Goal: Task Accomplishment & Management: Use online tool/utility

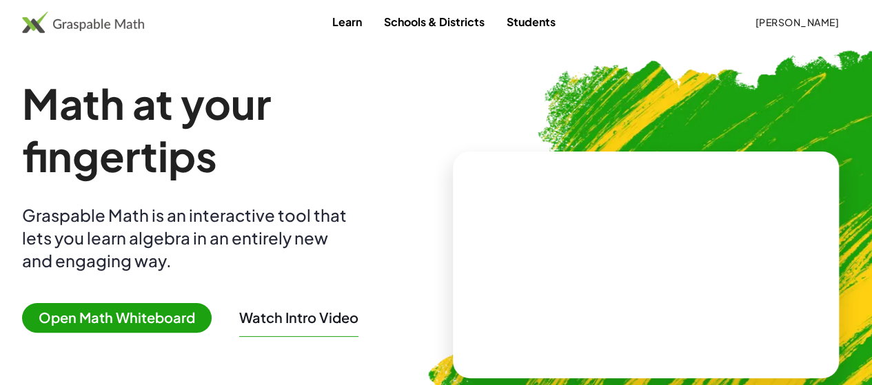
click at [133, 322] on span "Open Math Whiteboard" at bounding box center [117, 318] width 190 height 30
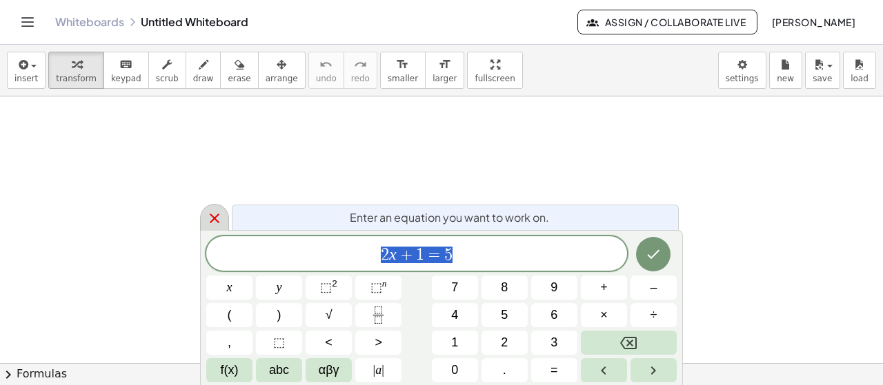
click at [218, 217] on icon at bounding box center [214, 218] width 17 height 17
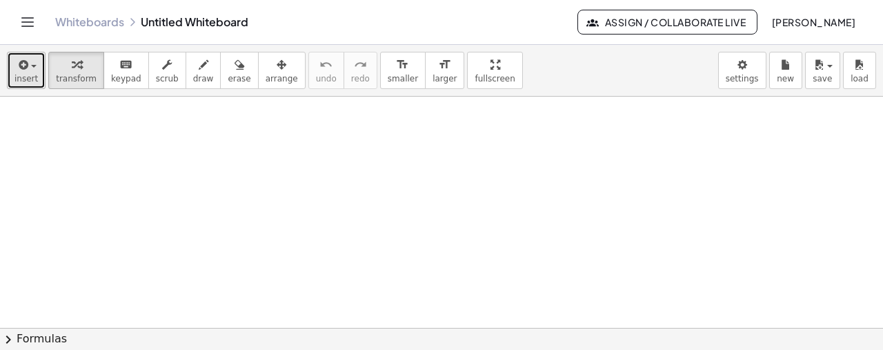
click at [25, 72] on icon "button" at bounding box center [22, 65] width 12 height 17
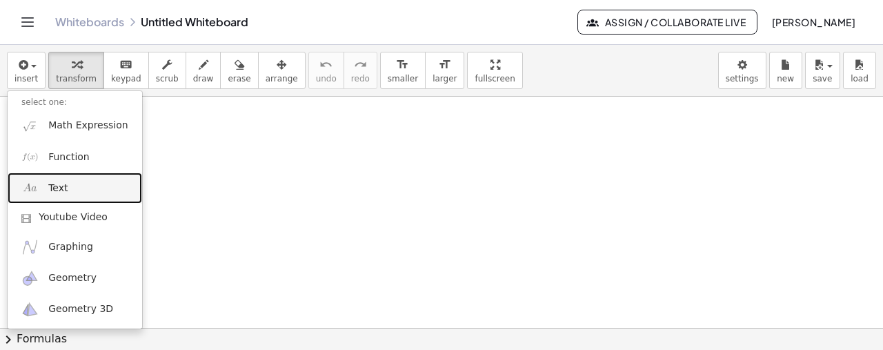
click at [62, 181] on span "Text" at bounding box center [57, 188] width 19 height 14
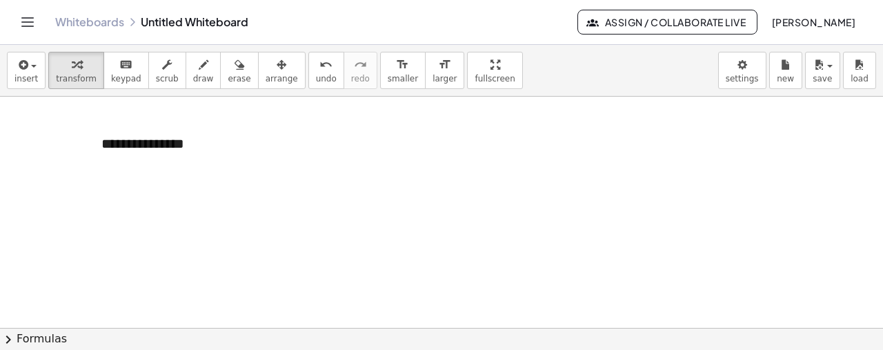
scroll to position [1, 0]
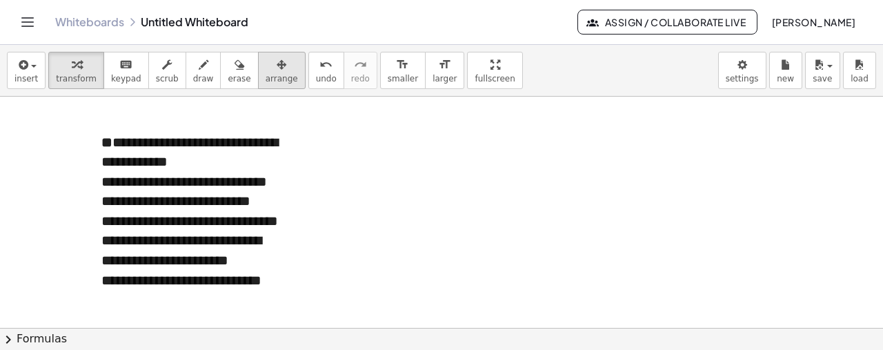
click at [265, 82] on span "arrange" at bounding box center [281, 79] width 32 height 10
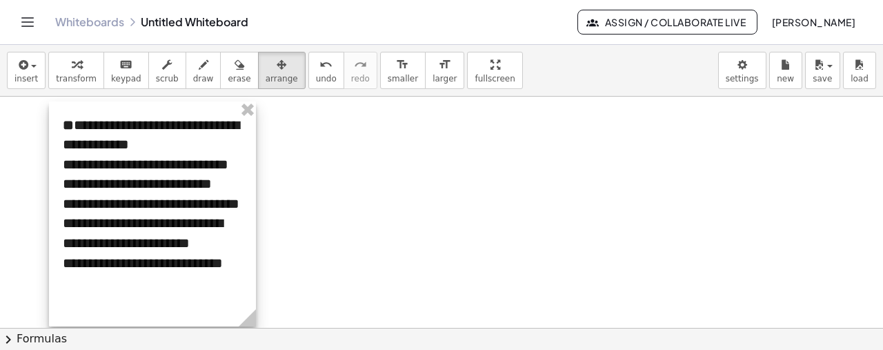
drag, startPoint x: 265, startPoint y: 301, endPoint x: 224, endPoint y: 281, distance: 46.0
click at [224, 281] on div at bounding box center [152, 213] width 207 height 225
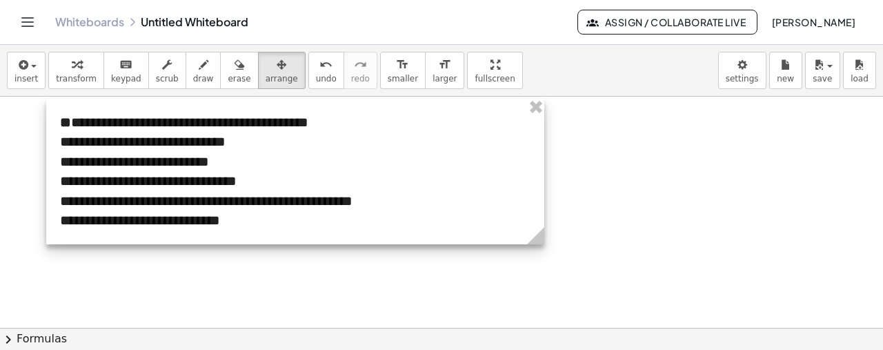
drag, startPoint x: 247, startPoint y: 310, endPoint x: 538, endPoint y: 210, distance: 307.5
click at [538, 210] on div "**********" at bounding box center [295, 171] width 498 height 145
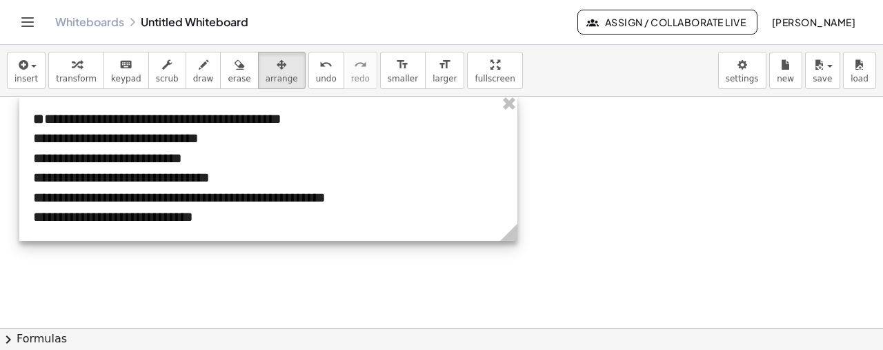
drag, startPoint x: 334, startPoint y: 186, endPoint x: 308, endPoint y: 176, distance: 28.8
click at [308, 176] on div at bounding box center [268, 167] width 498 height 145
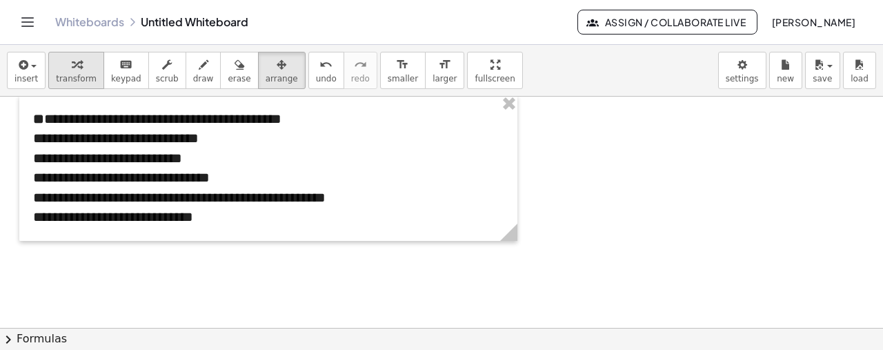
click at [63, 74] on span "transform" at bounding box center [76, 79] width 41 height 10
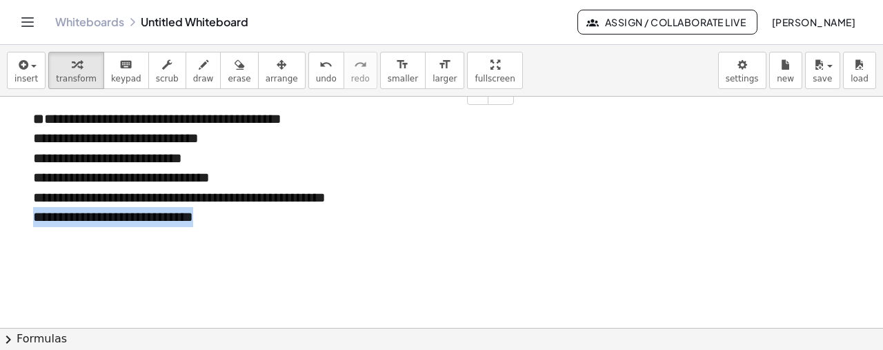
drag, startPoint x: 214, startPoint y: 214, endPoint x: 25, endPoint y: 217, distance: 189.0
click at [25, 217] on div "**********" at bounding box center [268, 167] width 498 height 145
click at [226, 139] on div "**********" at bounding box center [268, 167] width 498 height 145
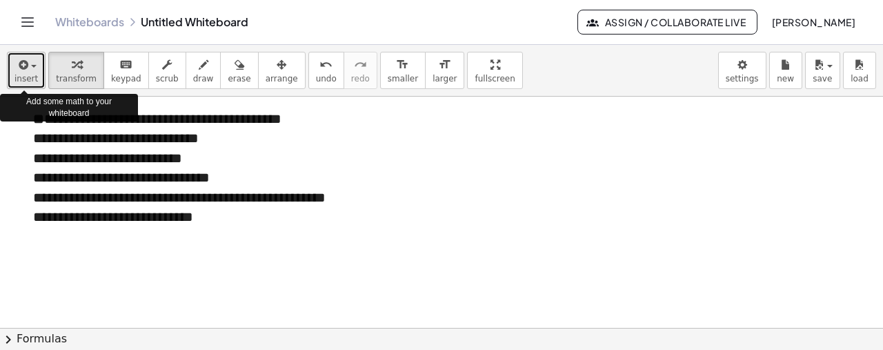
click at [10, 72] on button "insert" at bounding box center [26, 70] width 39 height 37
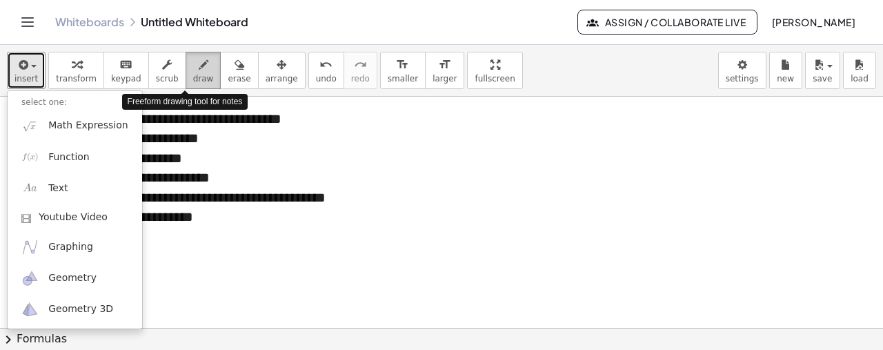
click at [199, 57] on icon "button" at bounding box center [204, 65] width 10 height 17
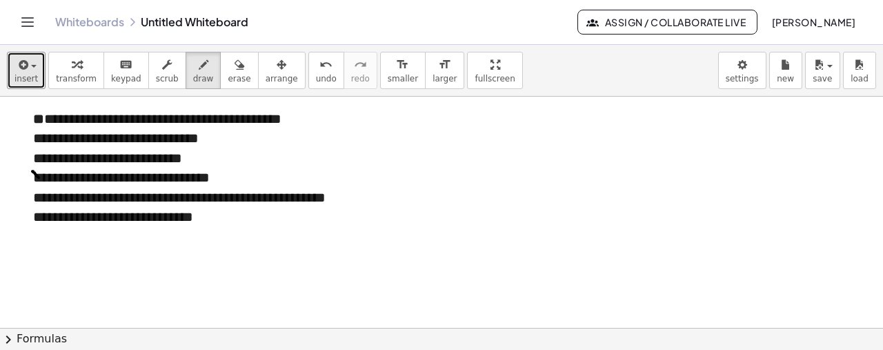
drag, startPoint x: 32, startPoint y: 170, endPoint x: 45, endPoint y: 183, distance: 18.0
drag, startPoint x: 34, startPoint y: 183, endPoint x: 43, endPoint y: 173, distance: 13.7
click at [32, 60] on div "button" at bounding box center [25, 64] width 23 height 17
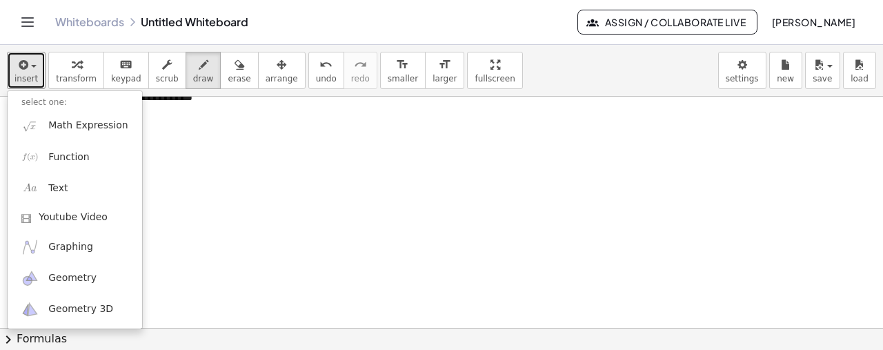
scroll to position [125, 0]
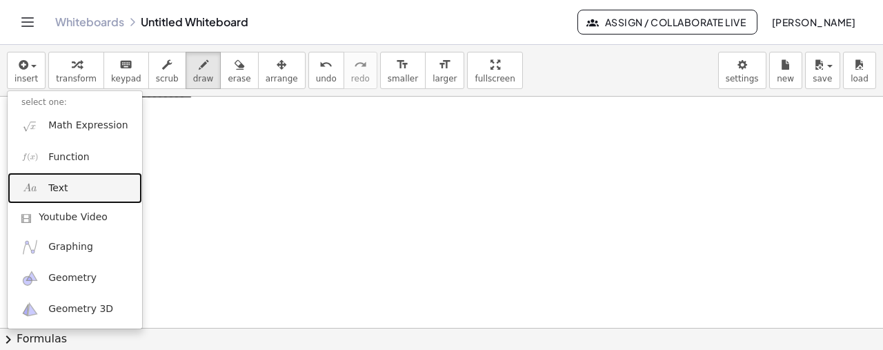
click at [70, 186] on link "Text" at bounding box center [75, 187] width 134 height 31
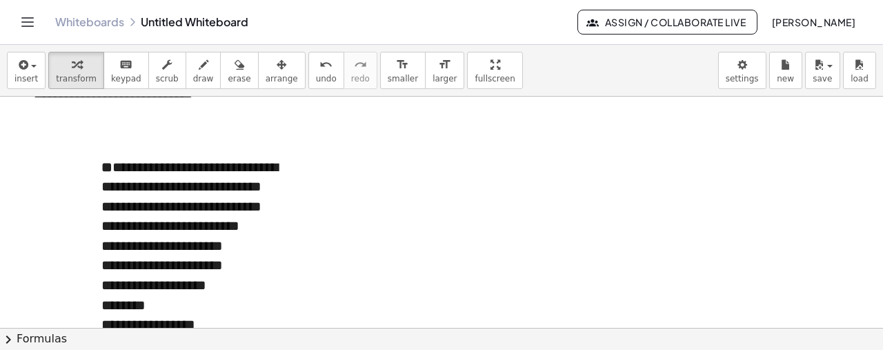
scroll to position [150, 0]
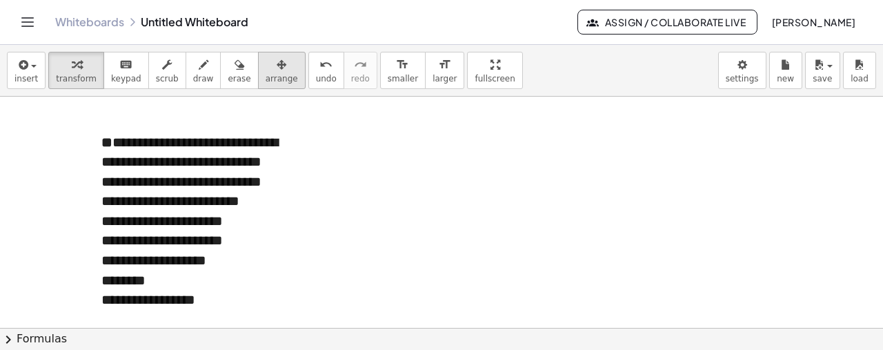
click at [277, 67] on icon "button" at bounding box center [282, 65] width 10 height 17
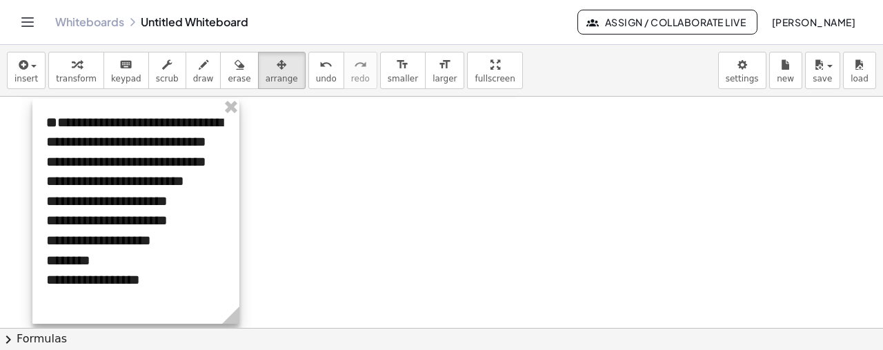
drag, startPoint x: 254, startPoint y: 240, endPoint x: 199, endPoint y: 220, distance: 58.7
click at [199, 220] on div at bounding box center [135, 211] width 207 height 225
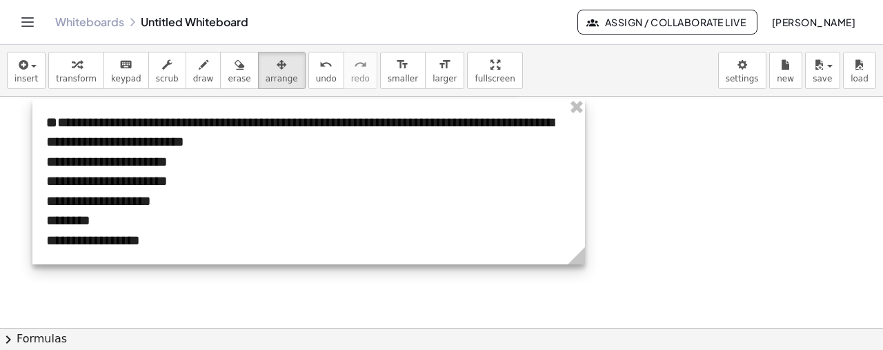
drag, startPoint x: 237, startPoint y: 314, endPoint x: 582, endPoint y: 234, distance: 354.5
click at [582, 234] on div "**********" at bounding box center [308, 181] width 552 height 165
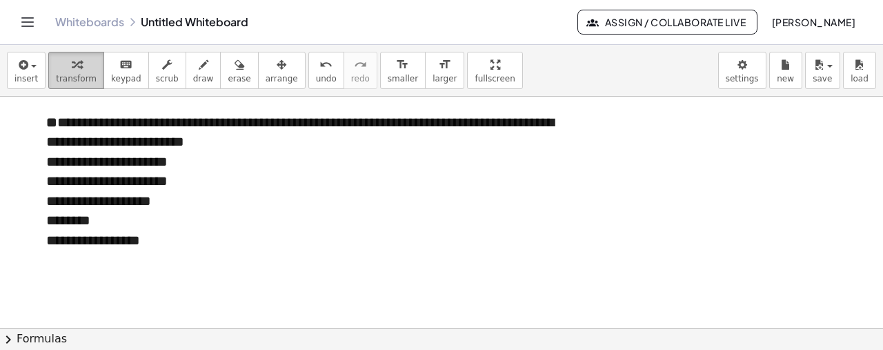
click at [74, 74] on span "transform" at bounding box center [76, 79] width 41 height 10
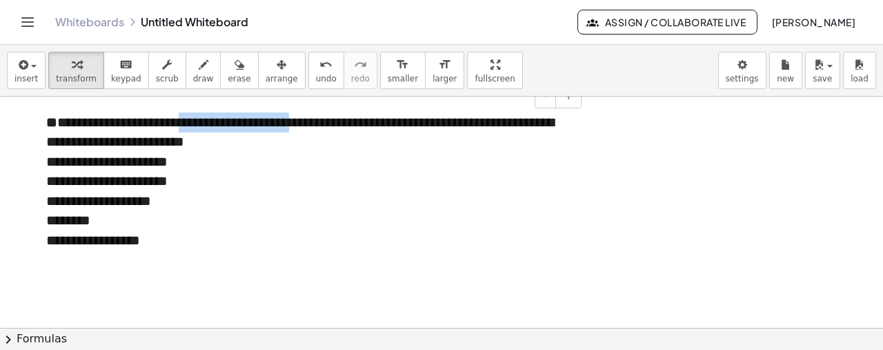
drag, startPoint x: 200, startPoint y: 123, endPoint x: 329, endPoint y: 125, distance: 129.0
click at [329, 125] on div "**********" at bounding box center [308, 181] width 552 height 165
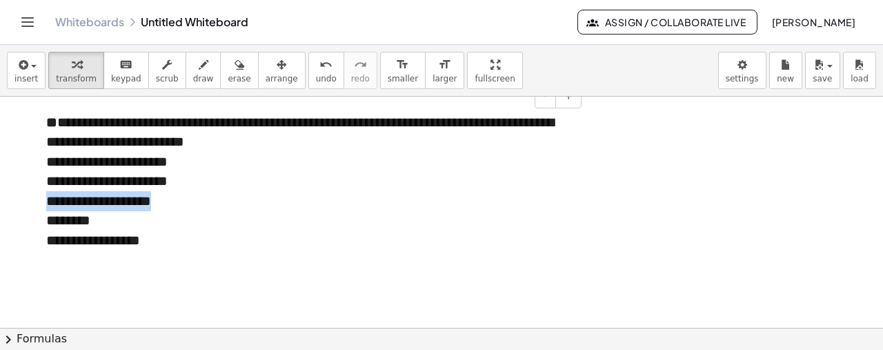
drag, startPoint x: 157, startPoint y: 201, endPoint x: 47, endPoint y: 203, distance: 109.7
click at [47, 203] on div "**********" at bounding box center [308, 181] width 552 height 165
click at [185, 52] on button "draw" at bounding box center [203, 70] width 36 height 37
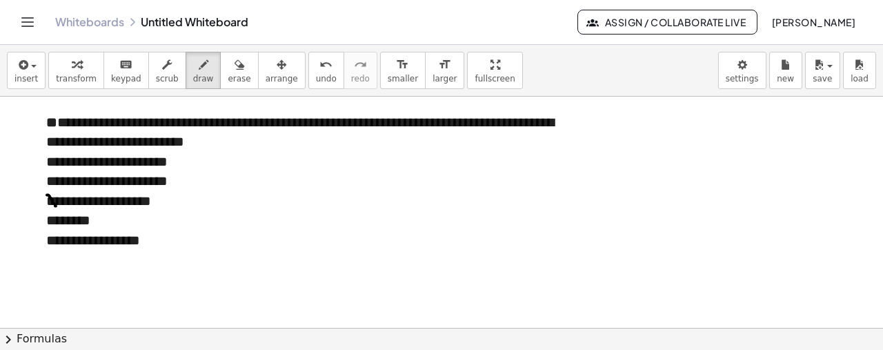
drag, startPoint x: 47, startPoint y: 194, endPoint x: 57, endPoint y: 206, distance: 16.2
click at [57, 206] on div at bounding box center [441, 259] width 883 height 625
drag, startPoint x: 47, startPoint y: 203, endPoint x: 59, endPoint y: 197, distance: 13.6
click at [59, 197] on div at bounding box center [441, 259] width 883 height 625
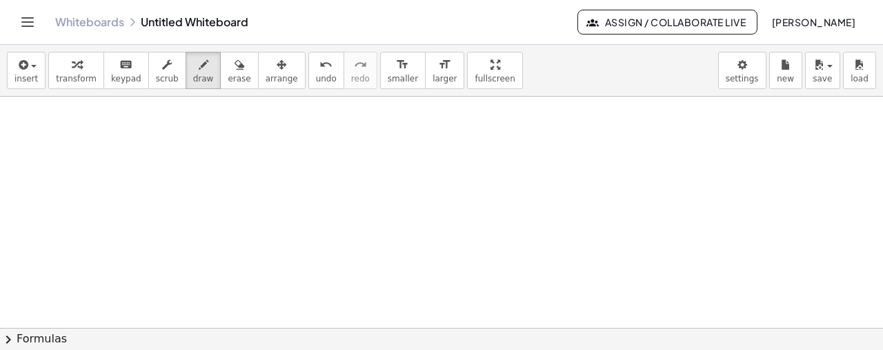
scroll to position [312, 0]
click at [17, 71] on icon "button" at bounding box center [22, 65] width 12 height 17
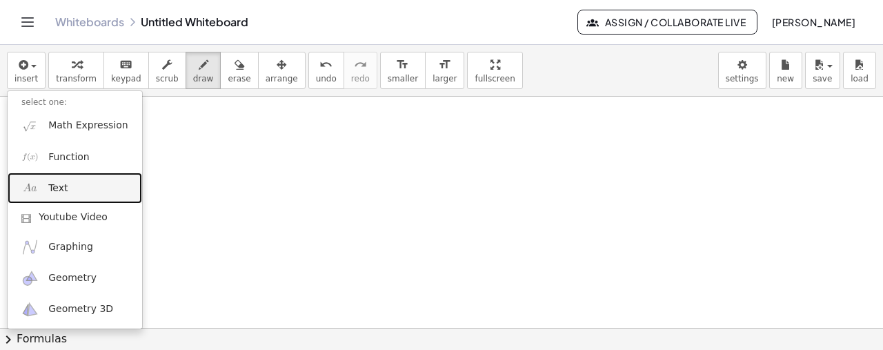
click at [90, 188] on link "Text" at bounding box center [75, 187] width 134 height 31
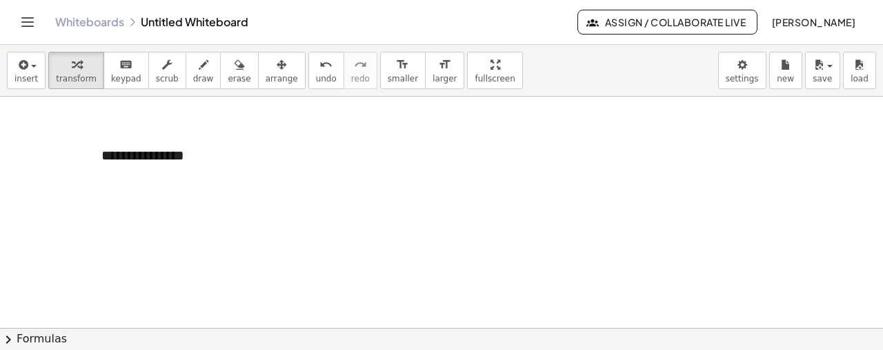
scroll to position [345, 0]
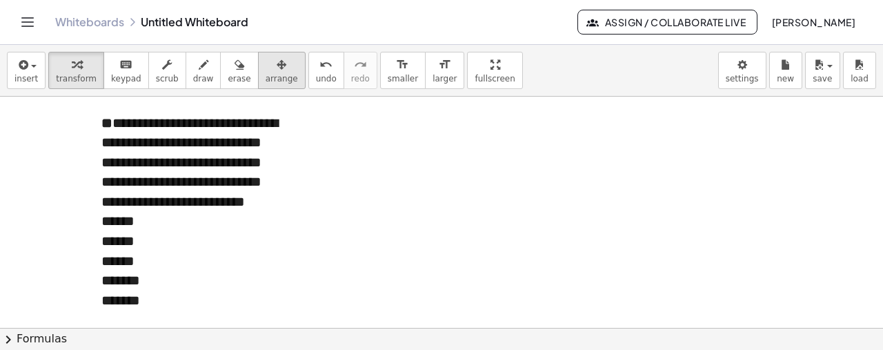
click at [265, 53] on button "arrange" at bounding box center [282, 70] width 48 height 37
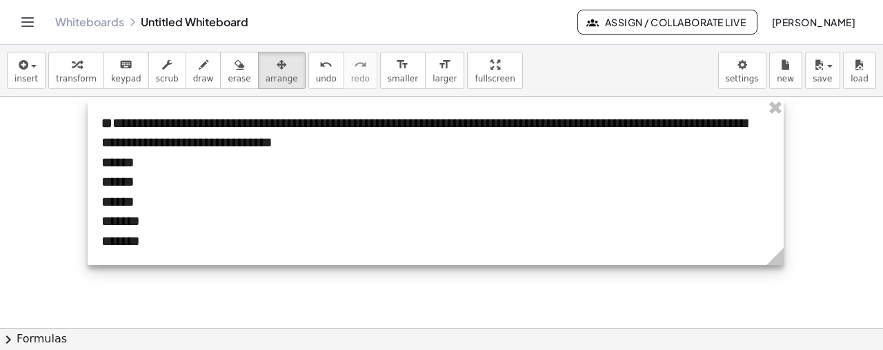
drag, startPoint x: 290, startPoint y: 325, endPoint x: 779, endPoint y: 217, distance: 500.6
click at [779, 217] on div "**********" at bounding box center [436, 181] width 696 height 165
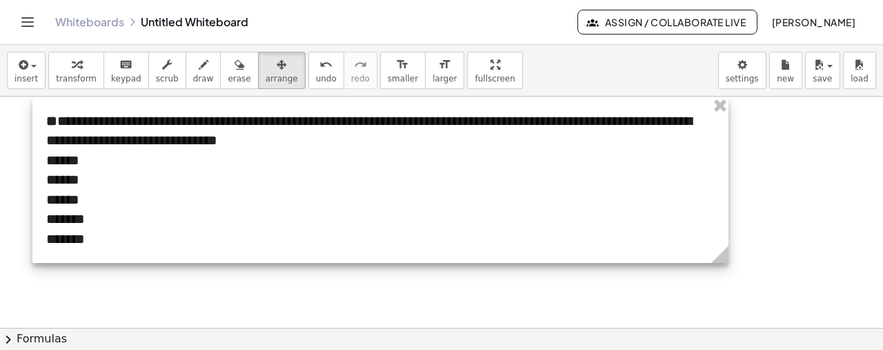
drag, startPoint x: 298, startPoint y: 174, endPoint x: 243, endPoint y: 172, distance: 55.2
click at [243, 172] on div at bounding box center [380, 179] width 696 height 165
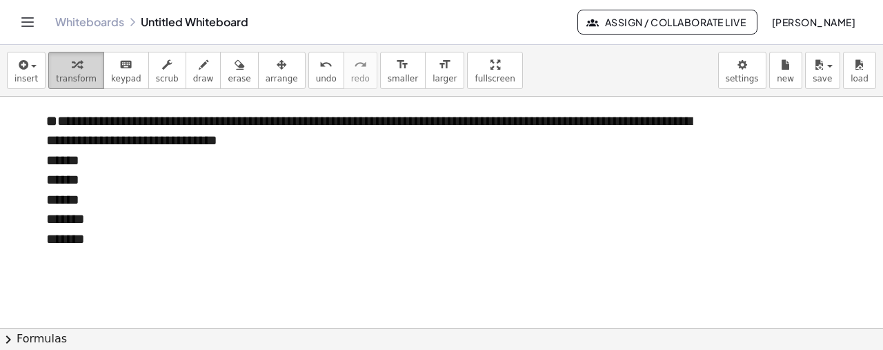
click at [76, 74] on span "transform" at bounding box center [76, 79] width 41 height 10
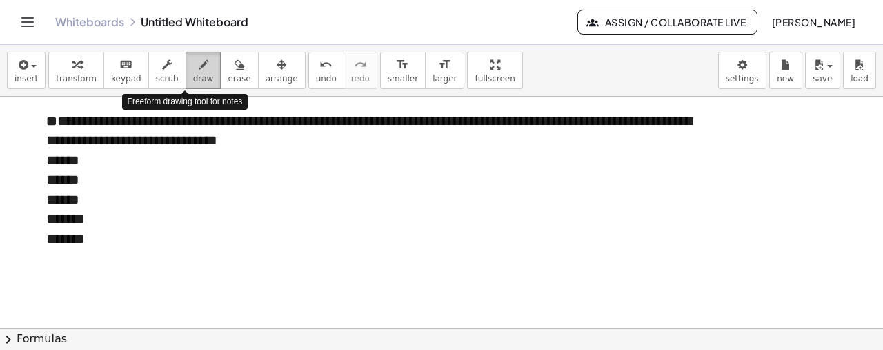
click at [199, 67] on icon "button" at bounding box center [204, 65] width 10 height 17
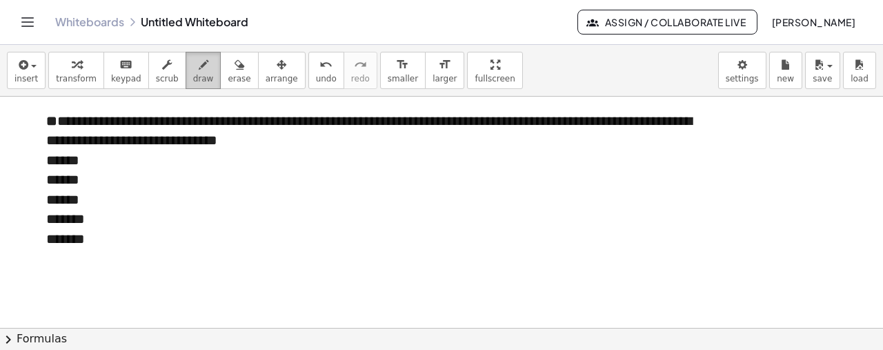
click at [199, 60] on icon "button" at bounding box center [204, 65] width 10 height 17
drag, startPoint x: 48, startPoint y: 191, endPoint x: 57, endPoint y: 209, distance: 20.0
click at [57, 209] on div at bounding box center [441, 64] width 883 height 625
drag, startPoint x: 47, startPoint y: 205, endPoint x: 57, endPoint y: 196, distance: 13.2
click at [57, 196] on div at bounding box center [441, 64] width 883 height 625
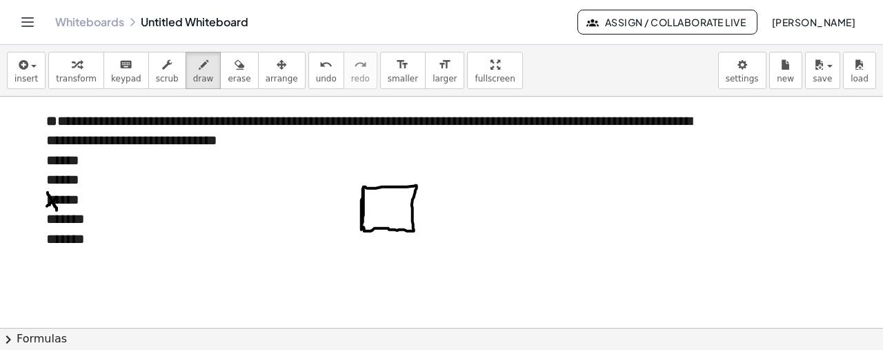
drag, startPoint x: 363, startPoint y: 188, endPoint x: 363, endPoint y: 225, distance: 37.2
click at [363, 225] on div at bounding box center [441, 64] width 883 height 625
drag, startPoint x: 410, startPoint y: 208, endPoint x: 454, endPoint y: 206, distance: 44.8
click at [454, 206] on div at bounding box center [441, 64] width 883 height 625
drag, startPoint x: 461, startPoint y: 200, endPoint x: 462, endPoint y: 214, distance: 13.9
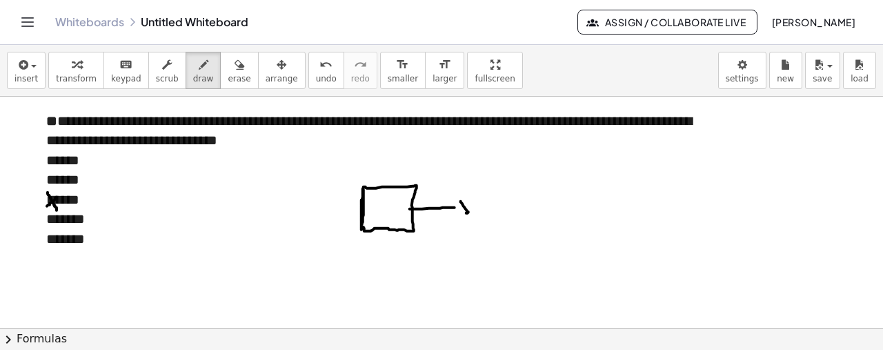
click at [462, 214] on div at bounding box center [441, 64] width 883 height 625
drag, startPoint x: 439, startPoint y: 183, endPoint x: 452, endPoint y: 199, distance: 20.0
click at [452, 199] on div at bounding box center [441, 64] width 883 height 625
click at [458, 179] on div at bounding box center [441, 64] width 883 height 625
drag, startPoint x: 361, startPoint y: 227, endPoint x: 344, endPoint y: 227, distance: 17.2
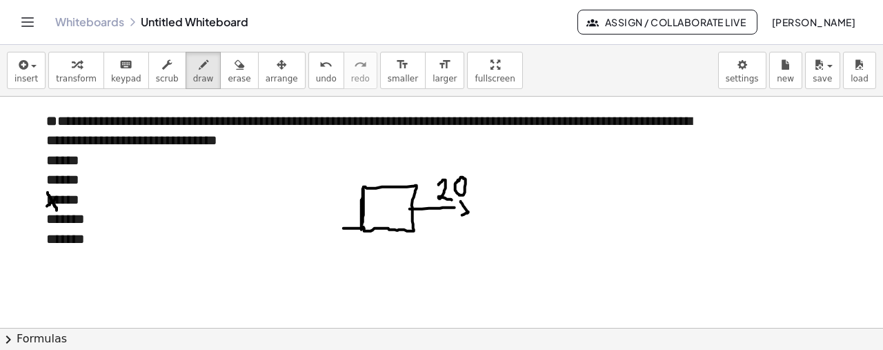
click at [344, 227] on div at bounding box center [441, 64] width 883 height 625
drag, startPoint x: 343, startPoint y: 221, endPoint x: 342, endPoint y: 235, distance: 13.9
click at [342, 235] on div at bounding box center [441, 64] width 883 height 625
click at [354, 234] on div at bounding box center [441, 64] width 883 height 625
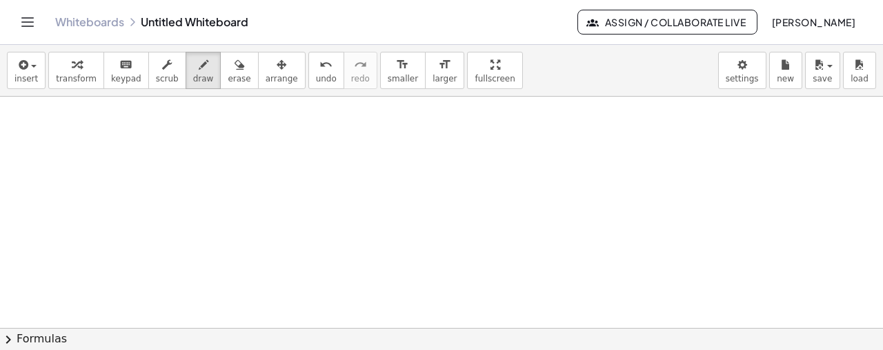
scroll to position [528, 0]
click at [34, 64] on button "insert" at bounding box center [26, 70] width 39 height 37
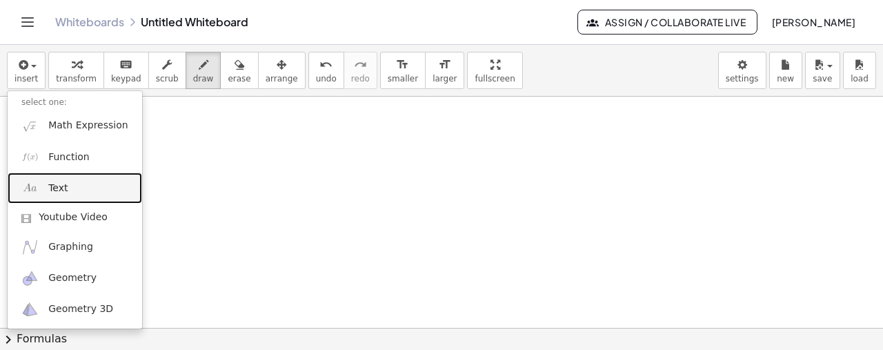
click at [81, 192] on link "Text" at bounding box center [75, 187] width 134 height 31
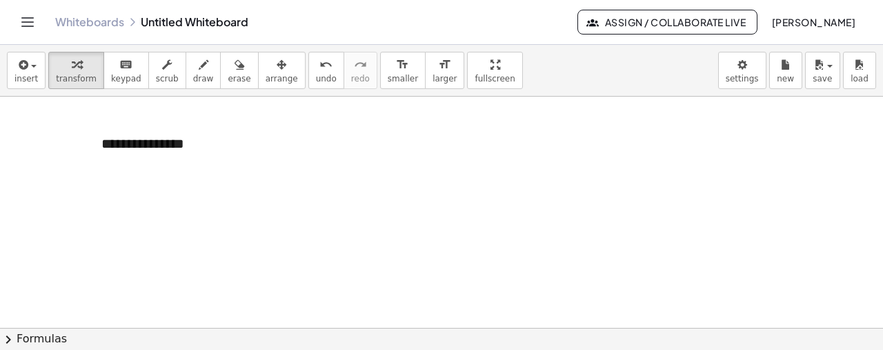
scroll to position [589, 0]
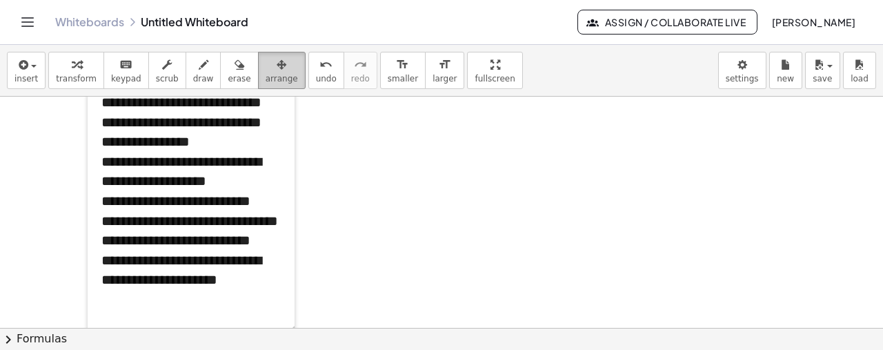
click at [277, 65] on icon "button" at bounding box center [282, 65] width 10 height 17
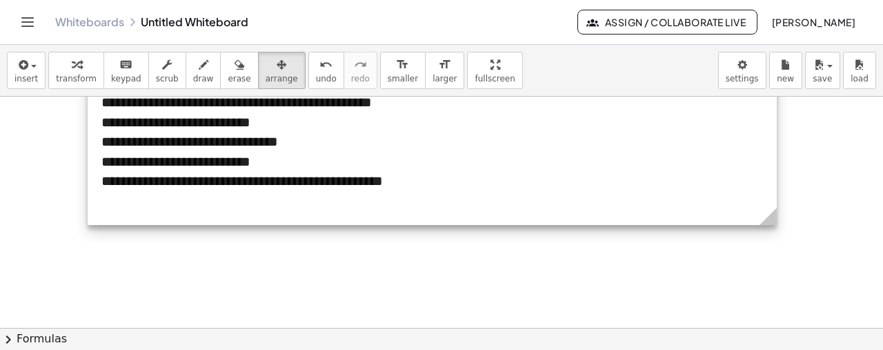
drag, startPoint x: 290, startPoint y: 323, endPoint x: 795, endPoint y: 190, distance: 522.8
click at [776, 190] on div "**********" at bounding box center [432, 141] width 689 height 165
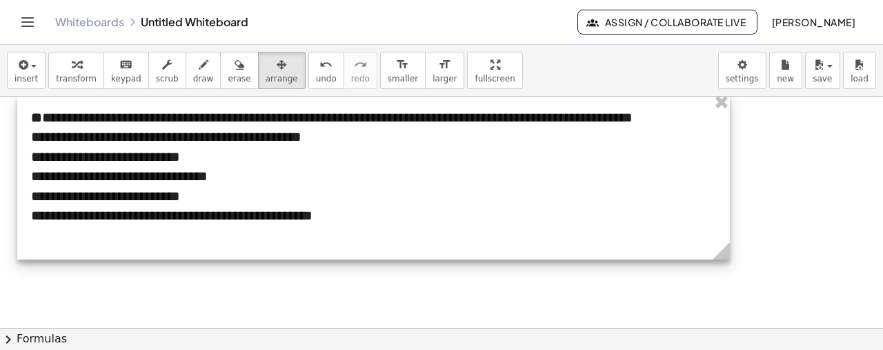
drag, startPoint x: 356, startPoint y: 103, endPoint x: 285, endPoint y: 138, distance: 79.3
click at [285, 138] on div at bounding box center [373, 176] width 712 height 165
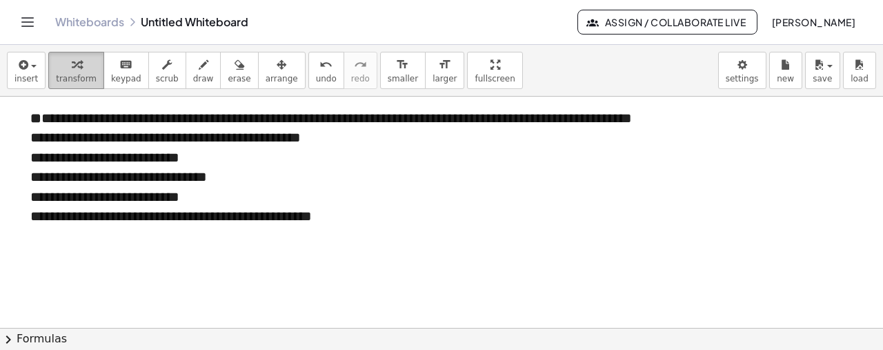
click at [80, 64] on div "button" at bounding box center [76, 64] width 41 height 17
click at [199, 57] on icon "button" at bounding box center [204, 65] width 10 height 17
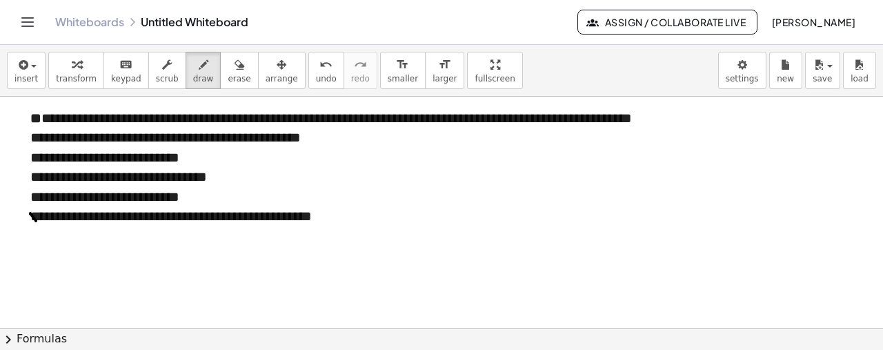
drag, startPoint x: 30, startPoint y: 212, endPoint x: 36, endPoint y: 221, distance: 10.5
drag, startPoint x: 30, startPoint y: 220, endPoint x: 40, endPoint y: 212, distance: 12.7
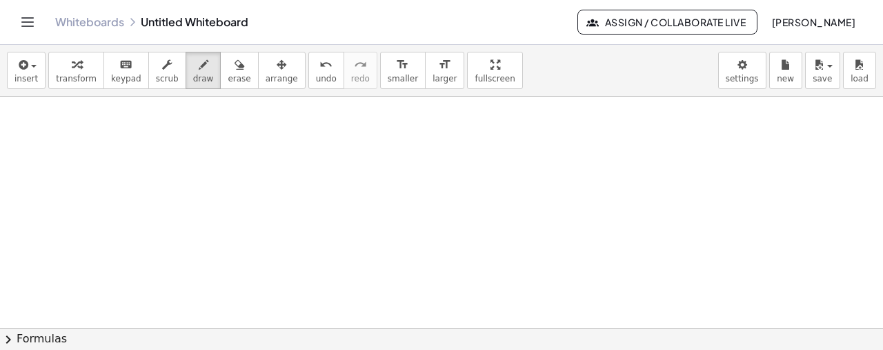
scroll to position [736, 0]
click at [16, 72] on icon "button" at bounding box center [22, 65] width 12 height 17
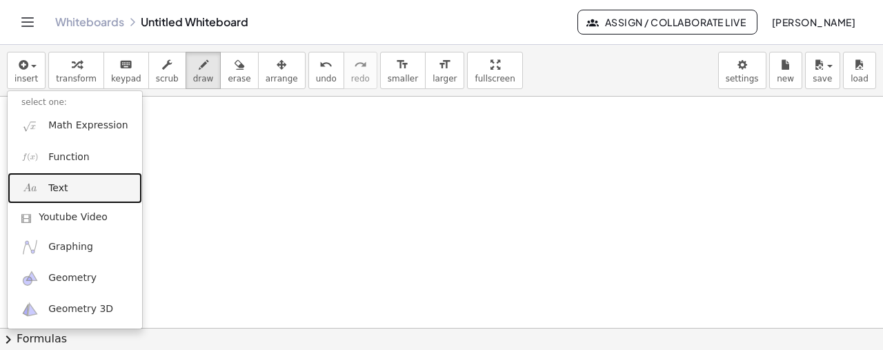
click at [59, 194] on span "Text" at bounding box center [57, 188] width 19 height 14
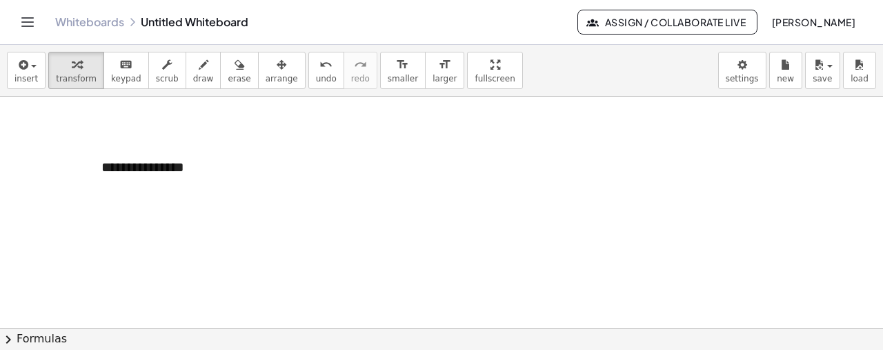
scroll to position [781, 0]
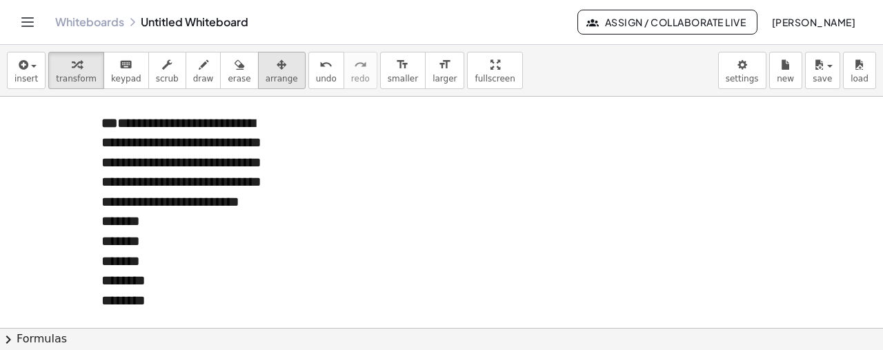
click at [277, 66] on icon "button" at bounding box center [282, 65] width 10 height 17
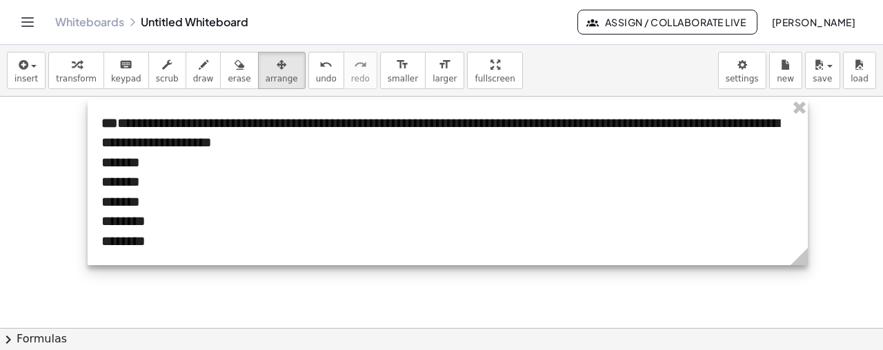
drag, startPoint x: 292, startPoint y: 325, endPoint x: 810, endPoint y: 184, distance: 536.1
click at [807, 184] on div "**********" at bounding box center [448, 181] width 720 height 165
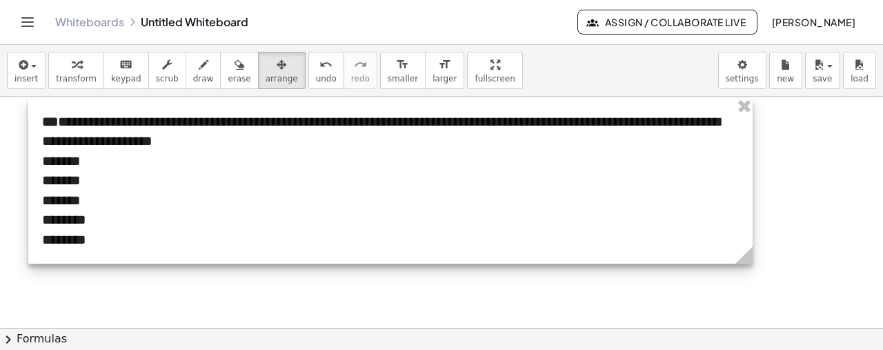
drag, startPoint x: 379, startPoint y: 227, endPoint x: 321, endPoint y: 224, distance: 58.0
click at [321, 224] on div at bounding box center [390, 180] width 724 height 165
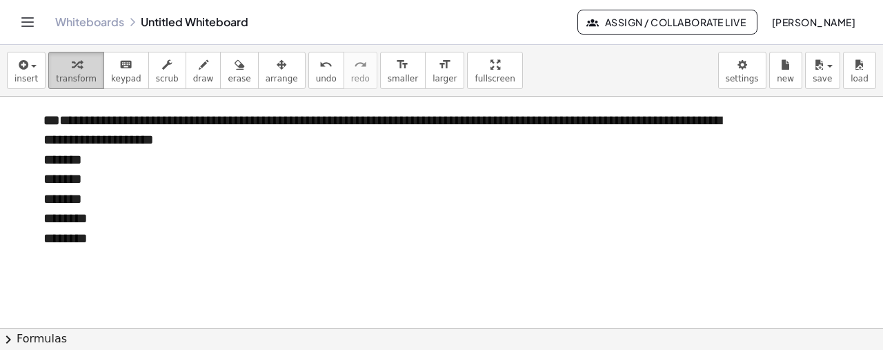
click at [72, 66] on icon "button" at bounding box center [77, 65] width 10 height 17
click at [185, 84] on button "draw" at bounding box center [203, 70] width 36 height 37
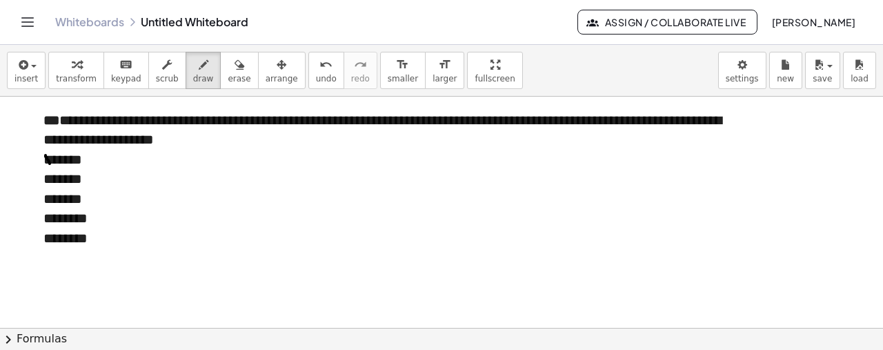
drag, startPoint x: 46, startPoint y: 154, endPoint x: 52, endPoint y: 166, distance: 13.9
drag, startPoint x: 46, startPoint y: 163, endPoint x: 57, endPoint y: 151, distance: 16.6
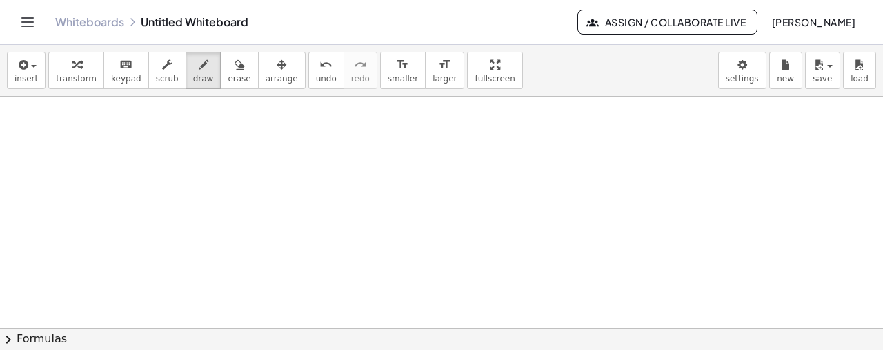
scroll to position [932, 0]
click at [17, 79] on span "insert" at bounding box center [25, 79] width 23 height 10
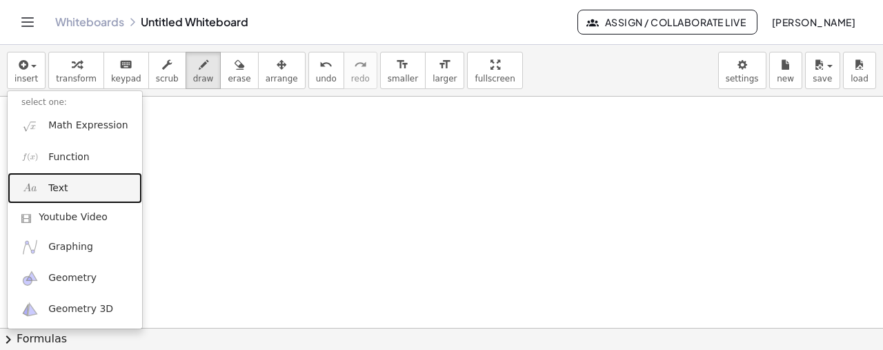
click at [63, 183] on span "Text" at bounding box center [57, 188] width 19 height 14
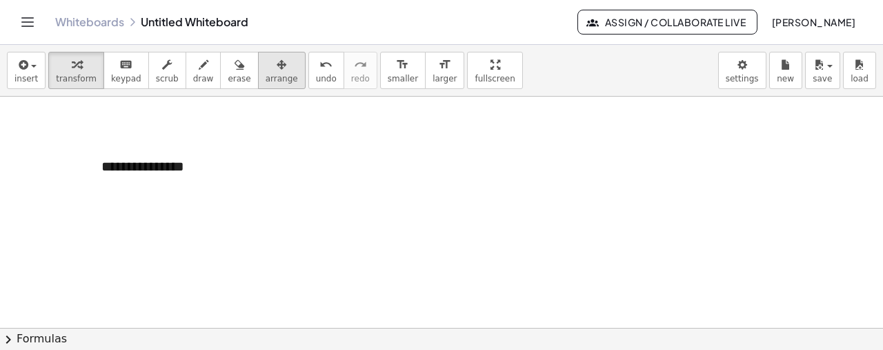
click at [265, 81] on span "arrange" at bounding box center [281, 79] width 32 height 10
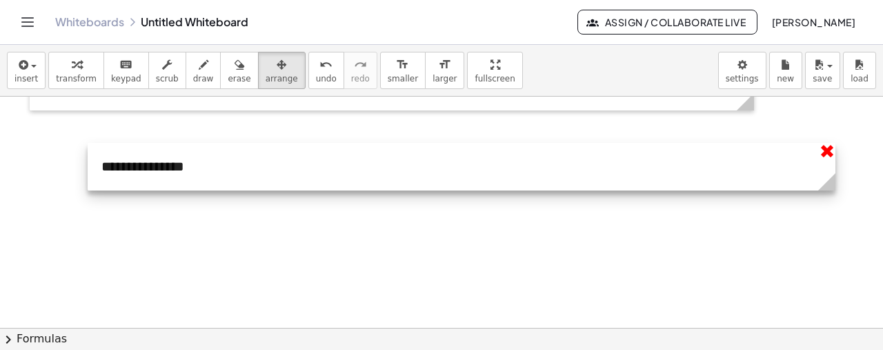
drag, startPoint x: 291, startPoint y: 187, endPoint x: 832, endPoint y: 150, distance: 541.9
click at [832, 150] on div "**********" at bounding box center [461, 167] width 747 height 48
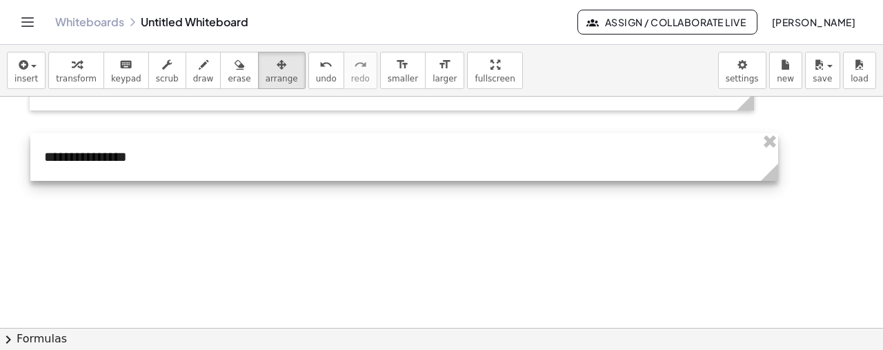
drag, startPoint x: 443, startPoint y: 144, endPoint x: 386, endPoint y: 135, distance: 57.9
click at [386, 135] on div at bounding box center [403, 157] width 747 height 48
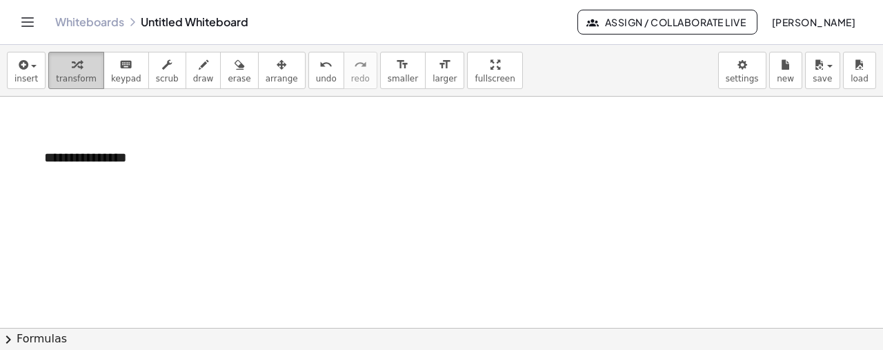
click at [91, 64] on button "transform" at bounding box center [76, 70] width 56 height 37
click at [188, 165] on div "**********" at bounding box center [403, 158] width 747 height 48
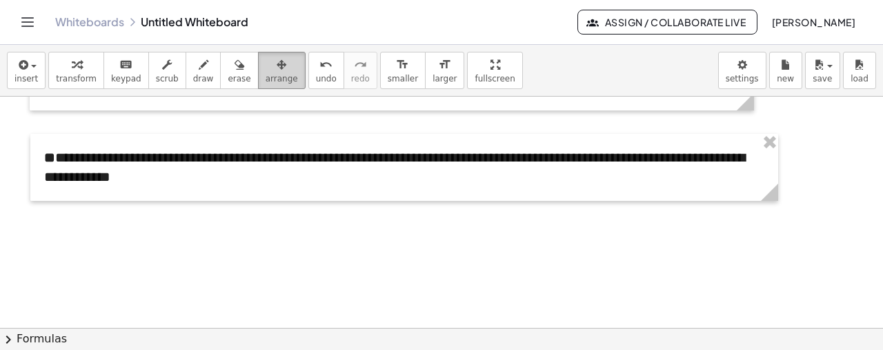
click at [265, 74] on span "arrange" at bounding box center [281, 79] width 32 height 10
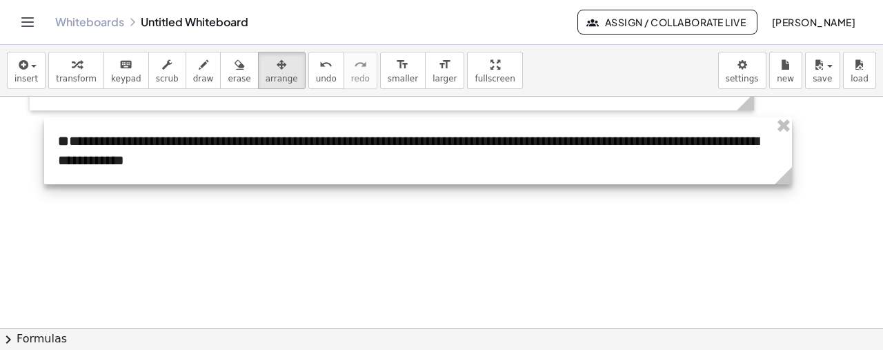
drag, startPoint x: 339, startPoint y: 177, endPoint x: 353, endPoint y: 161, distance: 21.5
click at [353, 161] on div at bounding box center [417, 150] width 747 height 67
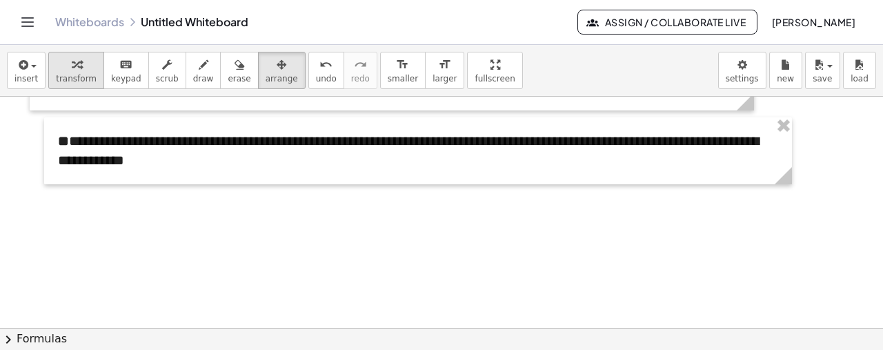
click at [90, 77] on button "transform" at bounding box center [76, 70] width 56 height 37
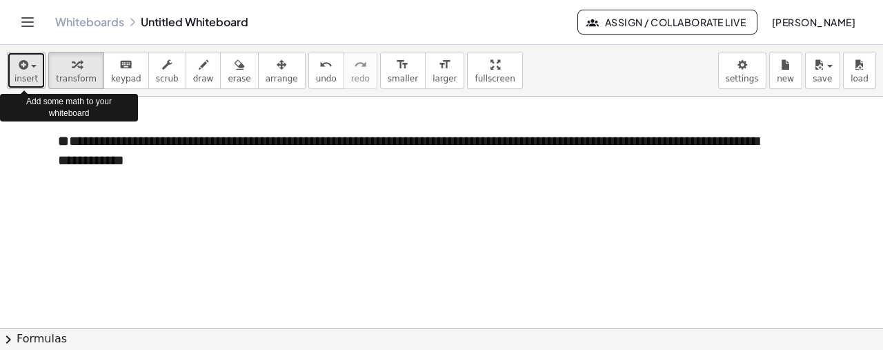
click at [17, 82] on span "insert" at bounding box center [25, 79] width 23 height 10
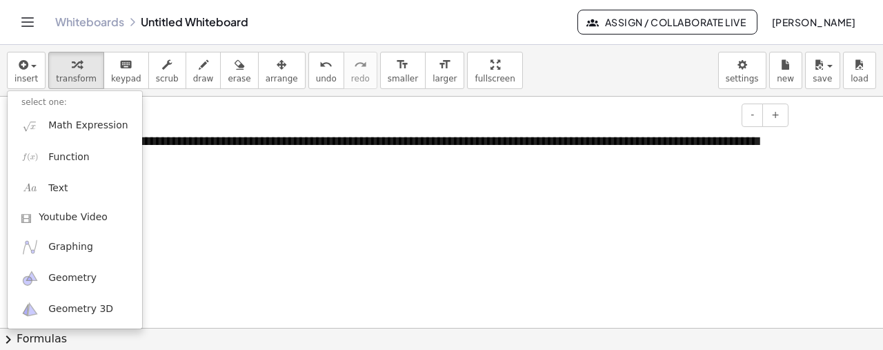
click at [287, 157] on div "**********" at bounding box center [417, 150] width 747 height 67
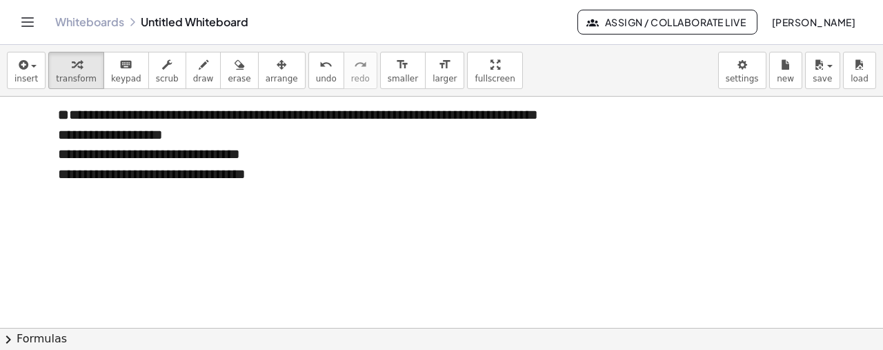
scroll to position [1014, 0]
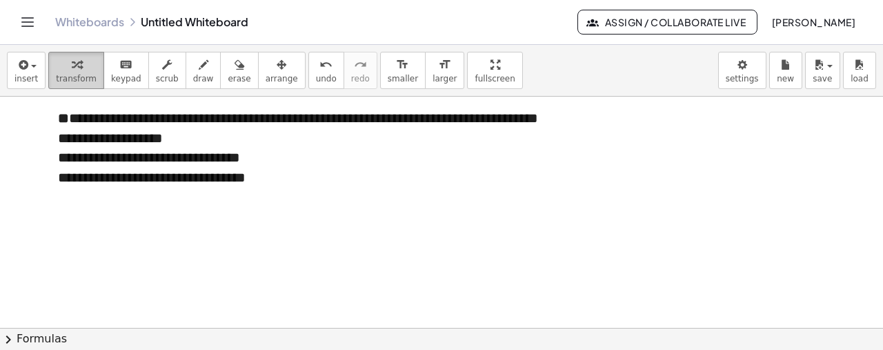
click at [74, 61] on div "button" at bounding box center [76, 64] width 41 height 17
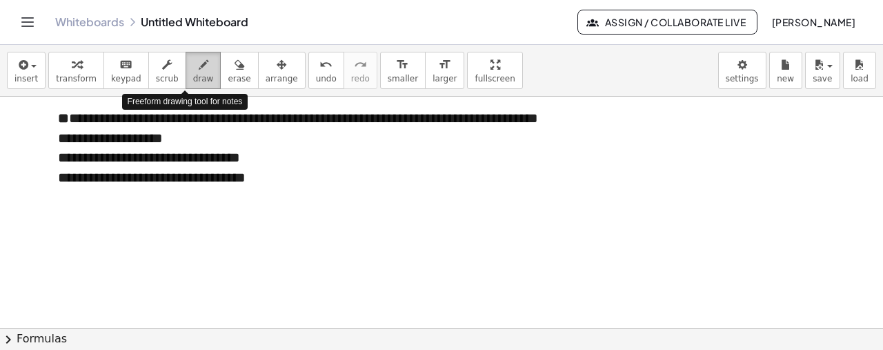
click at [193, 77] on span "draw" at bounding box center [203, 79] width 21 height 10
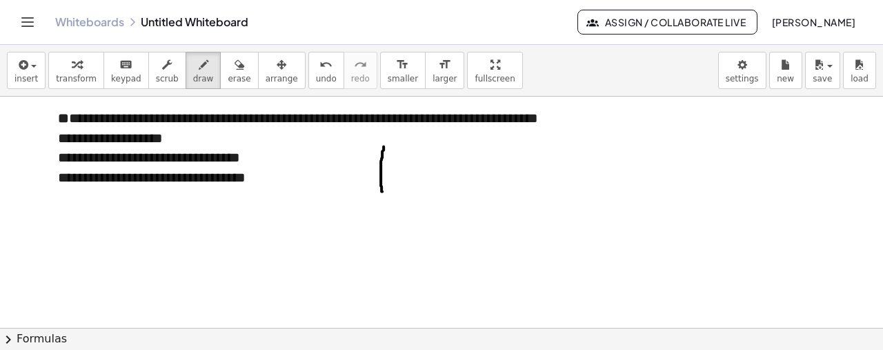
drag, startPoint x: 383, startPoint y: 145, endPoint x: 382, endPoint y: 191, distance: 46.2
click at [319, 66] on icon "undo" at bounding box center [325, 65] width 13 height 17
drag, startPoint x: 394, startPoint y: 159, endPoint x: 399, endPoint y: 209, distance: 49.8
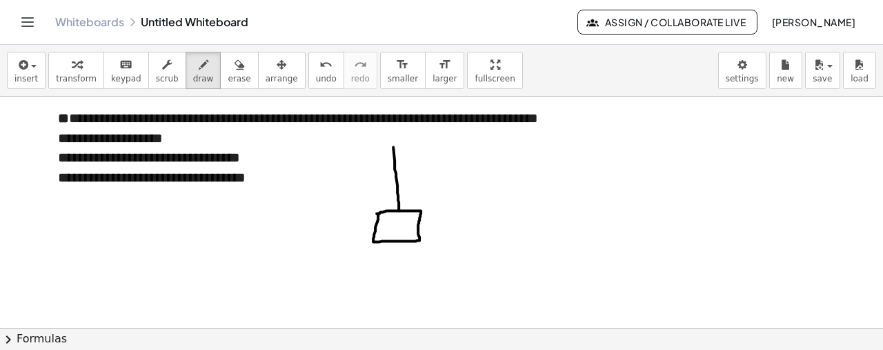
drag, startPoint x: 399, startPoint y: 208, endPoint x: 399, endPoint y: 185, distance: 22.1
drag, startPoint x: 390, startPoint y: 190, endPoint x: 409, endPoint y: 191, distance: 18.7
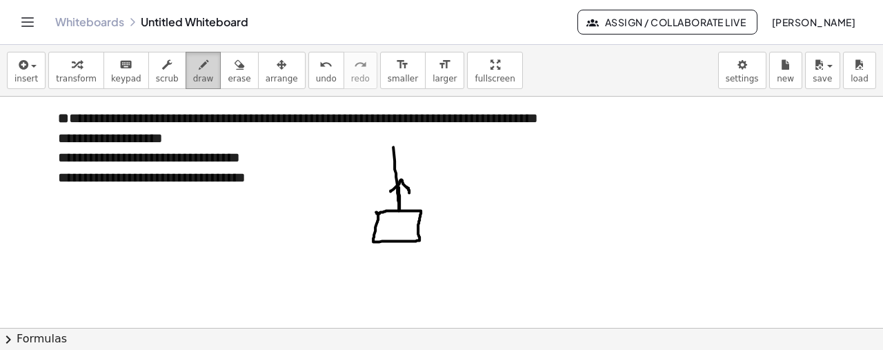
click at [193, 74] on span "draw" at bounding box center [203, 79] width 21 height 10
drag, startPoint x: 399, startPoint y: 217, endPoint x: 398, endPoint y: 209, distance: 8.3
drag, startPoint x: 399, startPoint y: 226, endPoint x: 396, endPoint y: 270, distance: 44.2
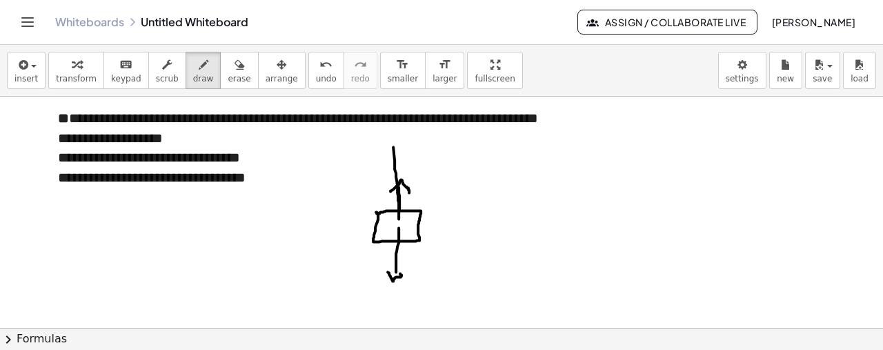
drag, startPoint x: 388, startPoint y: 270, endPoint x: 400, endPoint y: 272, distance: 12.5
drag, startPoint x: 421, startPoint y: 188, endPoint x: 421, endPoint y: 201, distance: 12.4
drag, startPoint x: 416, startPoint y: 190, endPoint x: 427, endPoint y: 187, distance: 10.7
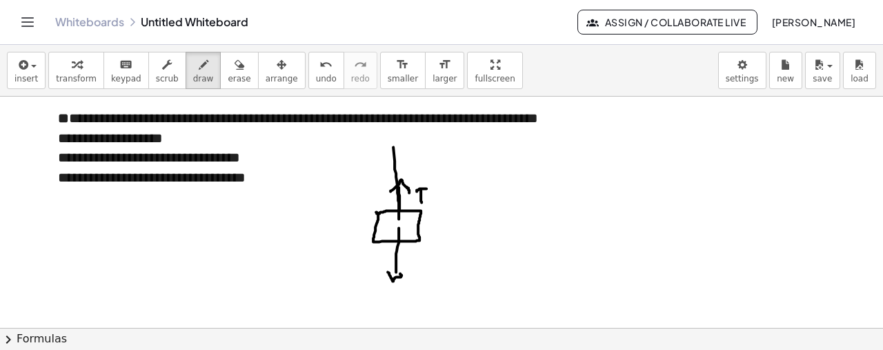
drag, startPoint x: 190, startPoint y: 130, endPoint x: 180, endPoint y: 145, distance: 17.8
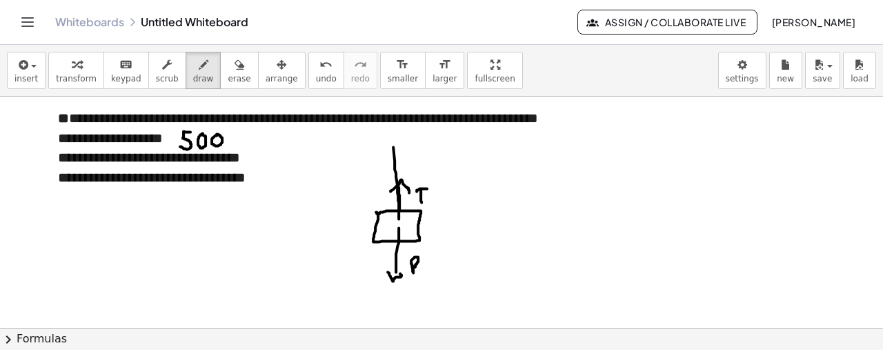
drag, startPoint x: 233, startPoint y: 132, endPoint x: 243, endPoint y: 130, distance: 10.4
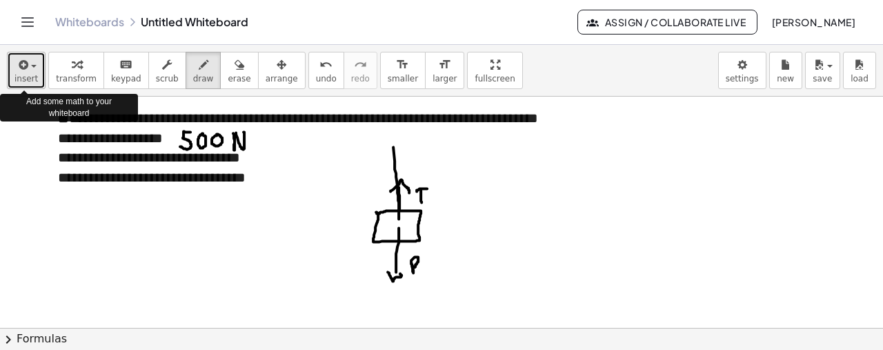
click at [28, 64] on span "button" at bounding box center [29, 66] width 3 height 10
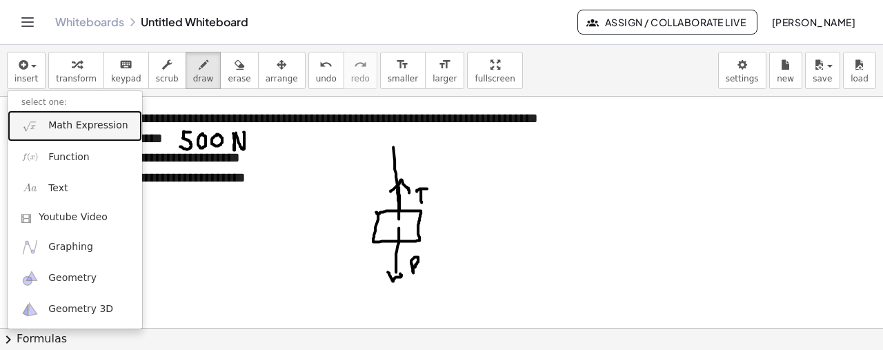
click at [98, 128] on span "Math Expression" at bounding box center [87, 126] width 79 height 14
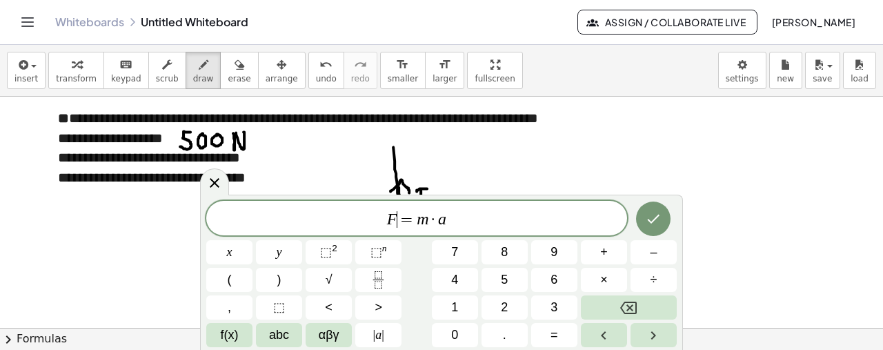
click at [400, 220] on span "=" at bounding box center [407, 219] width 20 height 17
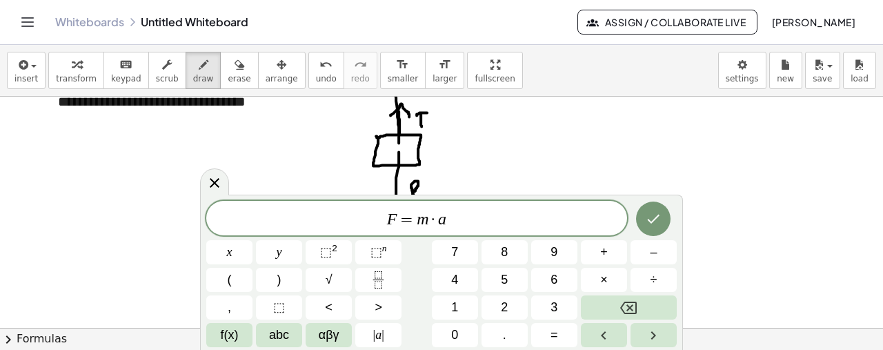
scroll to position [1093, 0]
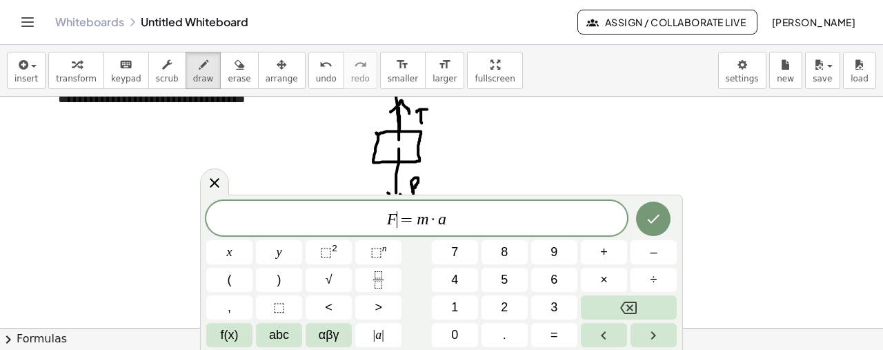
click at [399, 217] on span "=" at bounding box center [407, 219] width 20 height 17
click at [655, 223] on icon "Done" at bounding box center [653, 218] width 17 height 17
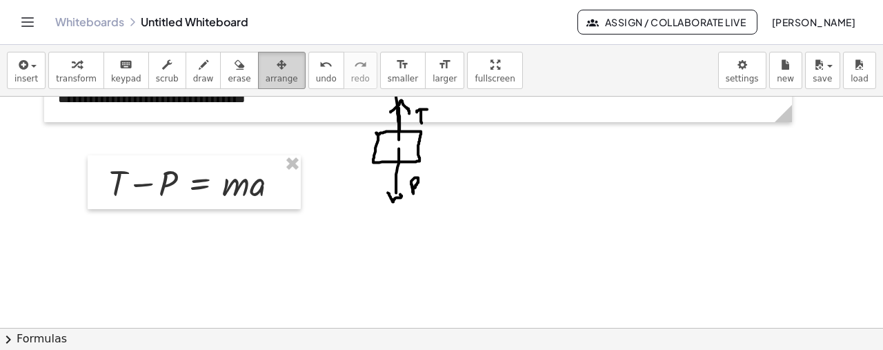
click at [277, 62] on icon "button" at bounding box center [282, 65] width 10 height 17
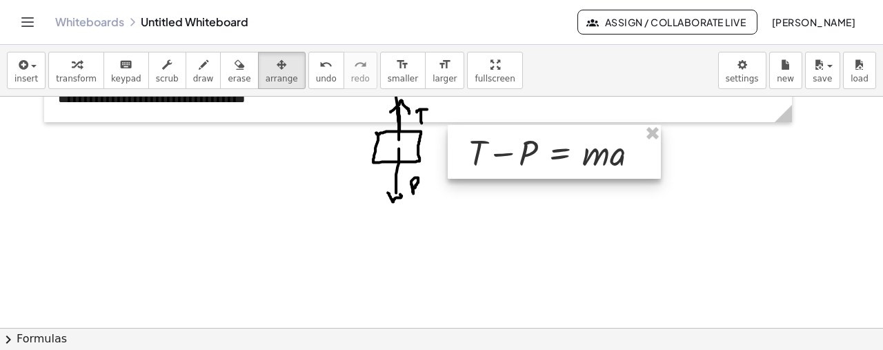
drag, startPoint x: 179, startPoint y: 188, endPoint x: 539, endPoint y: 158, distance: 360.5
click at [539, 158] on div at bounding box center [554, 152] width 213 height 54
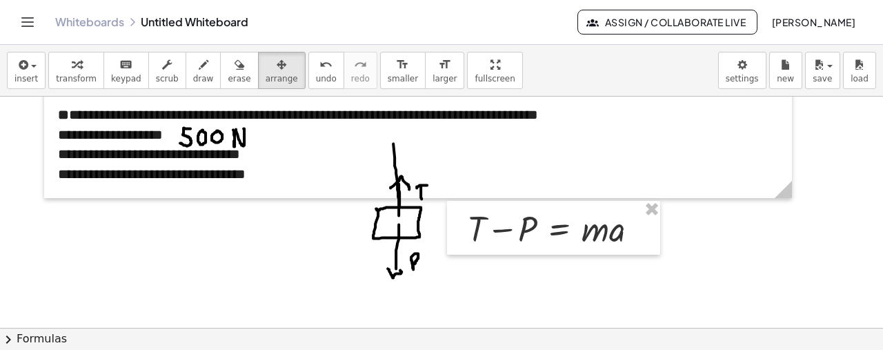
scroll to position [1023, 0]
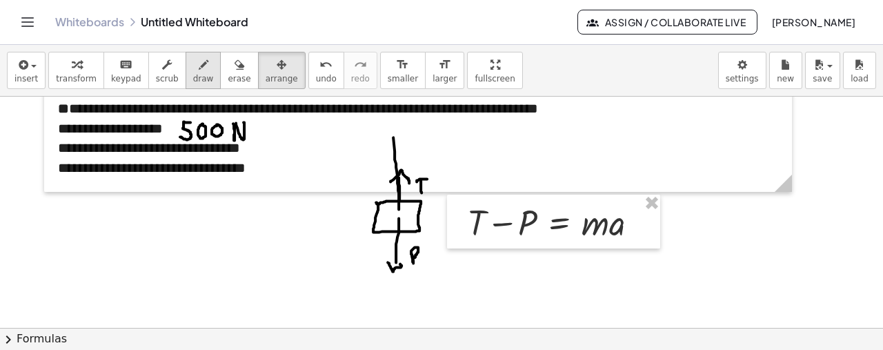
click at [193, 75] on span "draw" at bounding box center [203, 79] width 21 height 10
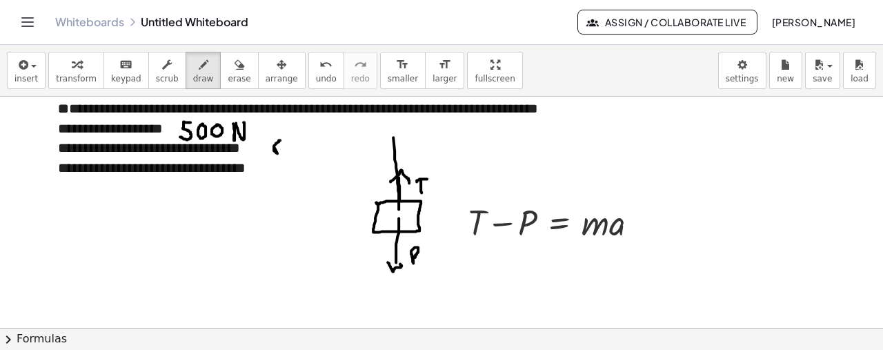
drag, startPoint x: 280, startPoint y: 139, endPoint x: 274, endPoint y: 146, distance: 9.4
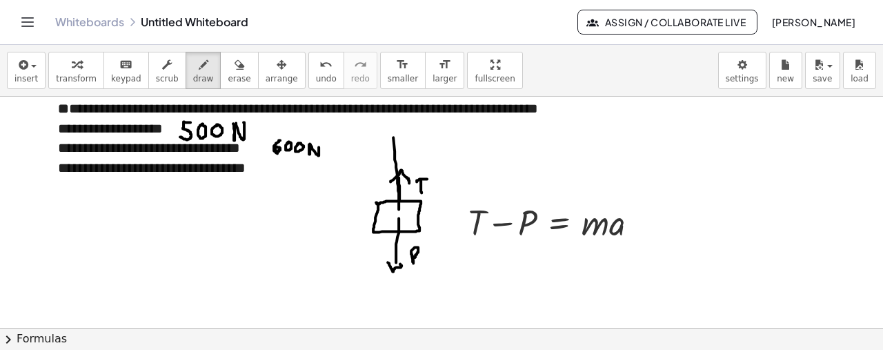
drag, startPoint x: 310, startPoint y: 142, endPoint x: 317, endPoint y: 141, distance: 7.6
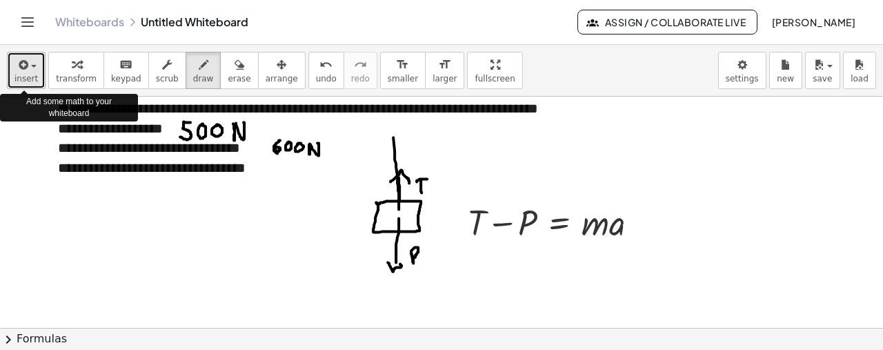
click at [25, 78] on span "insert" at bounding box center [25, 79] width 23 height 10
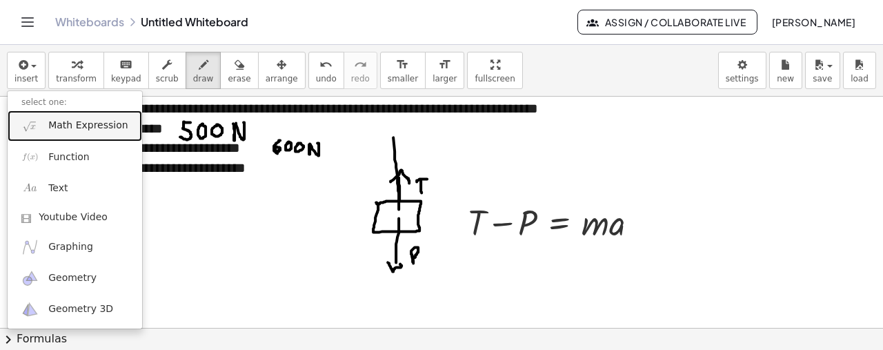
click at [83, 122] on span "Math Expression" at bounding box center [87, 126] width 79 height 14
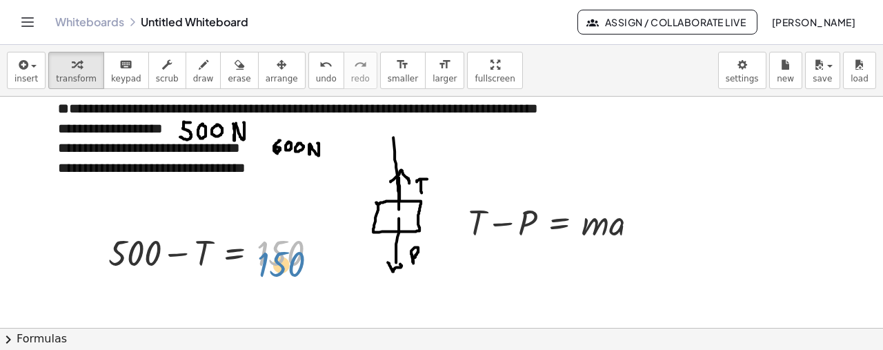
drag, startPoint x: 263, startPoint y: 257, endPoint x: 263, endPoint y: 265, distance: 8.3
click at [263, 265] on div at bounding box center [218, 251] width 234 height 47
click at [732, 61] on body "**********" at bounding box center [441, 175] width 883 height 350
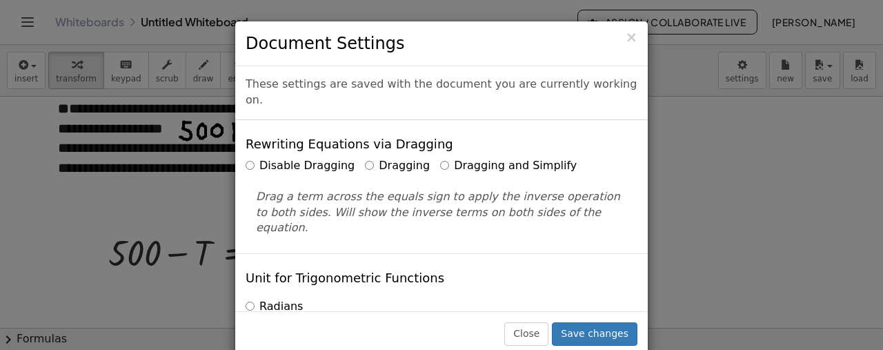
click at [455, 158] on label "Dragging and Simplify" at bounding box center [508, 166] width 137 height 16
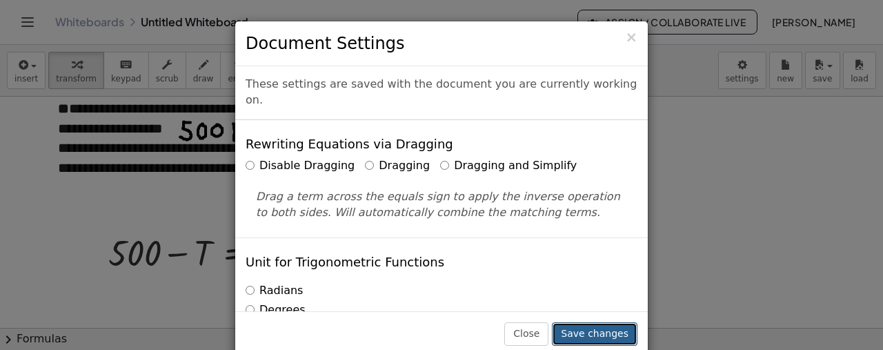
click at [592, 333] on button "Save changes" at bounding box center [595, 333] width 86 height 23
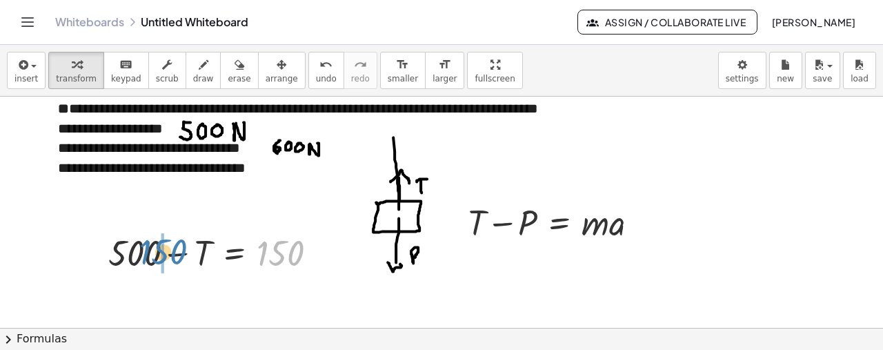
drag, startPoint x: 264, startPoint y: 256, endPoint x: 148, endPoint y: 255, distance: 115.8
click at [148, 255] on div at bounding box center [218, 251] width 234 height 47
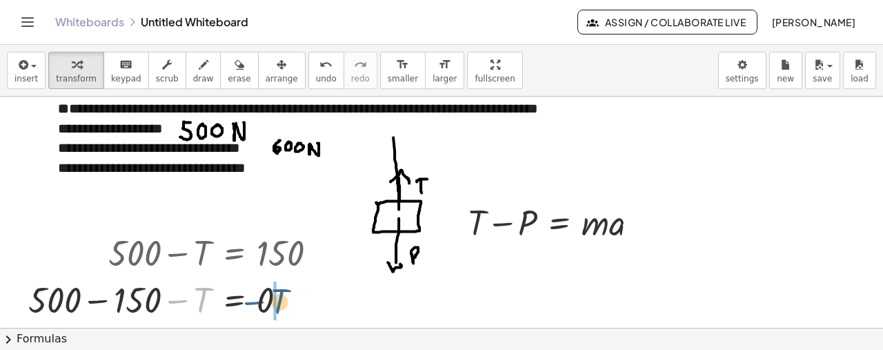
drag, startPoint x: 177, startPoint y: 297, endPoint x: 249, endPoint y: 296, distance: 72.4
click at [249, 296] on div at bounding box center [178, 298] width 314 height 47
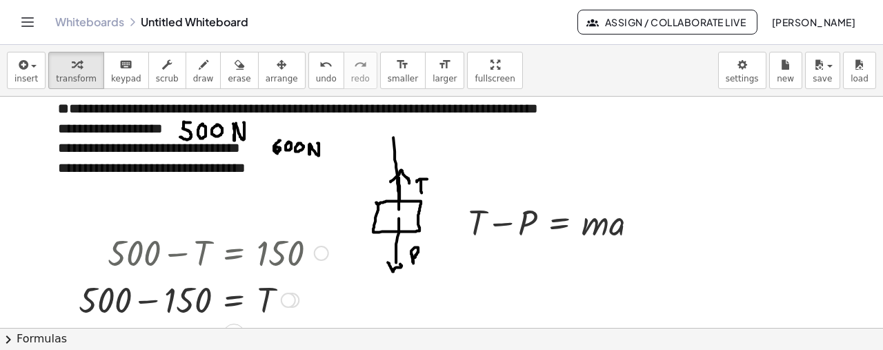
click at [149, 302] on div at bounding box center [203, 298] width 263 height 47
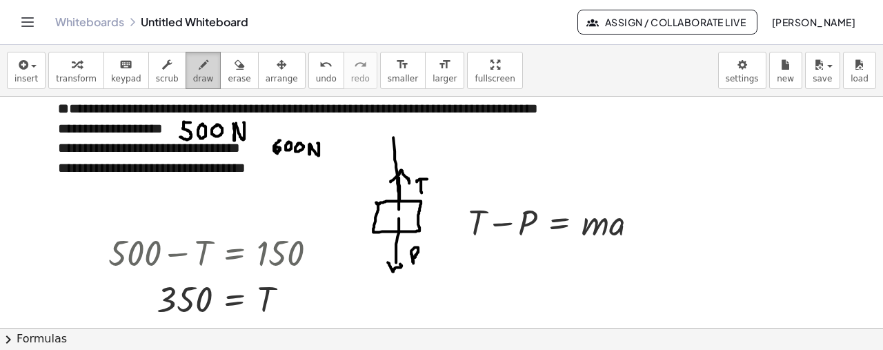
click at [193, 64] on div "button" at bounding box center [203, 64] width 21 height 17
drag, startPoint x: 277, startPoint y: 162, endPoint x: 274, endPoint y: 173, distance: 11.4
drag, startPoint x: 291, startPoint y: 163, endPoint x: 287, endPoint y: 174, distance: 11.8
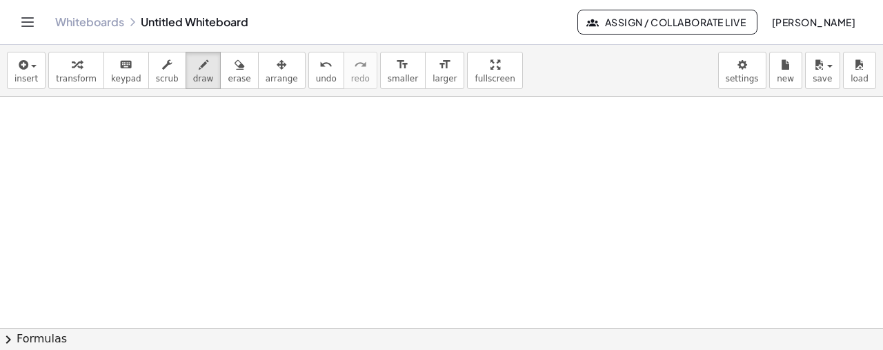
scroll to position [1283, 0]
click at [23, 77] on span "insert" at bounding box center [25, 79] width 23 height 10
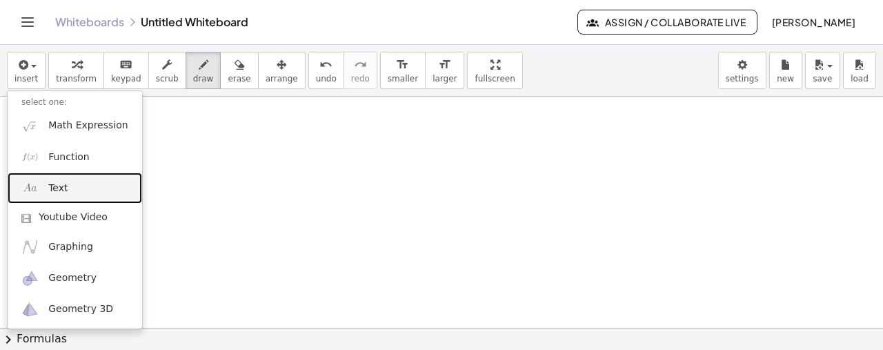
click at [84, 184] on link "Text" at bounding box center [75, 187] width 134 height 31
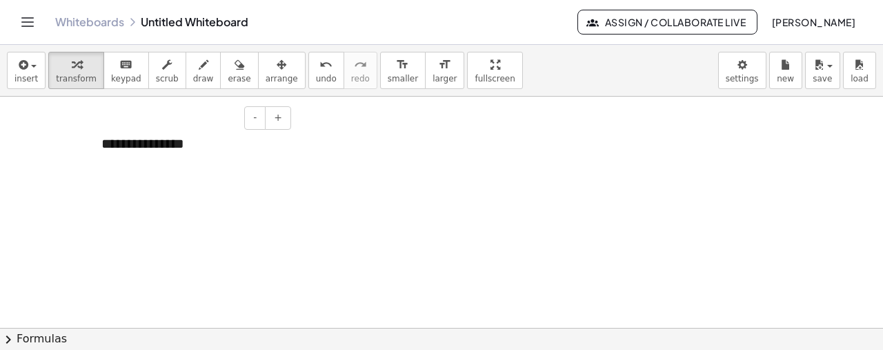
paste div
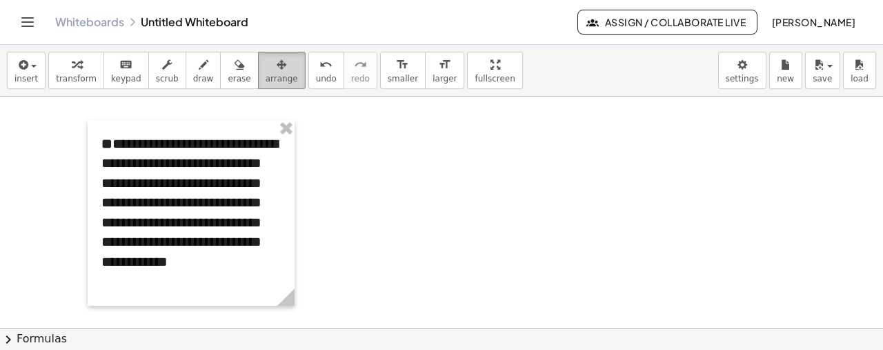
click at [265, 68] on div "button" at bounding box center [281, 64] width 32 height 17
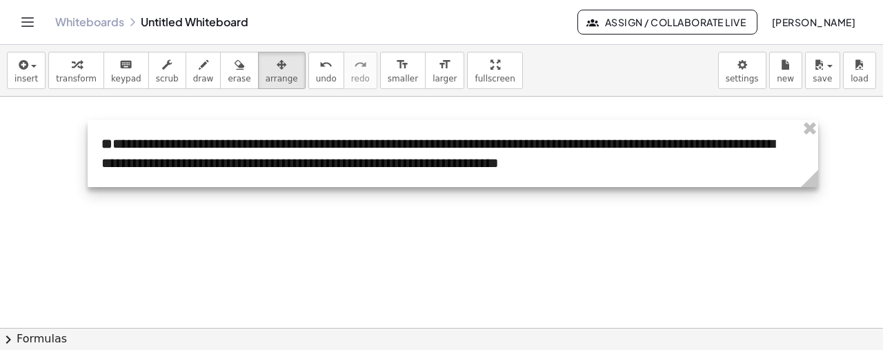
drag, startPoint x: 289, startPoint y: 300, endPoint x: 812, endPoint y: 199, distance: 533.0
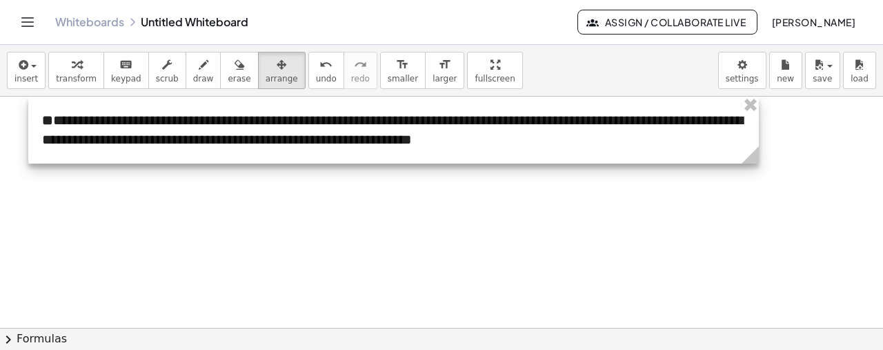
drag, startPoint x: 332, startPoint y: 144, endPoint x: 272, endPoint y: 121, distance: 64.4
click at [272, 121] on div at bounding box center [393, 130] width 730 height 67
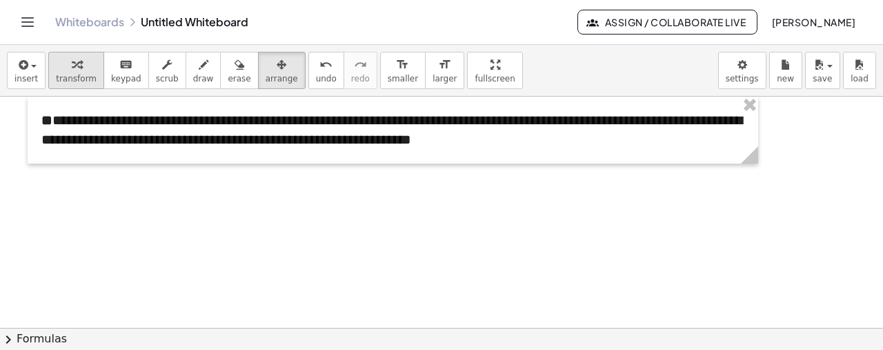
click at [79, 77] on span "transform" at bounding box center [76, 79] width 41 height 10
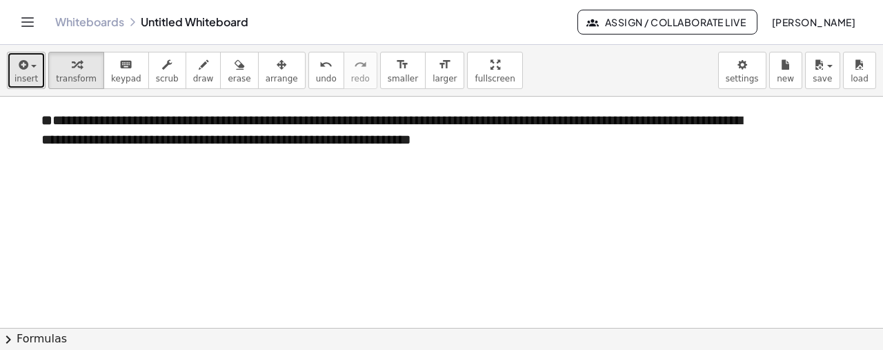
click at [14, 54] on button "insert" at bounding box center [26, 70] width 39 height 37
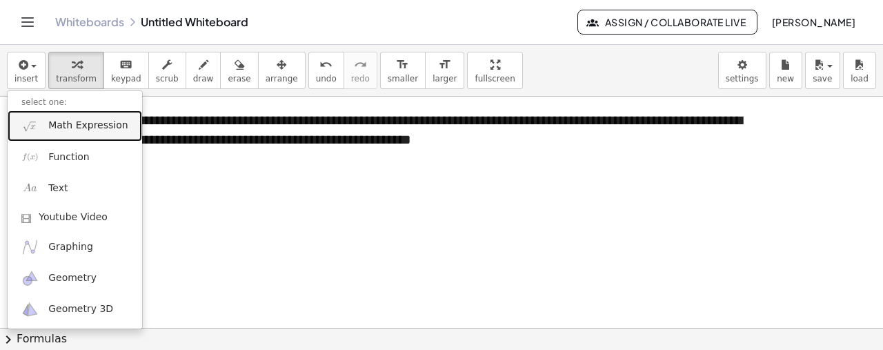
click at [56, 129] on span "Math Expression" at bounding box center [87, 126] width 79 height 14
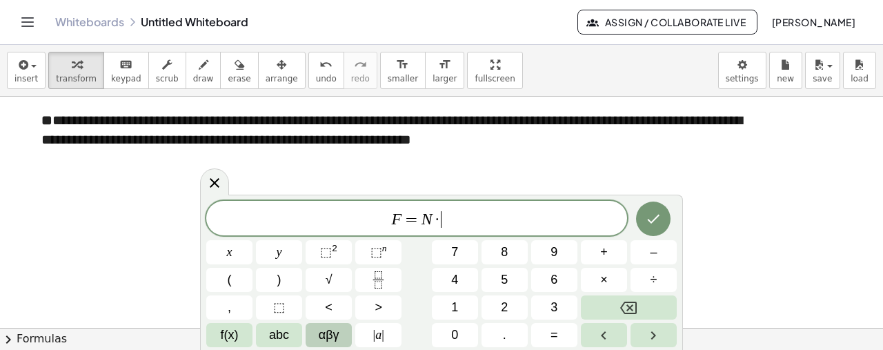
click at [323, 332] on span "αβγ" at bounding box center [329, 334] width 21 height 19
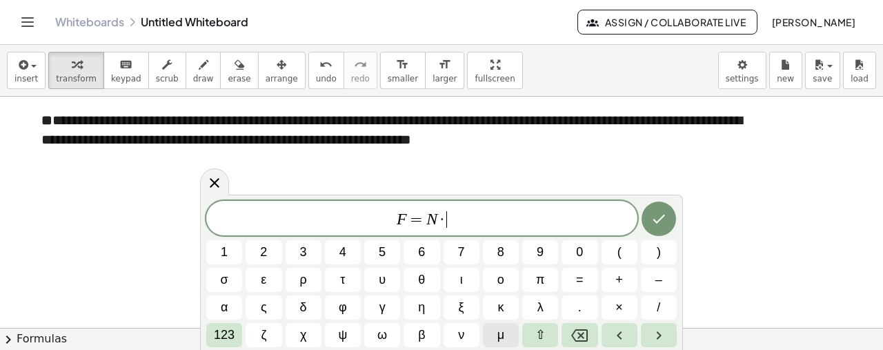
click at [510, 337] on button "μ" at bounding box center [501, 335] width 36 height 24
click at [211, 188] on icon at bounding box center [214, 182] width 17 height 17
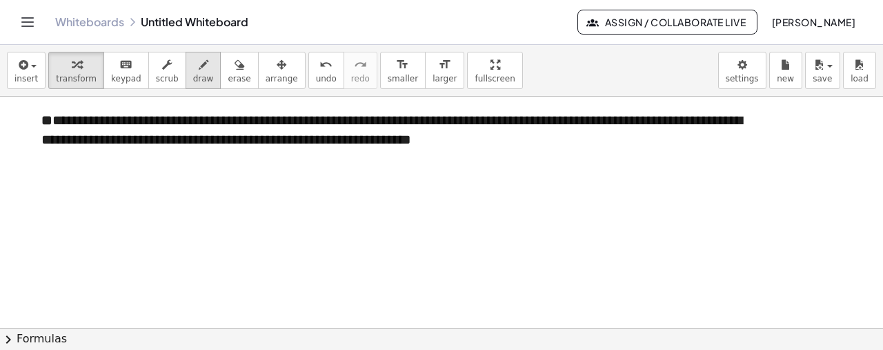
click at [199, 68] on icon "button" at bounding box center [204, 65] width 10 height 17
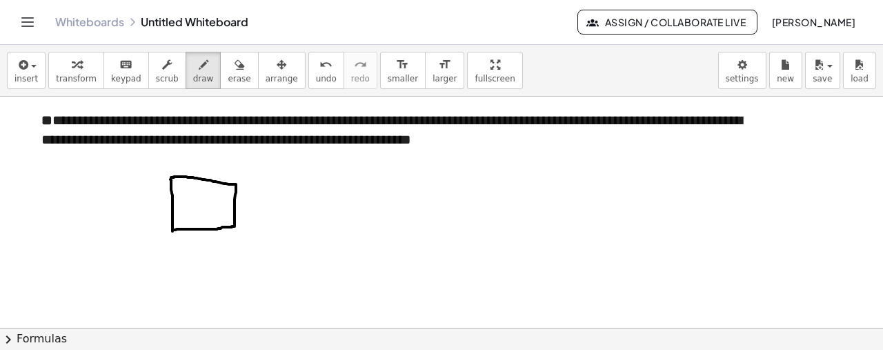
drag, startPoint x: 200, startPoint y: 207, endPoint x: 197, endPoint y: 281, distance: 73.9
drag, startPoint x: 188, startPoint y: 277, endPoint x: 204, endPoint y: 279, distance: 15.9
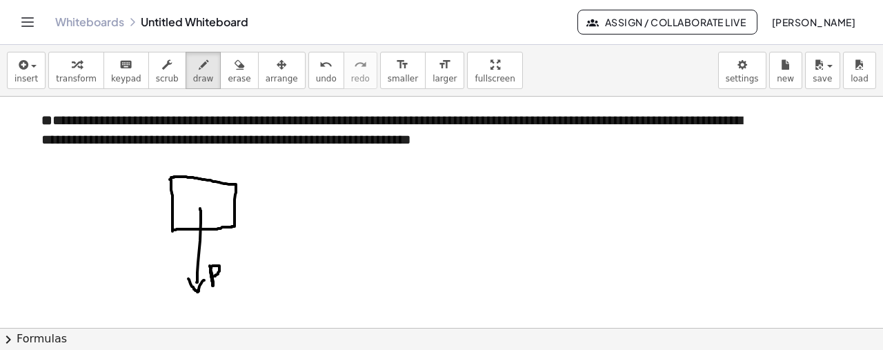
drag, startPoint x: 210, startPoint y: 264, endPoint x: 210, endPoint y: 274, distance: 10.3
drag, startPoint x: 200, startPoint y: 198, endPoint x: 200, endPoint y: 156, distance: 42.1
drag, startPoint x: 189, startPoint y: 152, endPoint x: 212, endPoint y: 157, distance: 23.3
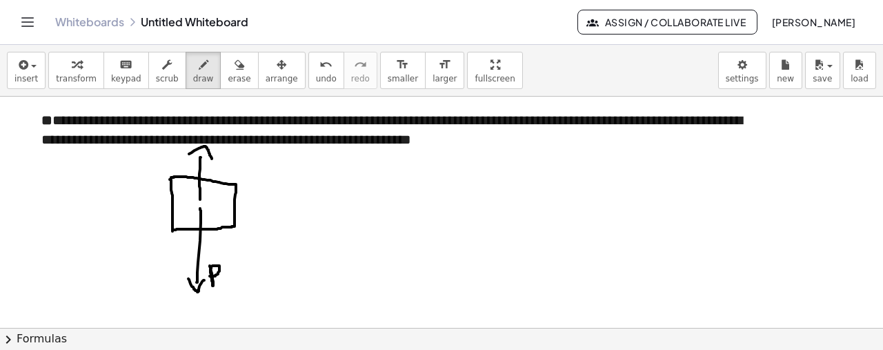
drag, startPoint x: 221, startPoint y: 153, endPoint x: 232, endPoint y: 154, distance: 11.7
click at [228, 67] on div "button" at bounding box center [239, 64] width 23 height 17
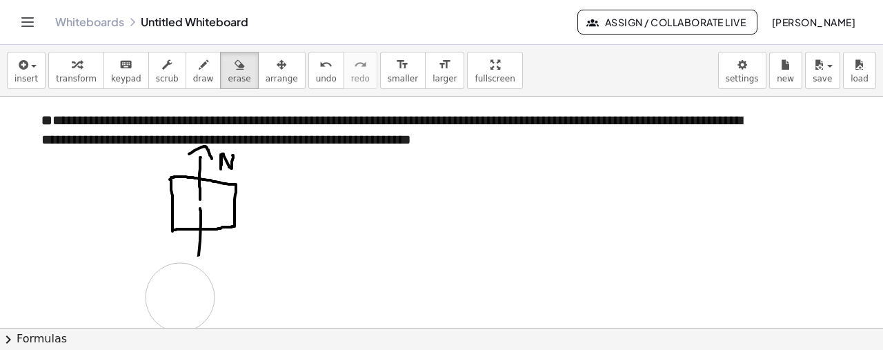
drag, startPoint x: 259, startPoint y: 285, endPoint x: 179, endPoint y: 296, distance: 81.4
click at [199, 71] on icon "button" at bounding box center [204, 65] width 10 height 17
drag, startPoint x: 192, startPoint y: 259, endPoint x: 204, endPoint y: 261, distance: 11.9
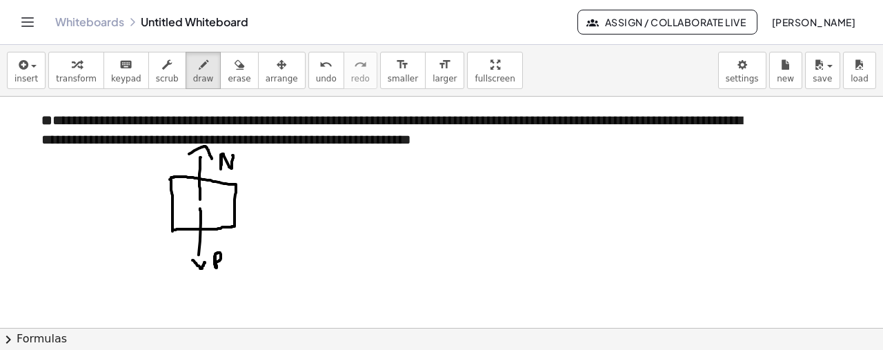
drag, startPoint x: 170, startPoint y: 223, endPoint x: 149, endPoint y: 219, distance: 21.0
drag, startPoint x: 145, startPoint y: 211, endPoint x: 146, endPoint y: 223, distance: 11.8
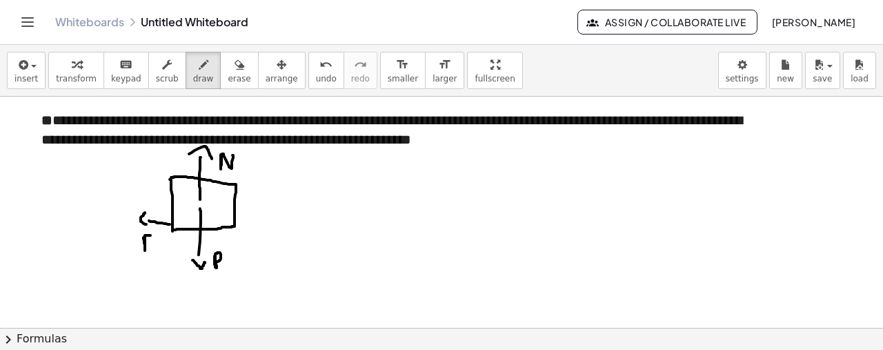
drag, startPoint x: 143, startPoint y: 236, endPoint x: 150, endPoint y: 234, distance: 7.2
drag, startPoint x: 155, startPoint y: 246, endPoint x: 165, endPoint y: 253, distance: 12.4
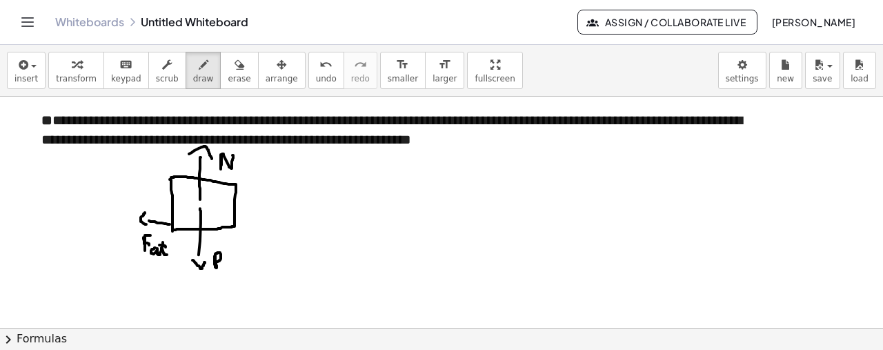
drag, startPoint x: 233, startPoint y: 208, endPoint x: 283, endPoint y: 212, distance: 50.5
drag, startPoint x: 289, startPoint y: 208, endPoint x: 288, endPoint y: 219, distance: 10.4
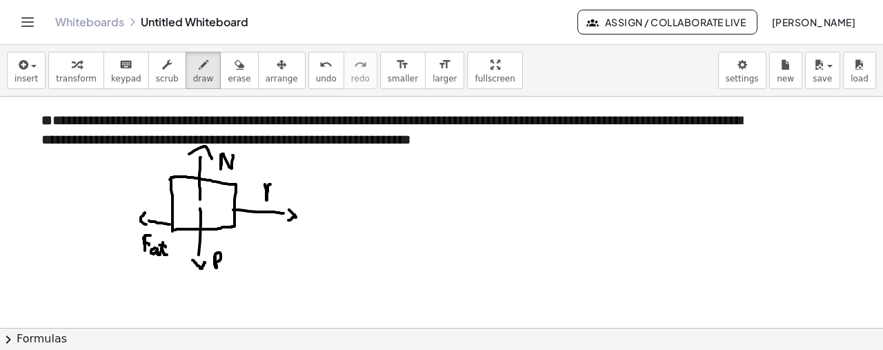
drag, startPoint x: 265, startPoint y: 183, endPoint x: 276, endPoint y: 185, distance: 11.2
drag, startPoint x: 268, startPoint y: 190, endPoint x: 276, endPoint y: 191, distance: 8.3
click at [21, 80] on span "insert" at bounding box center [25, 79] width 23 height 10
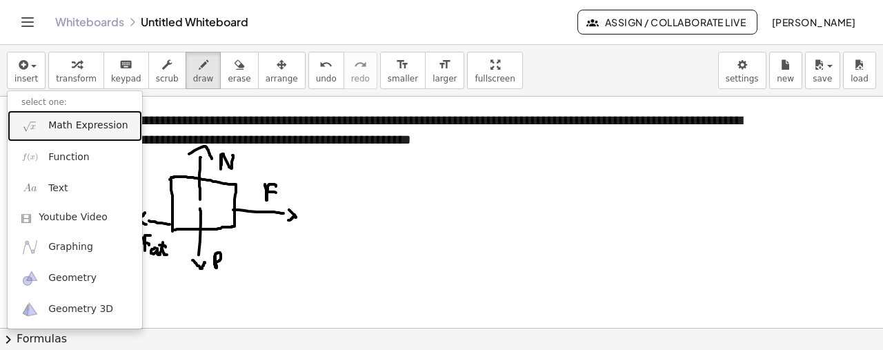
click at [63, 125] on span "Math Expression" at bounding box center [87, 126] width 79 height 14
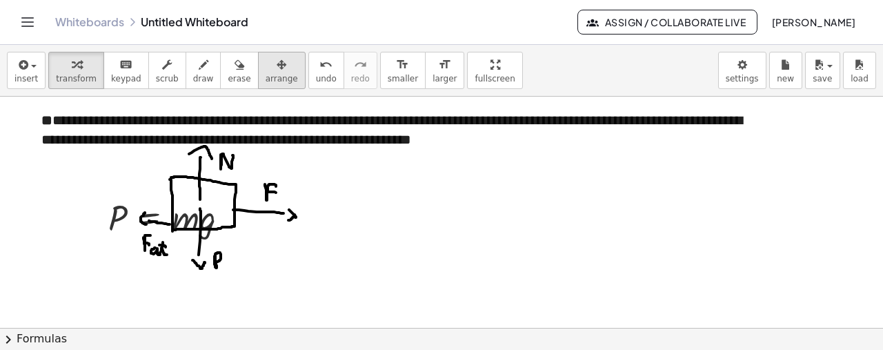
click at [273, 76] on button "arrange" at bounding box center [282, 70] width 48 height 37
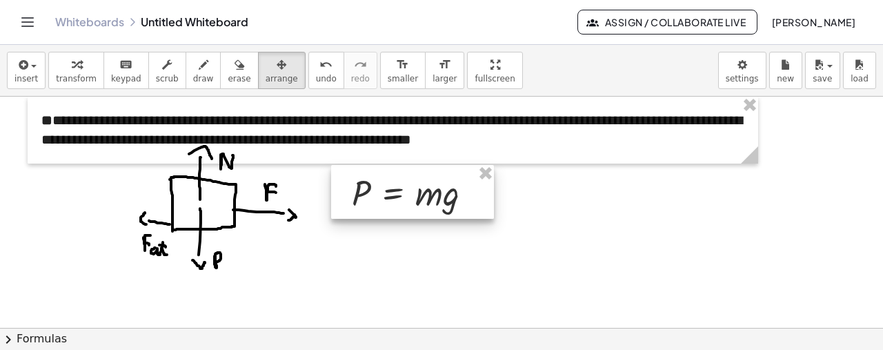
drag, startPoint x: 178, startPoint y: 223, endPoint x: 423, endPoint y: 199, distance: 245.9
click at [423, 199] on div at bounding box center [412, 192] width 163 height 54
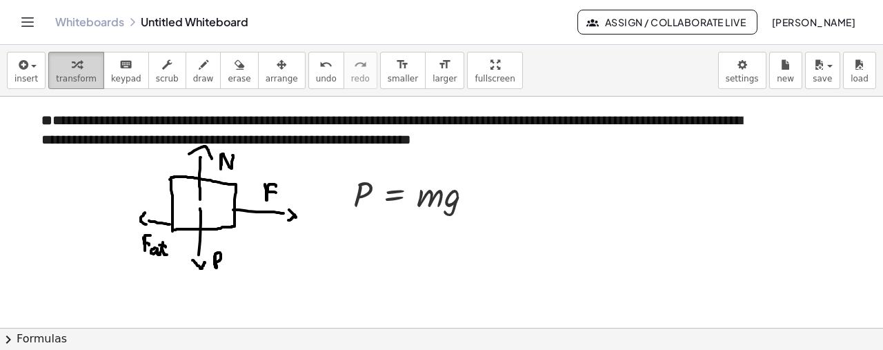
click at [82, 74] on span "transform" at bounding box center [76, 79] width 41 height 10
click at [193, 70] on div "button" at bounding box center [203, 64] width 21 height 17
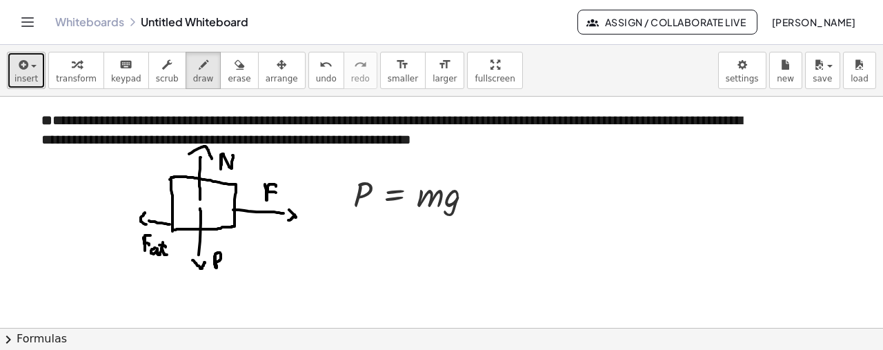
click at [40, 74] on button "insert" at bounding box center [26, 70] width 39 height 37
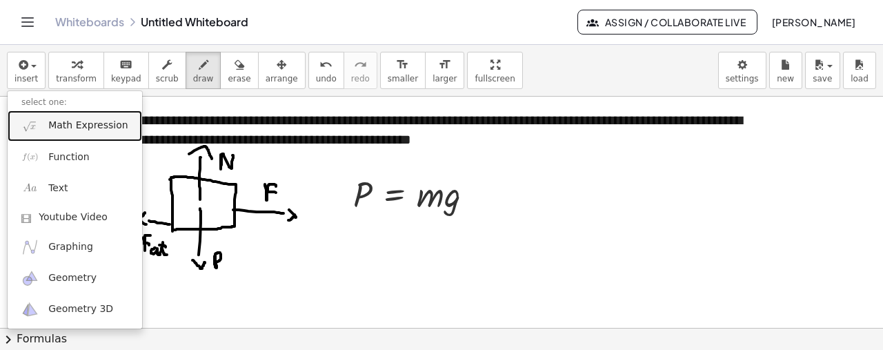
click at [62, 125] on span "Math Expression" at bounding box center [87, 126] width 79 height 14
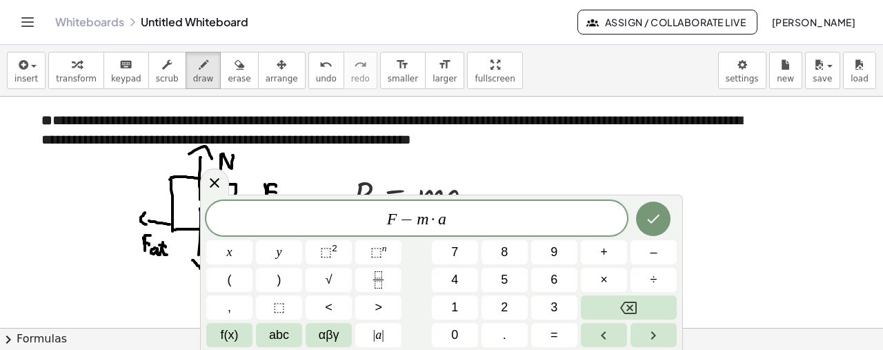
click at [415, 223] on span "−" at bounding box center [407, 219] width 20 height 17
click at [558, 212] on span "F R = m · a ​" at bounding box center [416, 219] width 421 height 19
click at [328, 335] on span "αβγ" at bounding box center [329, 334] width 21 height 19
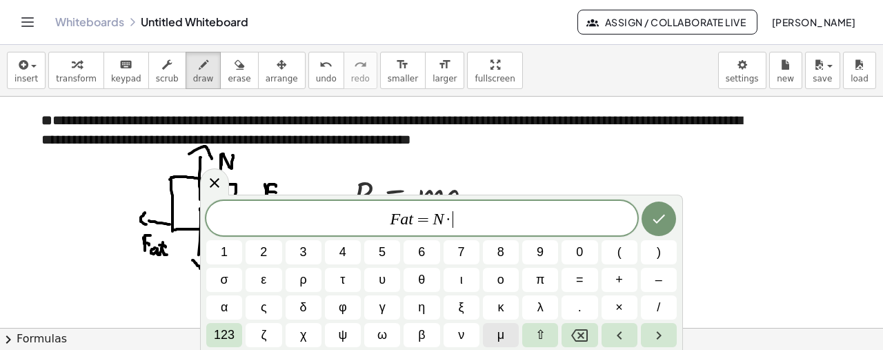
click at [503, 336] on span "μ" at bounding box center [500, 334] width 7 height 19
click at [652, 215] on icon "Done" at bounding box center [658, 218] width 17 height 17
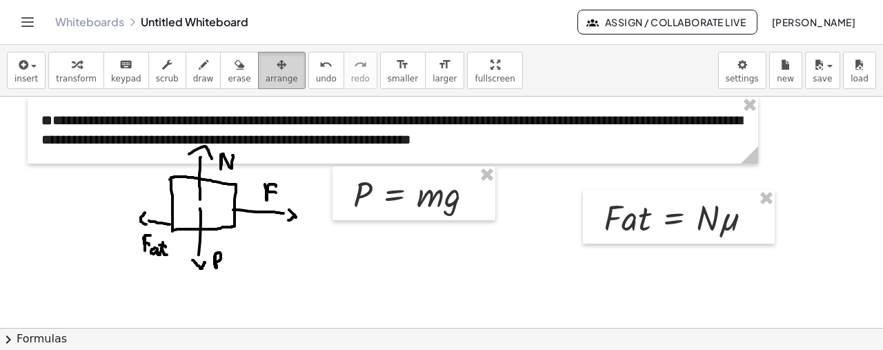
click at [277, 70] on icon "button" at bounding box center [282, 65] width 10 height 17
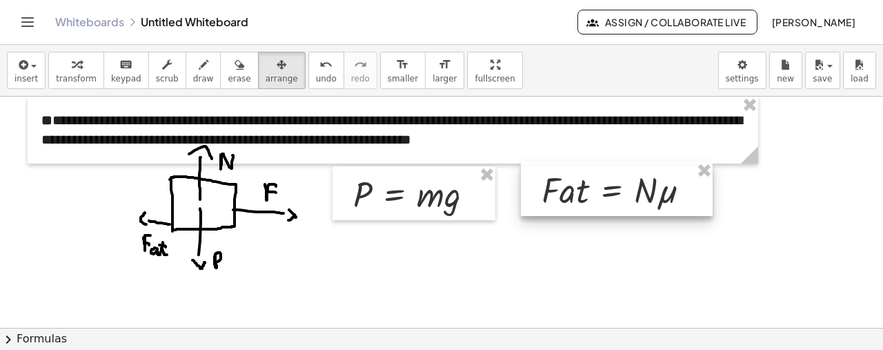
drag, startPoint x: 616, startPoint y: 210, endPoint x: 554, endPoint y: 183, distance: 67.9
click at [554, 183] on div at bounding box center [617, 189] width 192 height 54
click at [22, 90] on div "insert select one: Math Expression Function Text Youtube Video Graphing Geometr…" at bounding box center [441, 71] width 883 height 52
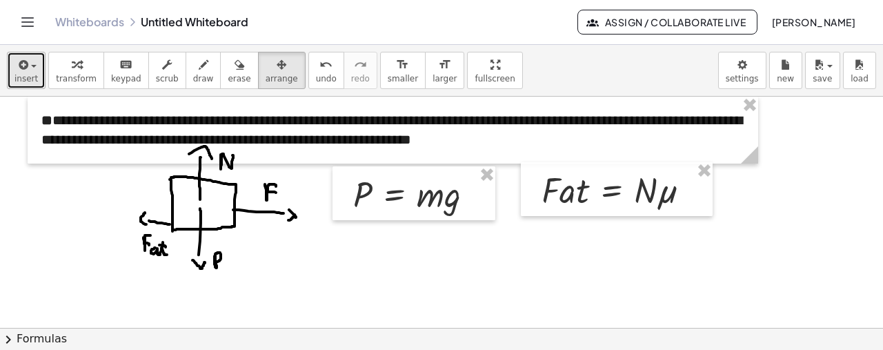
click at [29, 76] on span "insert" at bounding box center [25, 79] width 23 height 10
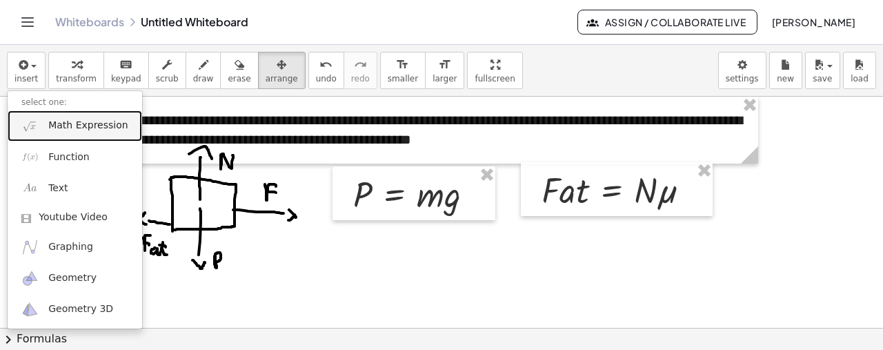
click at [83, 125] on span "Math Expression" at bounding box center [87, 126] width 79 height 14
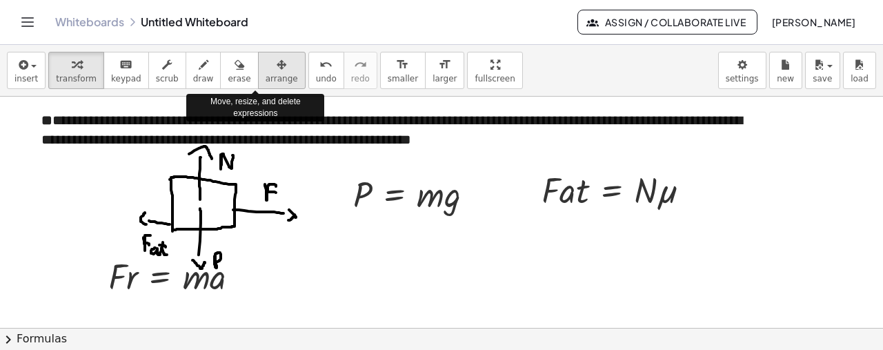
click at [277, 71] on icon "button" at bounding box center [282, 65] width 10 height 17
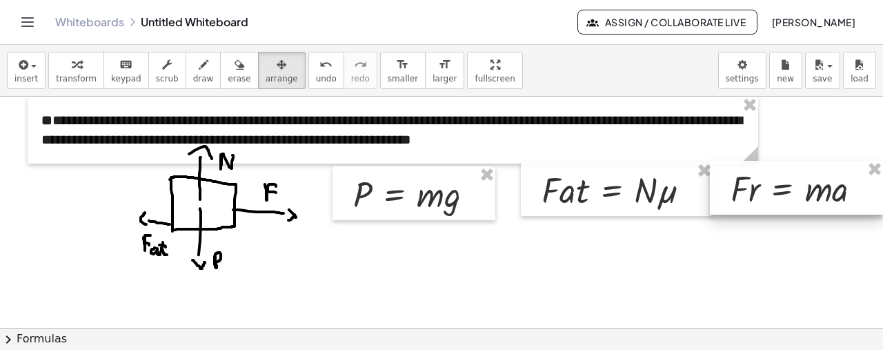
drag, startPoint x: 168, startPoint y: 270, endPoint x: 790, endPoint y: 183, distance: 628.1
click at [790, 183] on div at bounding box center [796, 188] width 173 height 54
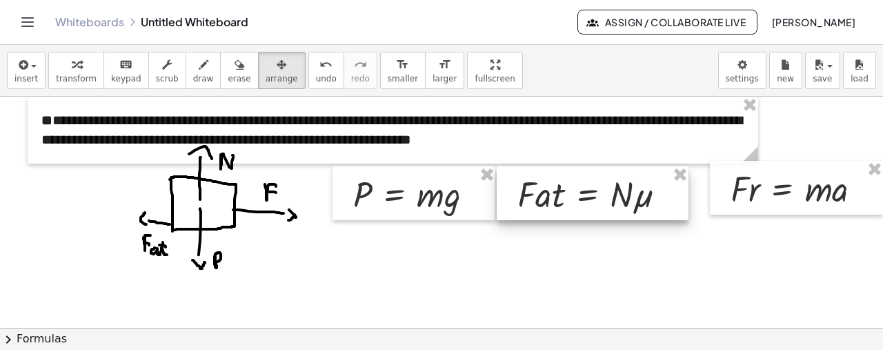
drag, startPoint x: 608, startPoint y: 210, endPoint x: 584, endPoint y: 214, distance: 24.5
click at [584, 214] on div at bounding box center [592, 193] width 192 height 54
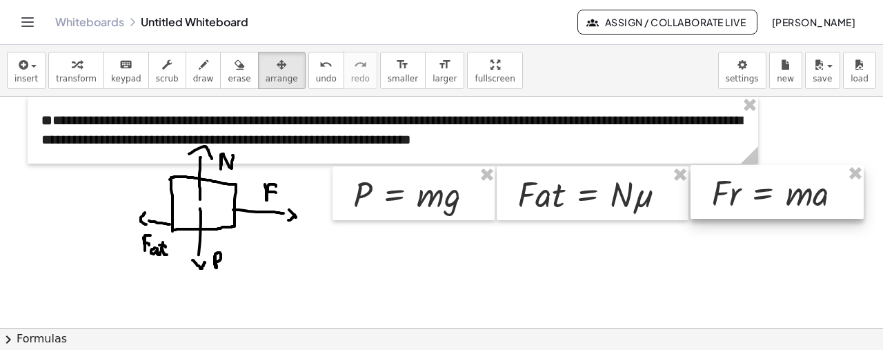
drag, startPoint x: 727, startPoint y: 194, endPoint x: 707, endPoint y: 198, distance: 20.4
click at [707, 198] on div at bounding box center [776, 192] width 173 height 54
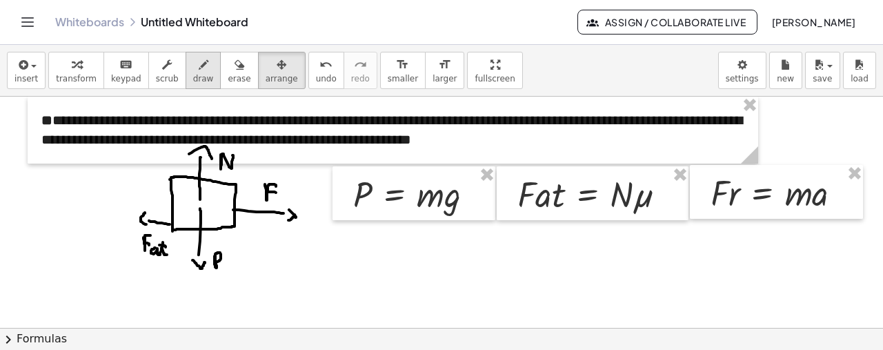
click at [193, 70] on div "button" at bounding box center [203, 64] width 21 height 17
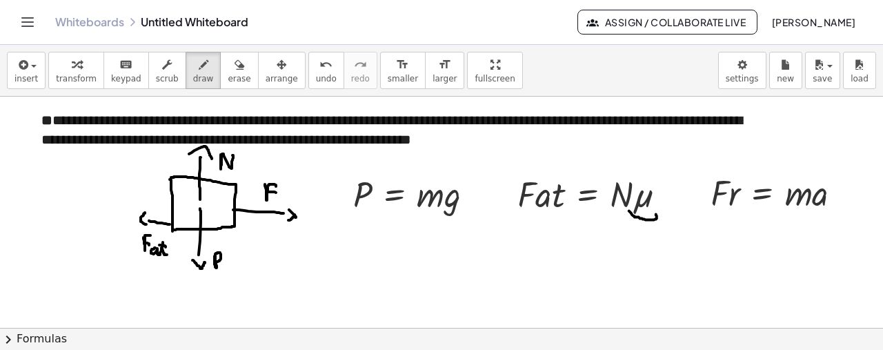
drag, startPoint x: 629, startPoint y: 210, endPoint x: 652, endPoint y: 212, distance: 23.5
drag, startPoint x: 631, startPoint y: 208, endPoint x: 655, endPoint y: 216, distance: 25.5
click at [316, 74] on span "undo" at bounding box center [326, 79] width 21 height 10
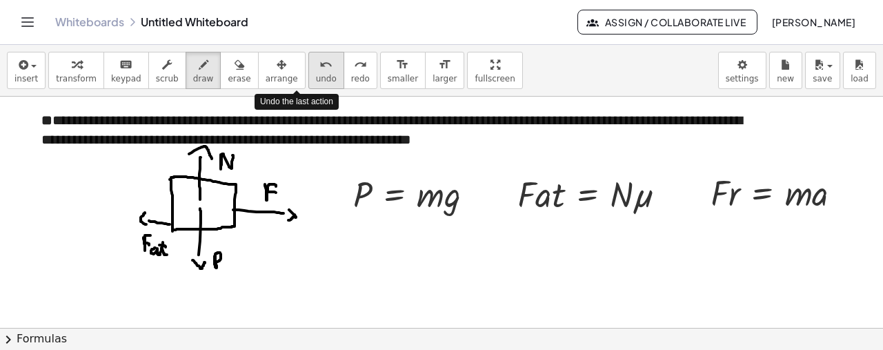
click at [316, 74] on span "undo" at bounding box center [326, 79] width 21 height 10
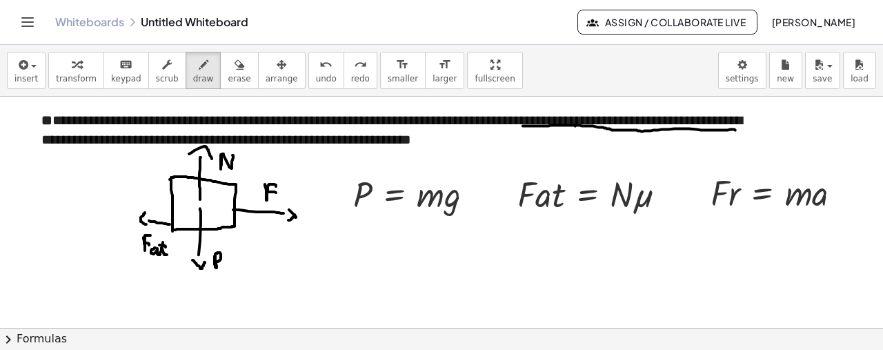
drag, startPoint x: 523, startPoint y: 125, endPoint x: 735, endPoint y: 129, distance: 212.4
click at [316, 62] on div "undo" at bounding box center [326, 64] width 21 height 17
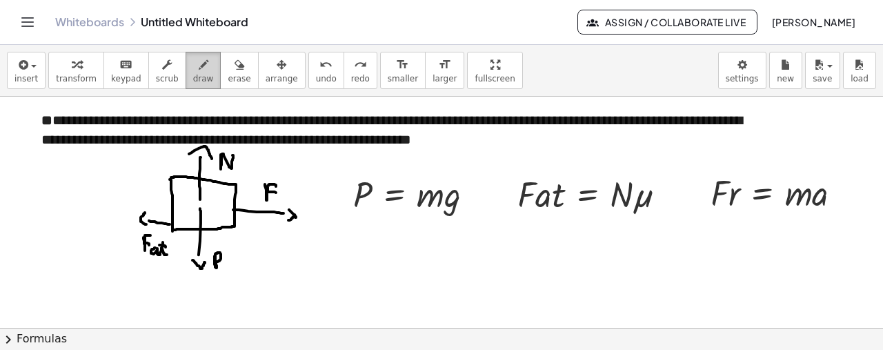
click at [193, 65] on div "button" at bounding box center [203, 64] width 21 height 17
drag, startPoint x: 352, startPoint y: 221, endPoint x: 350, endPoint y: 231, distance: 9.8
drag, startPoint x: 375, startPoint y: 238, endPoint x: 382, endPoint y: 241, distance: 7.4
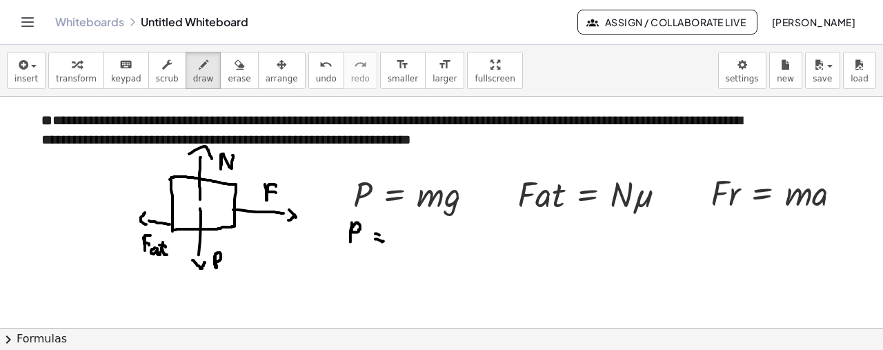
drag, startPoint x: 375, startPoint y: 232, endPoint x: 385, endPoint y: 235, distance: 10.7
drag, startPoint x: 394, startPoint y: 228, endPoint x: 390, endPoint y: 241, distance: 12.9
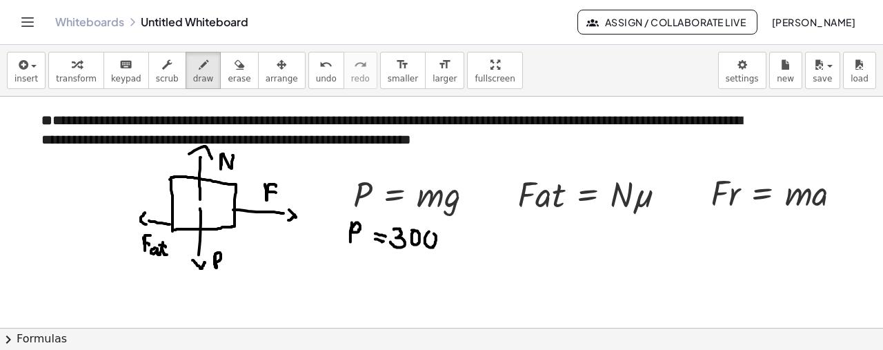
drag, startPoint x: 522, startPoint y: 224, endPoint x: 531, endPoint y: 223, distance: 9.0
drag, startPoint x: 524, startPoint y: 230, endPoint x: 534, endPoint y: 231, distance: 9.8
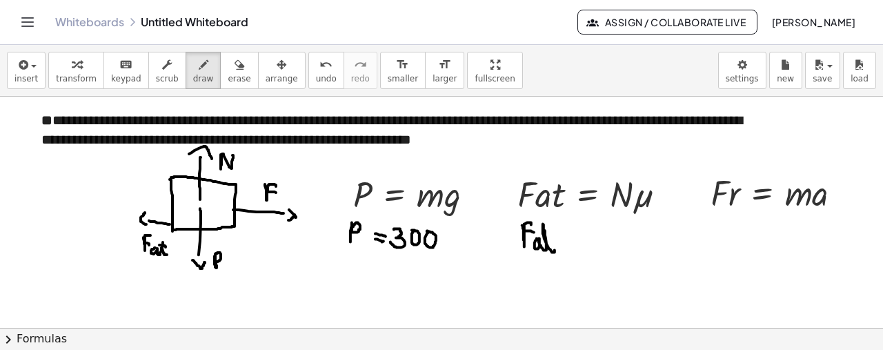
drag, startPoint x: 536, startPoint y: 237, endPoint x: 552, endPoint y: 247, distance: 18.6
drag, startPoint x: 541, startPoint y: 234, endPoint x: 553, endPoint y: 233, distance: 11.7
drag, startPoint x: 567, startPoint y: 245, endPoint x: 579, endPoint y: 245, distance: 12.4
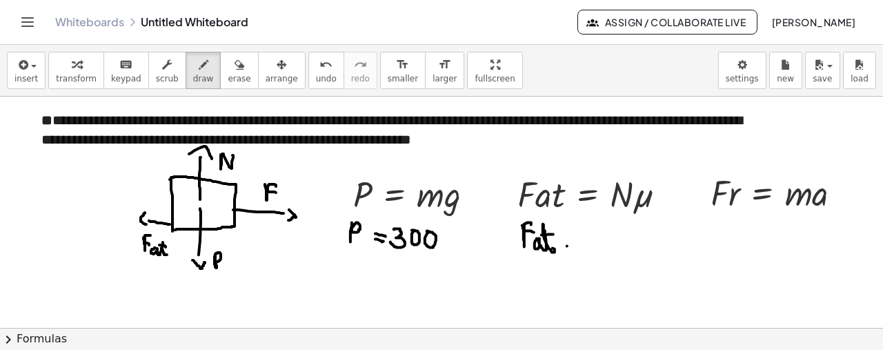
drag, startPoint x: 568, startPoint y: 239, endPoint x: 581, endPoint y: 239, distance: 13.1
drag, startPoint x: 602, startPoint y: 230, endPoint x: 596, endPoint y: 245, distance: 17.0
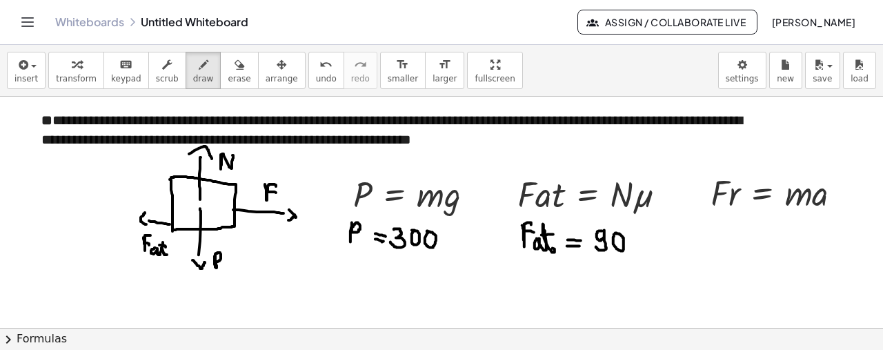
click at [199, 68] on icon "button" at bounding box center [204, 65] width 10 height 17
drag, startPoint x: 707, startPoint y: 204, endPoint x: 743, endPoint y: 208, distance: 36.0
drag, startPoint x: 228, startPoint y: 206, endPoint x: 285, endPoint y: 212, distance: 57.5
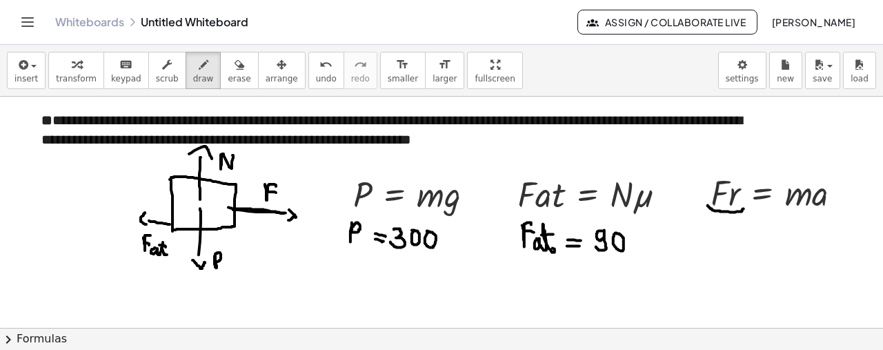
drag, startPoint x: 172, startPoint y: 223, endPoint x: 145, endPoint y: 220, distance: 27.8
drag, startPoint x: 173, startPoint y: 143, endPoint x: 194, endPoint y: 143, distance: 21.4
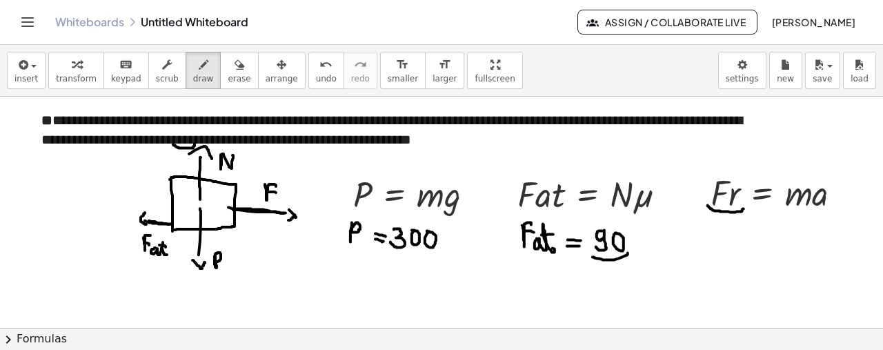
drag, startPoint x: 592, startPoint y: 256, endPoint x: 627, endPoint y: 252, distance: 35.4
drag, startPoint x: 714, startPoint y: 219, endPoint x: 711, endPoint y: 232, distance: 13.5
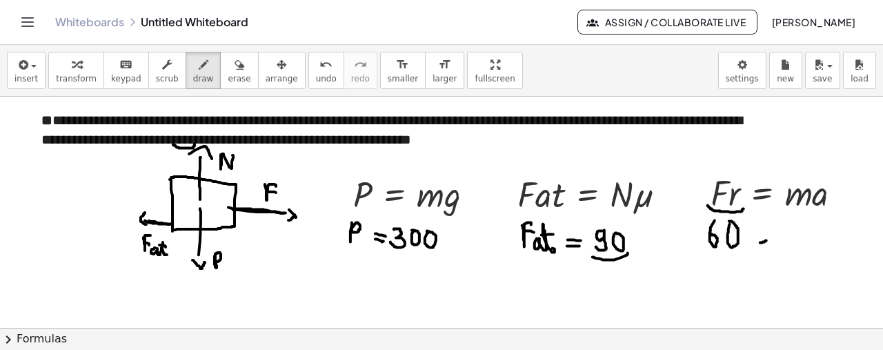
drag, startPoint x: 757, startPoint y: 233, endPoint x: 768, endPoint y: 235, distance: 11.2
drag, startPoint x: 779, startPoint y: 221, endPoint x: 777, endPoint y: 241, distance: 20.0
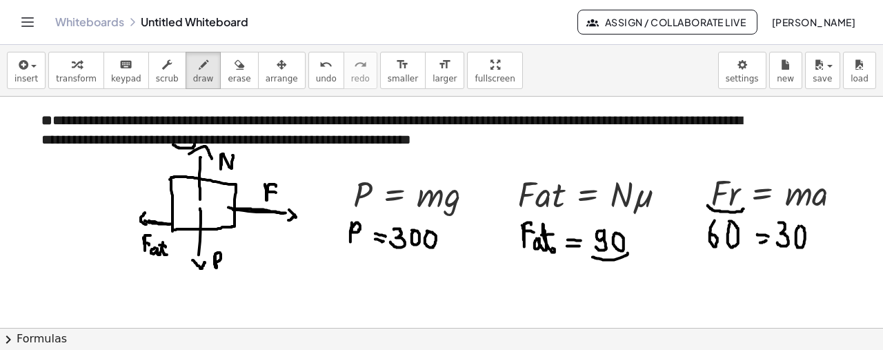
drag, startPoint x: 830, startPoint y: 233, endPoint x: 839, endPoint y: 245, distance: 15.3
drag, startPoint x: 739, startPoint y: 271, endPoint x: 747, endPoint y: 283, distance: 14.8
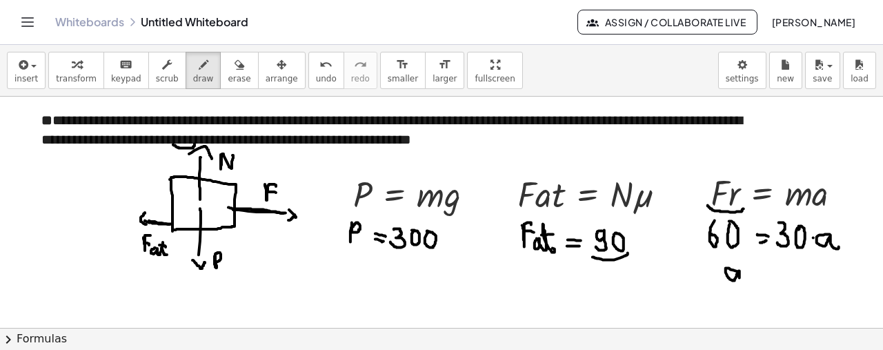
drag, startPoint x: 759, startPoint y: 277, endPoint x: 769, endPoint y: 277, distance: 10.3
drag, startPoint x: 781, startPoint y: 265, endPoint x: 805, endPoint y: 286, distance: 31.8
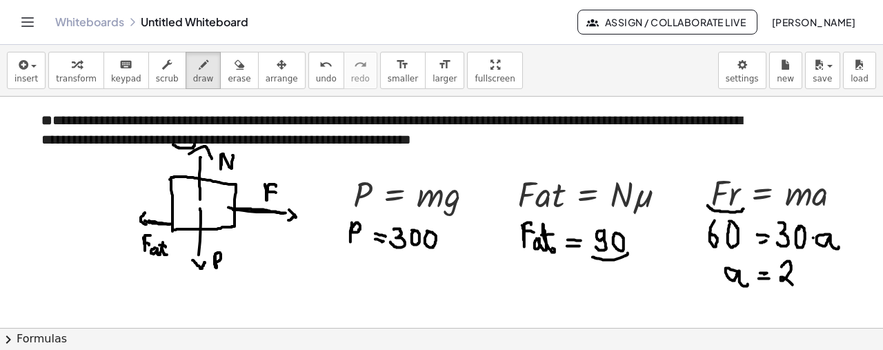
drag, startPoint x: 40, startPoint y: 147, endPoint x: 179, endPoint y: 145, distance: 139.3
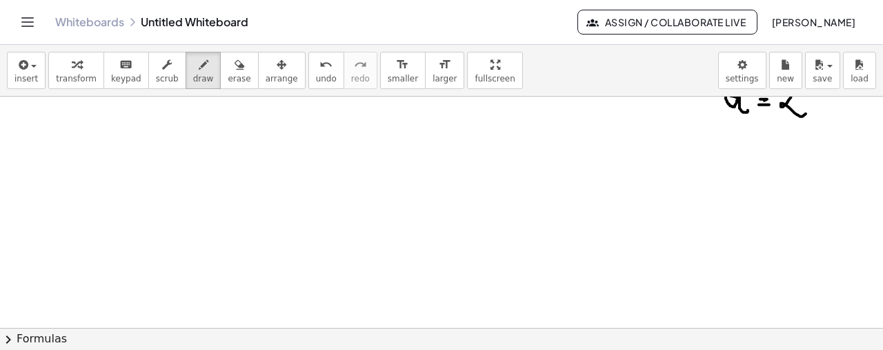
scroll to position [1529, 0]
click at [28, 64] on span "button" at bounding box center [29, 66] width 3 height 10
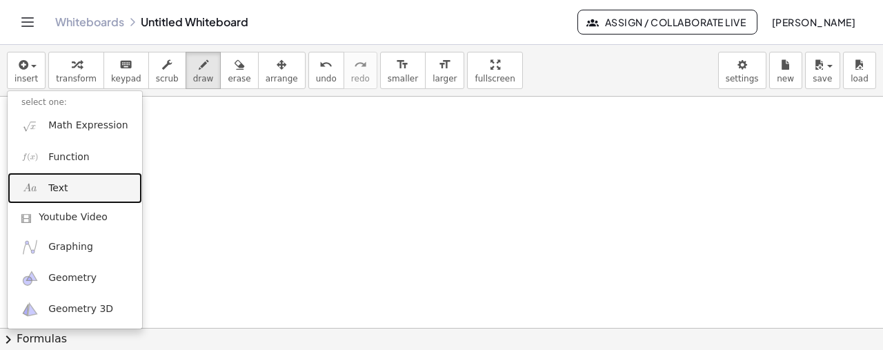
click at [46, 173] on link "Text" at bounding box center [75, 187] width 134 height 31
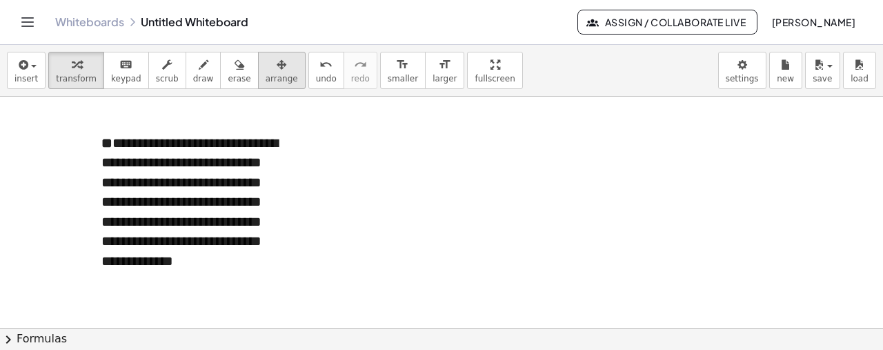
click at [265, 59] on div "button" at bounding box center [281, 64] width 32 height 17
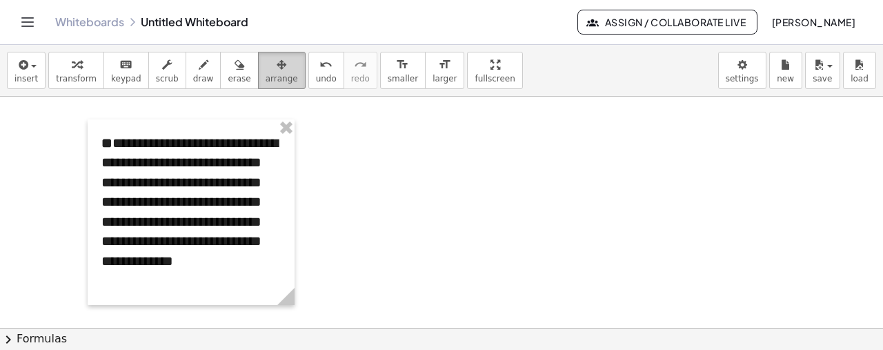
click at [265, 74] on span "arrange" at bounding box center [281, 79] width 32 height 10
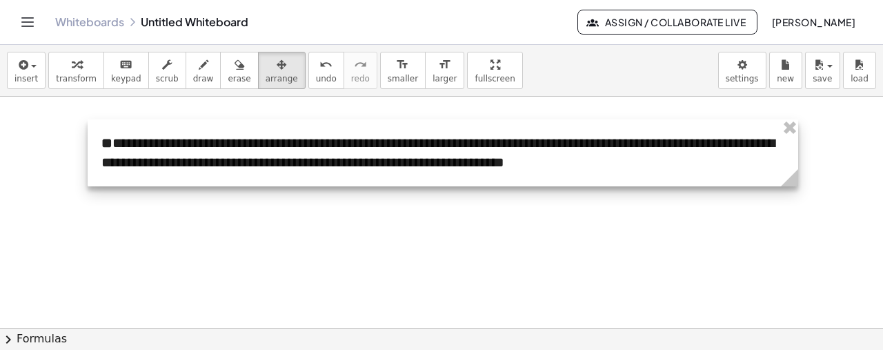
drag, startPoint x: 293, startPoint y: 290, endPoint x: 796, endPoint y: 150, distance: 522.3
click at [796, 150] on div "**********" at bounding box center [443, 152] width 710 height 67
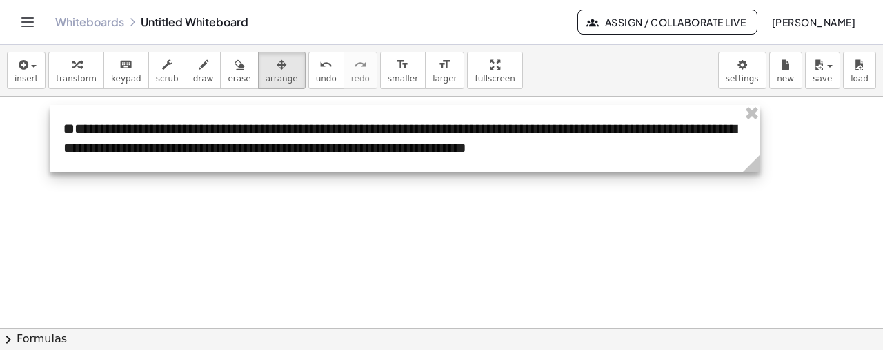
drag, startPoint x: 415, startPoint y: 165, endPoint x: 378, endPoint y: 148, distance: 40.7
click at [378, 148] on div at bounding box center [405, 138] width 710 height 67
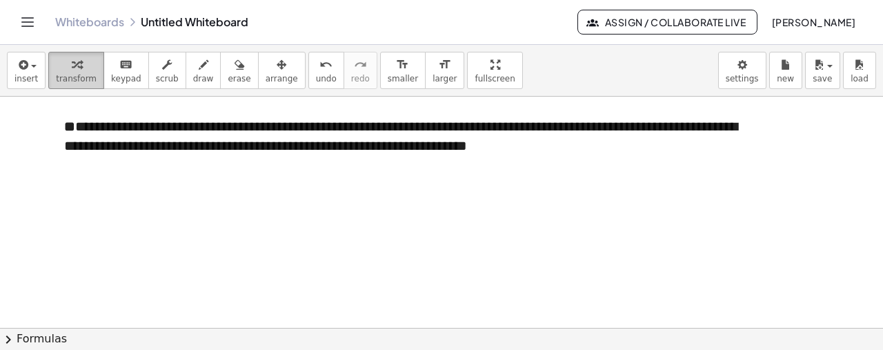
click at [72, 68] on icon "button" at bounding box center [77, 65] width 10 height 17
click at [193, 80] on span "draw" at bounding box center [203, 79] width 21 height 10
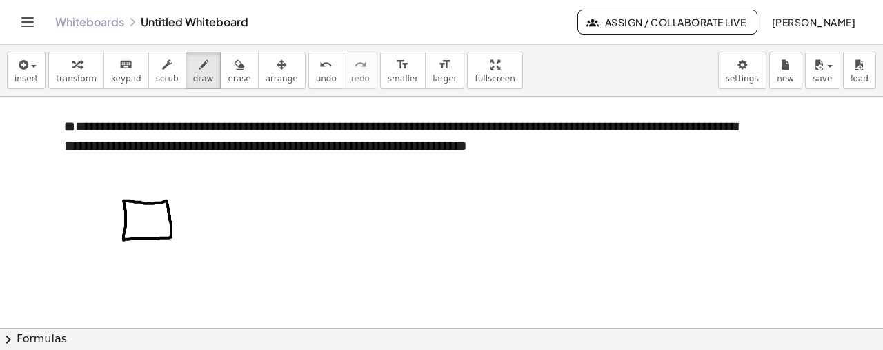
drag, startPoint x: 146, startPoint y: 223, endPoint x: 147, endPoint y: 254, distance: 30.3
drag, startPoint x: 141, startPoint y: 257, endPoint x: 156, endPoint y: 260, distance: 15.4
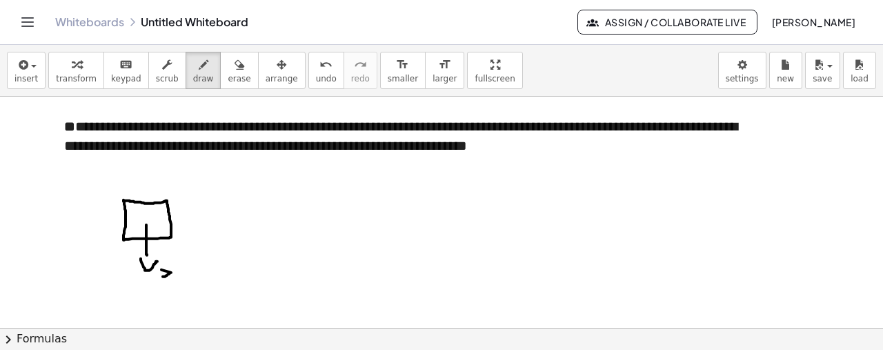
drag, startPoint x: 161, startPoint y: 268, endPoint x: 162, endPoint y: 284, distance: 15.9
drag, startPoint x: 145, startPoint y: 214, endPoint x: 143, endPoint y: 184, distance: 30.4
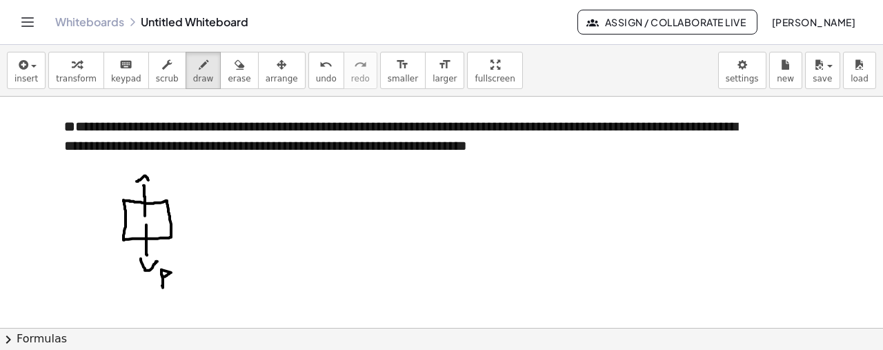
drag, startPoint x: 137, startPoint y: 180, endPoint x: 150, endPoint y: 181, distance: 13.9
drag, startPoint x: 157, startPoint y: 177, endPoint x: 167, endPoint y: 172, distance: 10.5
drag, startPoint x: 170, startPoint y: 217, endPoint x: 202, endPoint y: 228, distance: 33.6
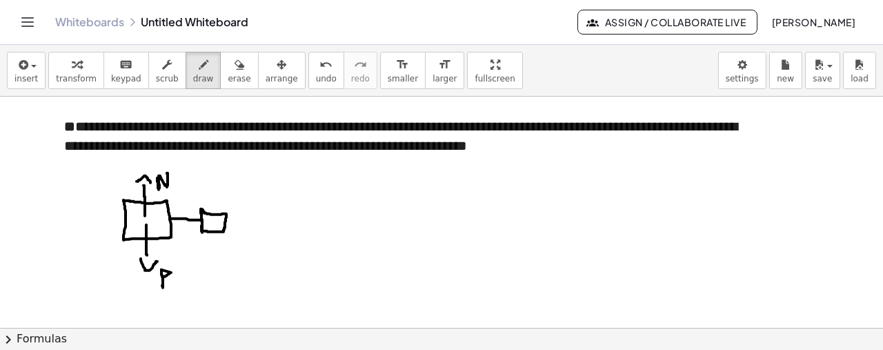
drag, startPoint x: 129, startPoint y: 220, endPoint x: 79, endPoint y: 216, distance: 50.5
drag, startPoint x: 77, startPoint y: 210, endPoint x: 77, endPoint y: 223, distance: 13.1
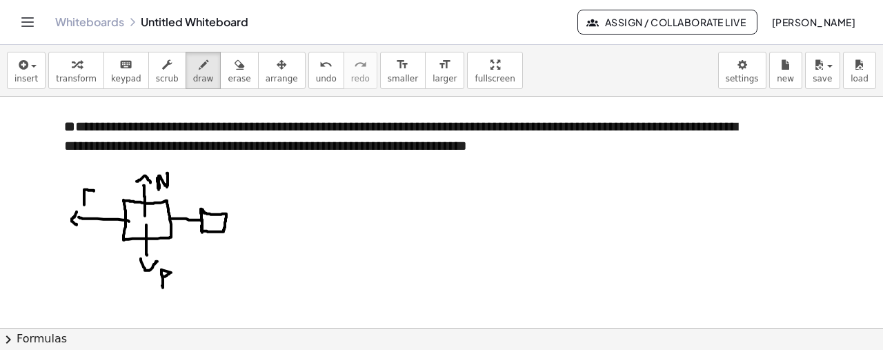
drag, startPoint x: 84, startPoint y: 190, endPoint x: 94, endPoint y: 190, distance: 10.3
drag, startPoint x: 85, startPoint y: 194, endPoint x: 92, endPoint y: 197, distance: 7.4
click at [228, 63] on div "button" at bounding box center [239, 64] width 23 height 17
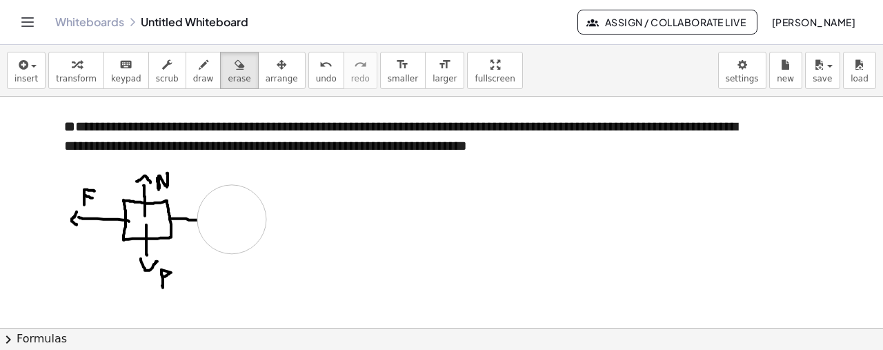
drag, startPoint x: 312, startPoint y: 228, endPoint x: 232, endPoint y: 217, distance: 80.7
click at [199, 62] on icon "button" at bounding box center [204, 65] width 10 height 17
drag, startPoint x: 197, startPoint y: 212, endPoint x: 195, endPoint y: 234, distance: 22.8
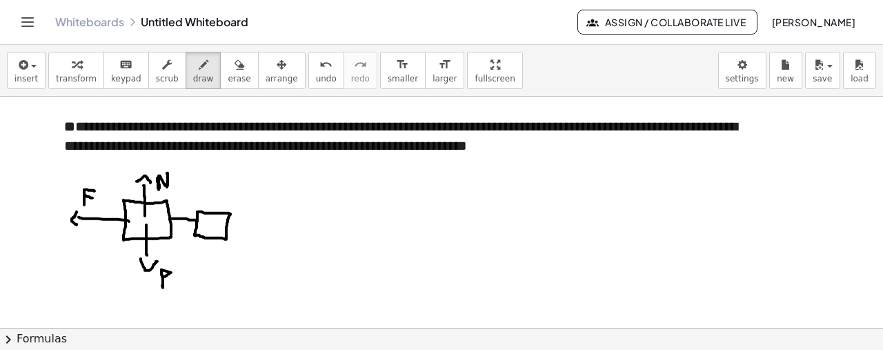
drag, startPoint x: 197, startPoint y: 210, endPoint x: 196, endPoint y: 232, distance: 22.1
drag, startPoint x: 197, startPoint y: 218, endPoint x: 183, endPoint y: 216, distance: 13.9
drag, startPoint x: 185, startPoint y: 209, endPoint x: 183, endPoint y: 224, distance: 15.3
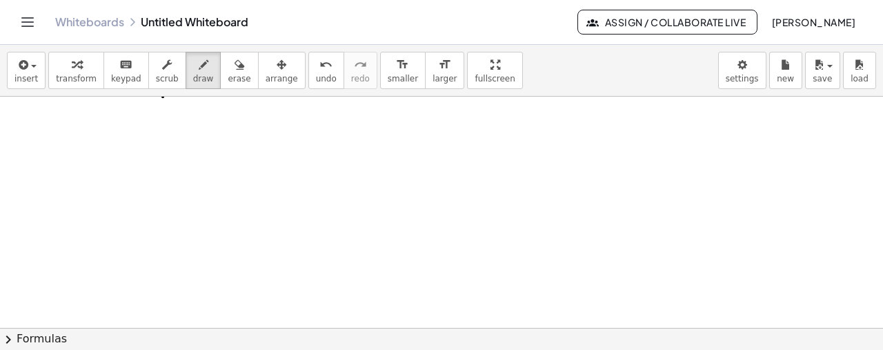
scroll to position [1750, 0]
click at [27, 77] on span "insert" at bounding box center [25, 79] width 23 height 10
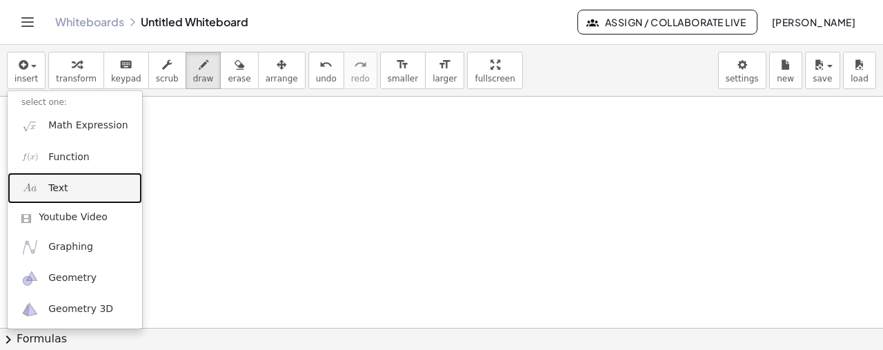
click at [39, 195] on link "Text" at bounding box center [75, 187] width 134 height 31
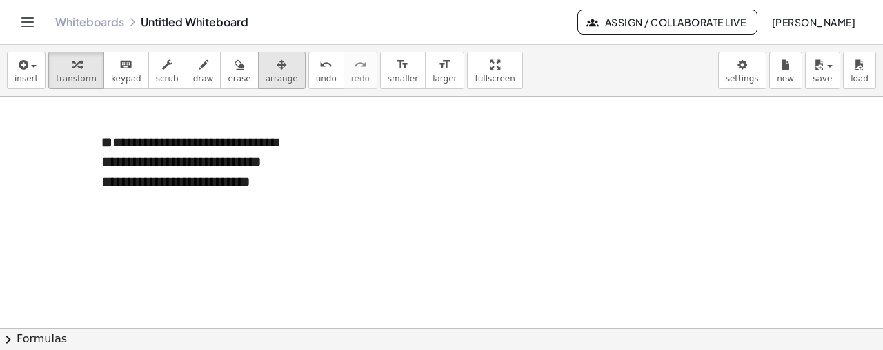
click at [277, 68] on icon "button" at bounding box center [282, 65] width 10 height 17
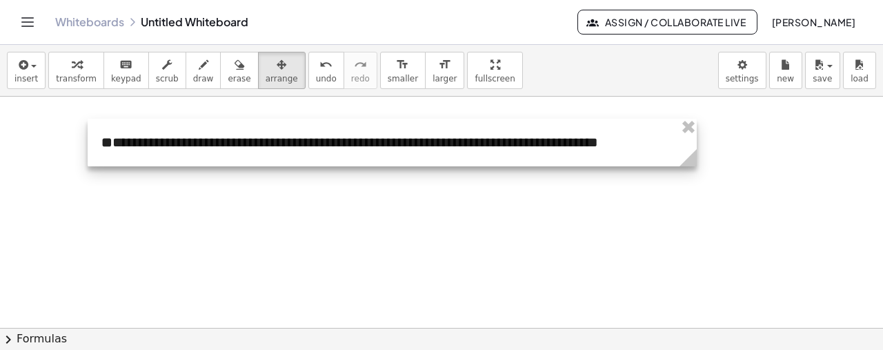
drag, startPoint x: 285, startPoint y: 217, endPoint x: 690, endPoint y: 144, distance: 412.0
click at [690, 145] on icon at bounding box center [688, 157] width 24 height 24
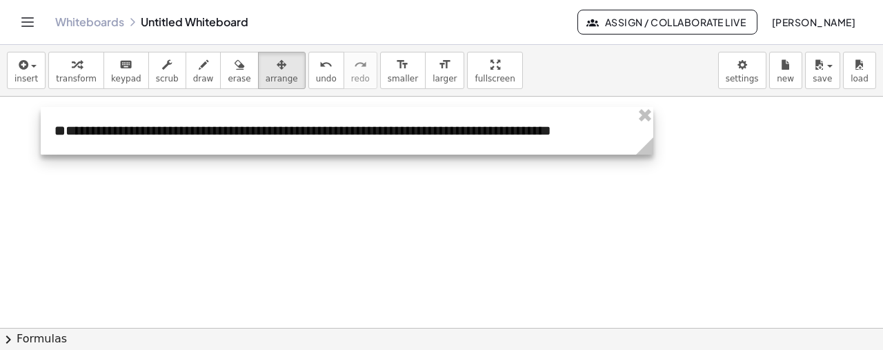
drag, startPoint x: 306, startPoint y: 149, endPoint x: 259, endPoint y: 137, distance: 48.3
click at [259, 137] on div at bounding box center [347, 131] width 612 height 48
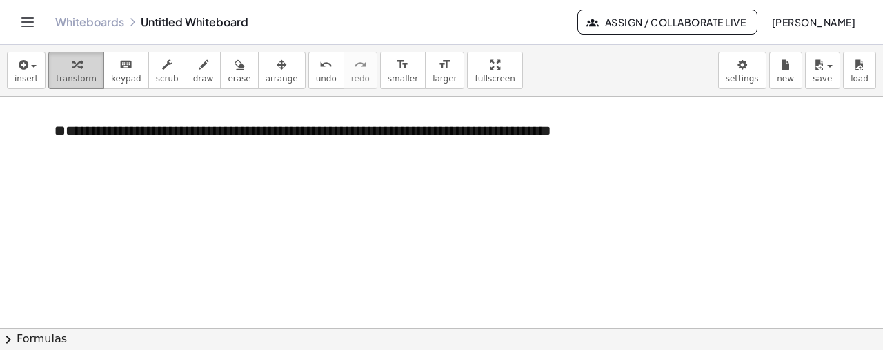
click at [79, 71] on button "transform" at bounding box center [76, 70] width 56 height 37
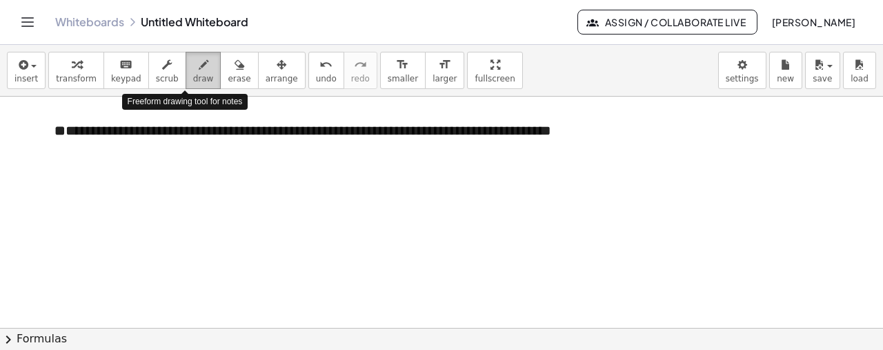
click at [193, 81] on span "draw" at bounding box center [203, 79] width 21 height 10
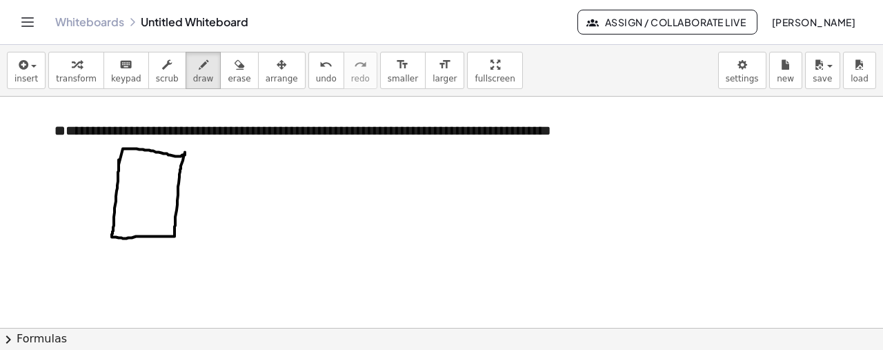
drag, startPoint x: 142, startPoint y: 201, endPoint x: 139, endPoint y: 261, distance: 60.1
drag, startPoint x: 132, startPoint y: 261, endPoint x: 147, endPoint y: 263, distance: 15.2
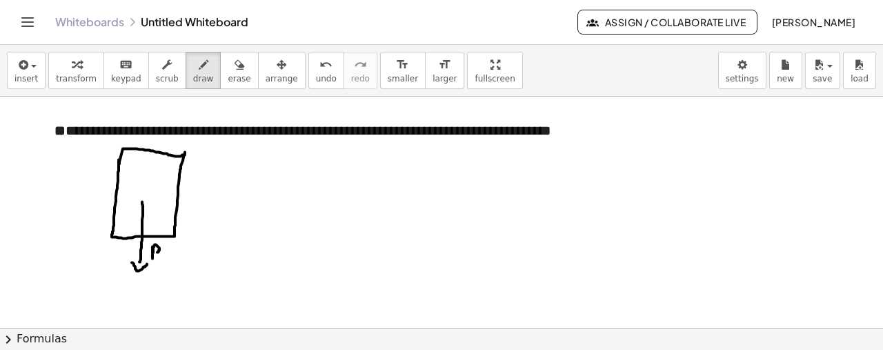
drag, startPoint x: 141, startPoint y: 177, endPoint x: 143, endPoint y: 141, distance: 36.0
drag, startPoint x: 139, startPoint y: 142, endPoint x: 148, endPoint y: 142, distance: 9.7
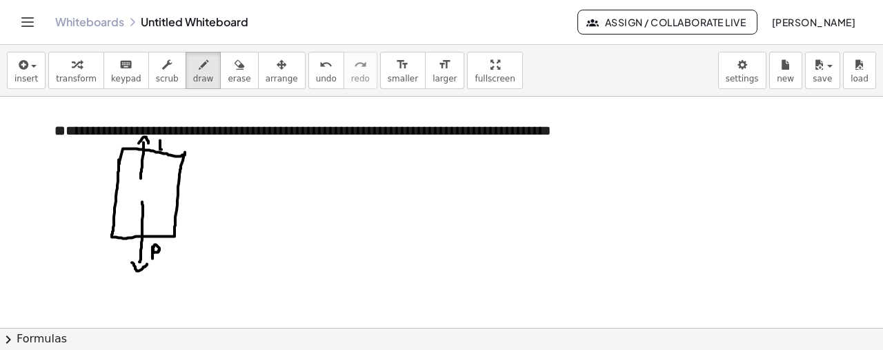
drag, startPoint x: 160, startPoint y: 139, endPoint x: 161, endPoint y: 149, distance: 9.8
drag, startPoint x: 154, startPoint y: 137, endPoint x: 167, endPoint y: 140, distance: 12.7
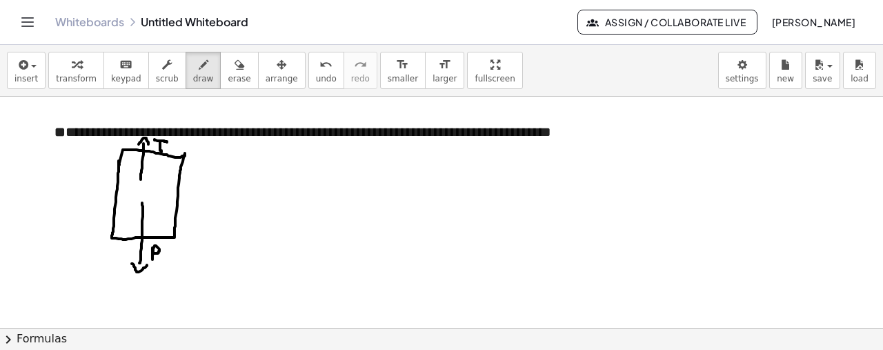
scroll to position [1765, 0]
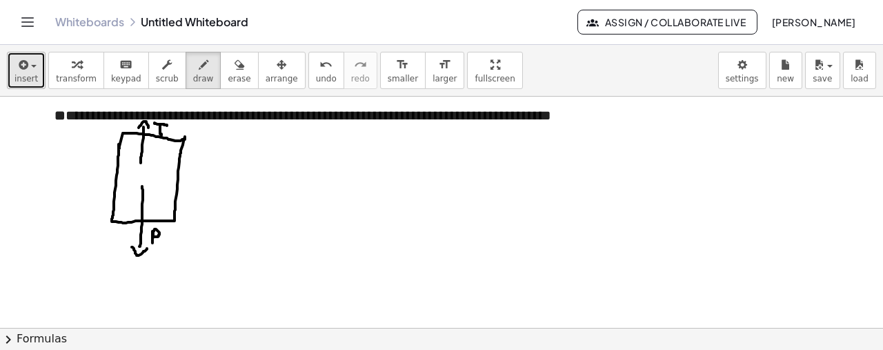
click at [40, 60] on button "insert" at bounding box center [26, 70] width 39 height 37
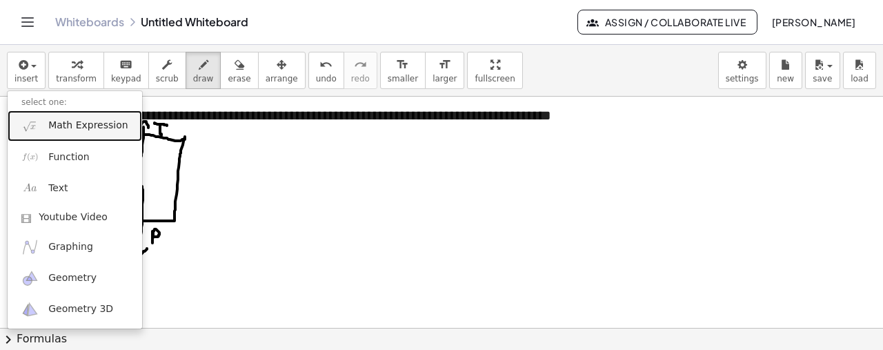
click at [73, 119] on span "Math Expression" at bounding box center [87, 126] width 79 height 14
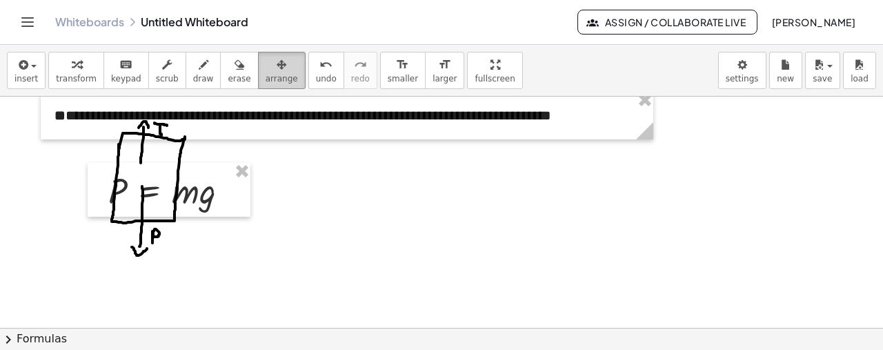
click at [277, 72] on icon "button" at bounding box center [282, 65] width 10 height 17
drag, startPoint x: 170, startPoint y: 216, endPoint x: 265, endPoint y: 199, distance: 97.4
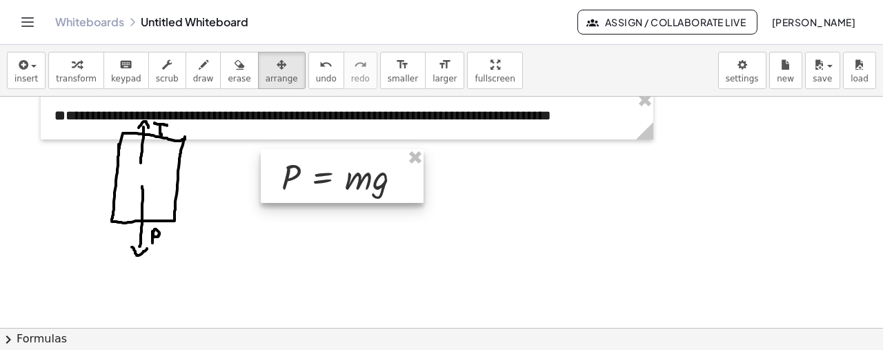
drag, startPoint x: 232, startPoint y: 194, endPoint x: 405, endPoint y: 180, distance: 174.3
click at [405, 180] on div at bounding box center [342, 176] width 163 height 54
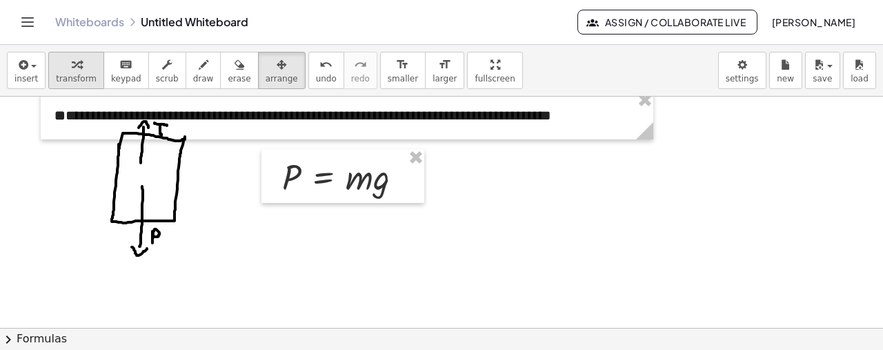
click at [80, 60] on div "button" at bounding box center [76, 64] width 41 height 17
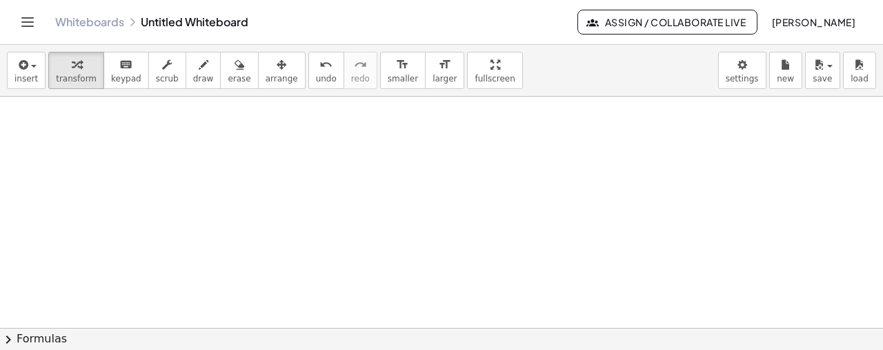
scroll to position [1936, 0]
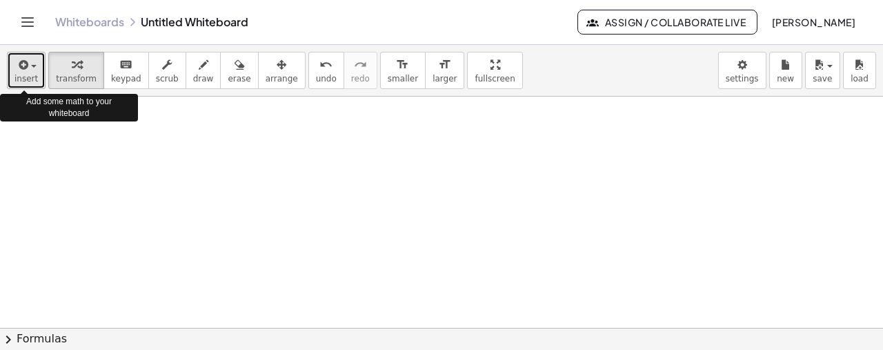
click at [11, 70] on button "insert" at bounding box center [26, 70] width 39 height 37
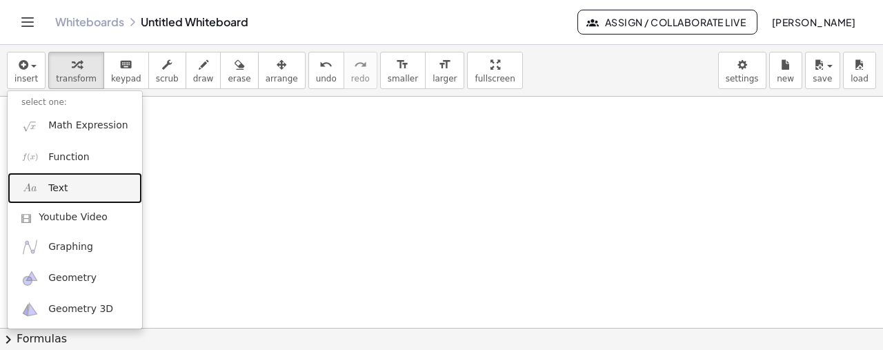
click at [66, 187] on link "Text" at bounding box center [75, 187] width 134 height 31
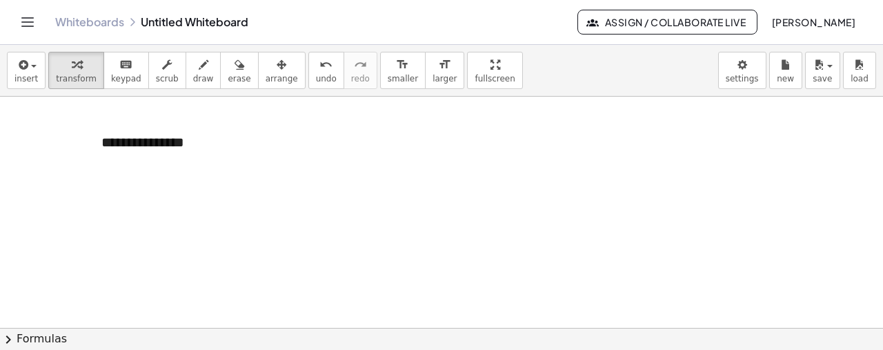
scroll to position [1947, 0]
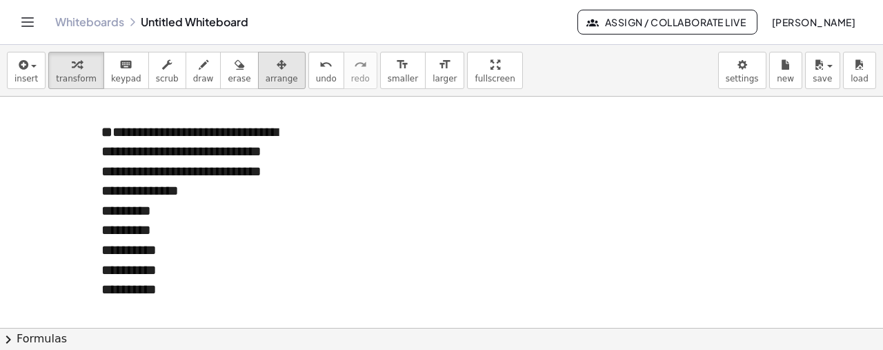
click at [258, 71] on button "arrange" at bounding box center [282, 70] width 48 height 37
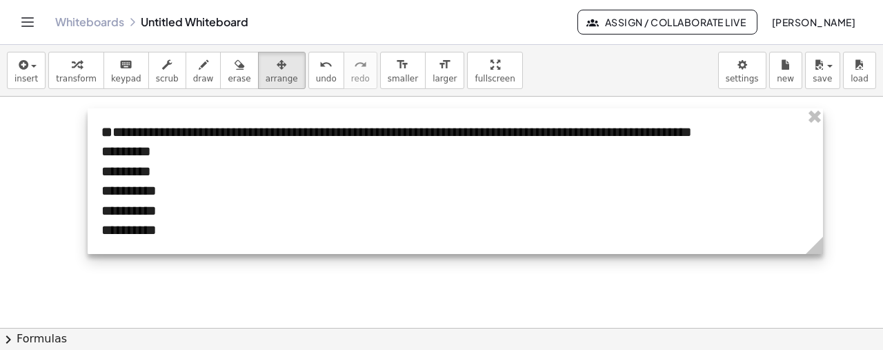
drag, startPoint x: 291, startPoint y: 317, endPoint x: 819, endPoint y: 159, distance: 551.1
click at [819, 159] on div "**********" at bounding box center [455, 180] width 735 height 145
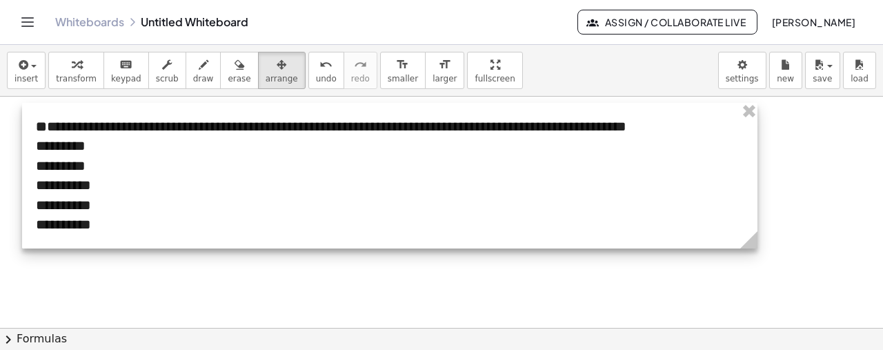
drag, startPoint x: 401, startPoint y: 183, endPoint x: 337, endPoint y: 178, distance: 65.0
click at [337, 178] on div at bounding box center [389, 175] width 735 height 145
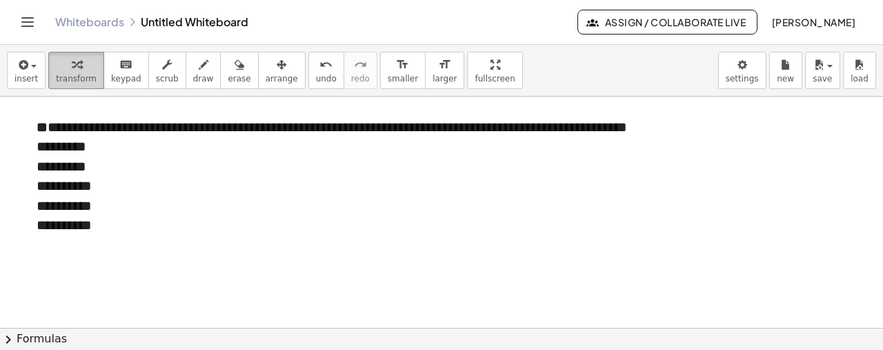
click at [59, 59] on div "button" at bounding box center [76, 64] width 41 height 17
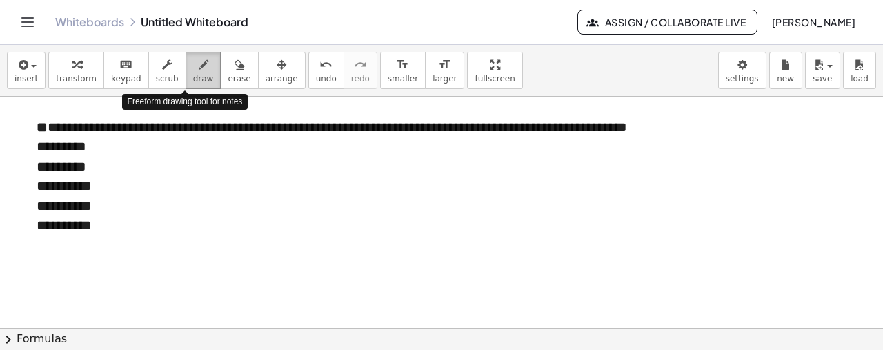
click at [199, 61] on icon "button" at bounding box center [204, 65] width 10 height 17
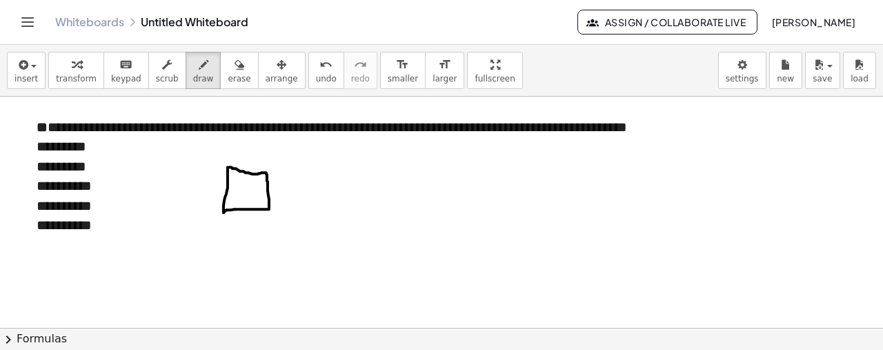
drag, startPoint x: 257, startPoint y: 191, endPoint x: 302, endPoint y: 196, distance: 45.8
drag, startPoint x: 311, startPoint y: 189, endPoint x: 312, endPoint y: 203, distance: 14.5
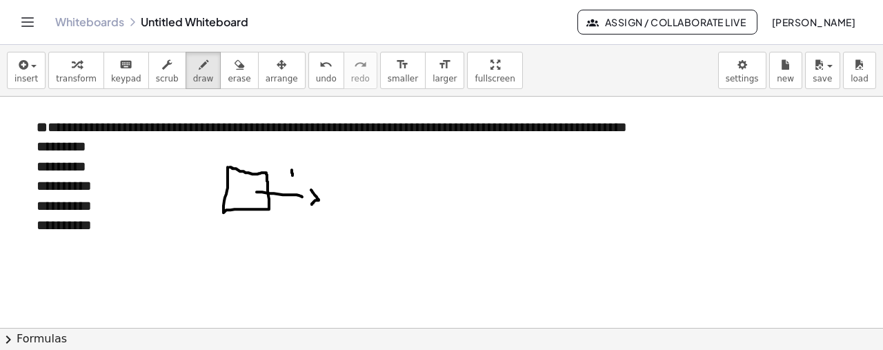
drag, startPoint x: 292, startPoint y: 169, endPoint x: 292, endPoint y: 178, distance: 9.0
drag, startPoint x: 39, startPoint y: 163, endPoint x: 44, endPoint y: 173, distance: 11.1
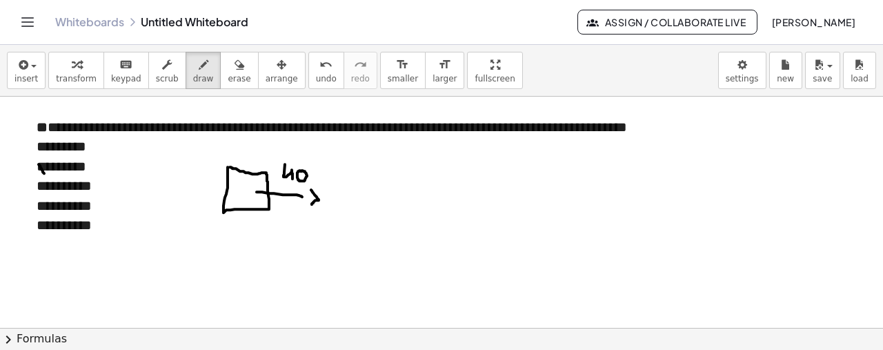
drag, startPoint x: 39, startPoint y: 170, endPoint x: 45, endPoint y: 162, distance: 9.9
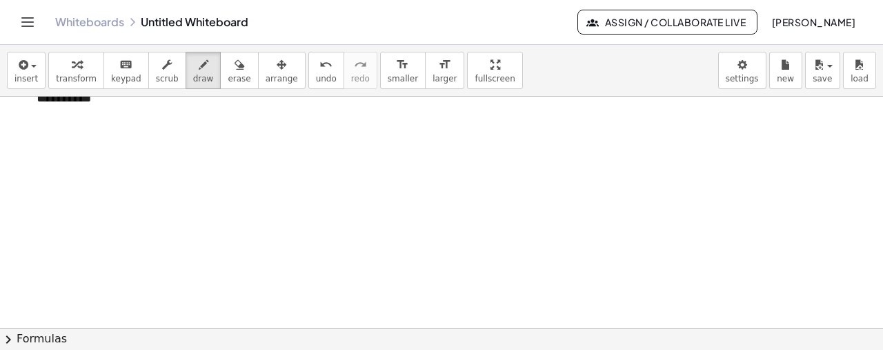
scroll to position [2080, 0]
click at [21, 70] on icon "button" at bounding box center [22, 65] width 12 height 17
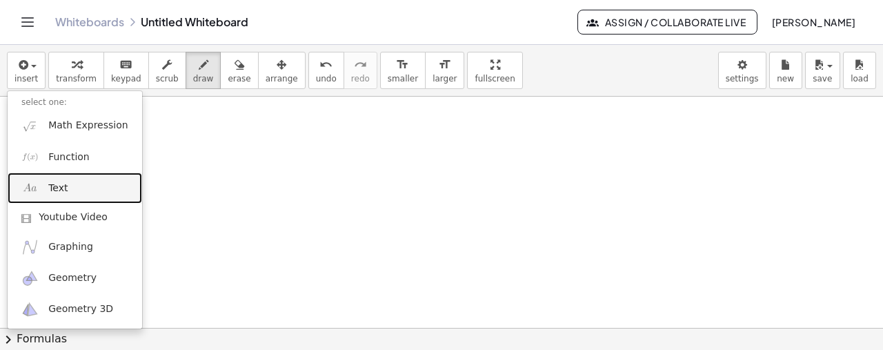
click at [83, 180] on link "Text" at bounding box center [75, 187] width 134 height 31
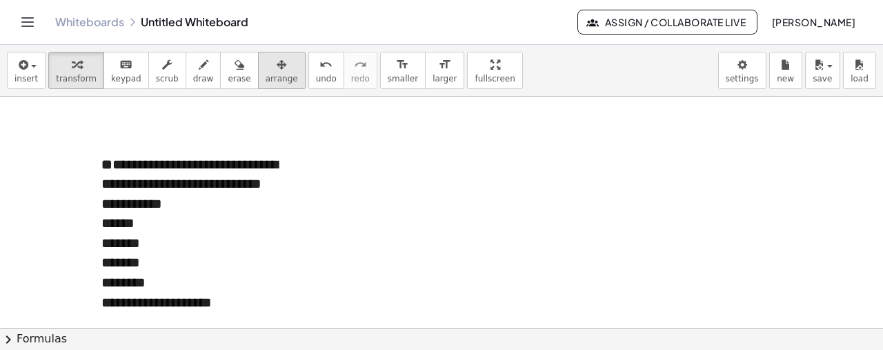
click at [265, 75] on span "arrange" at bounding box center [281, 79] width 32 height 10
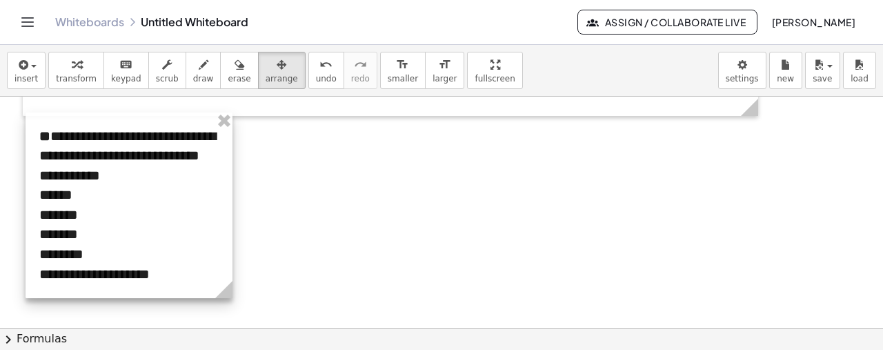
drag, startPoint x: 182, startPoint y: 203, endPoint x: 117, endPoint y: 177, distance: 69.9
click at [117, 177] on div at bounding box center [129, 204] width 207 height 185
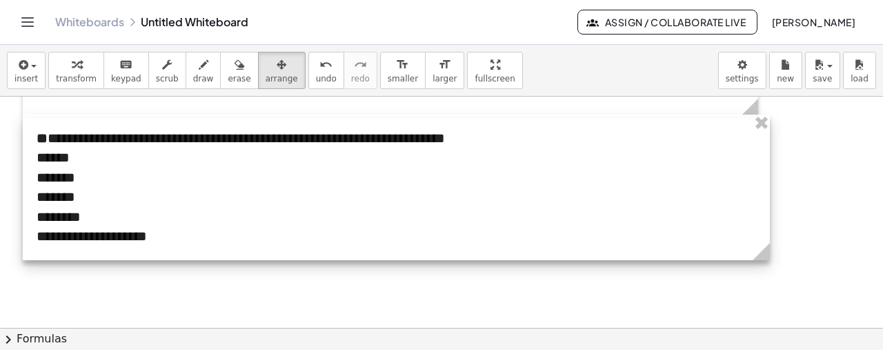
drag, startPoint x: 222, startPoint y: 294, endPoint x: 762, endPoint y: 260, distance: 541.0
click at [762, 260] on g at bounding box center [764, 254] width 24 height 24
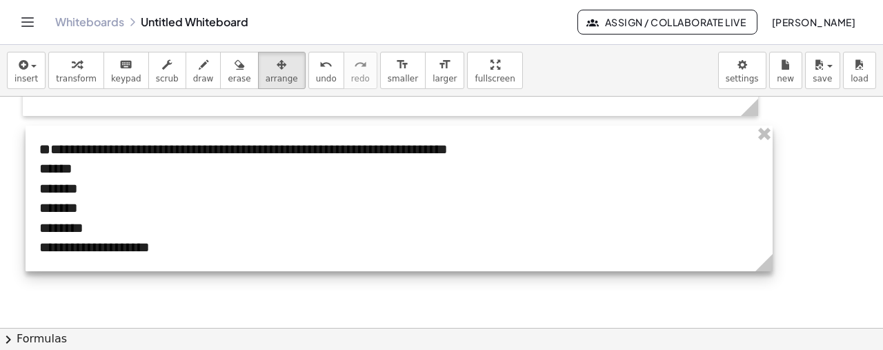
drag, startPoint x: 459, startPoint y: 231, endPoint x: 462, endPoint y: 246, distance: 15.4
click at [462, 246] on div at bounding box center [399, 197] width 747 height 145
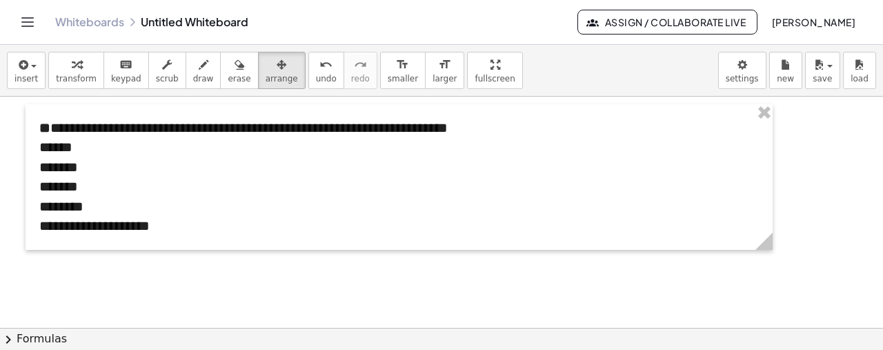
scroll to position [2117, 0]
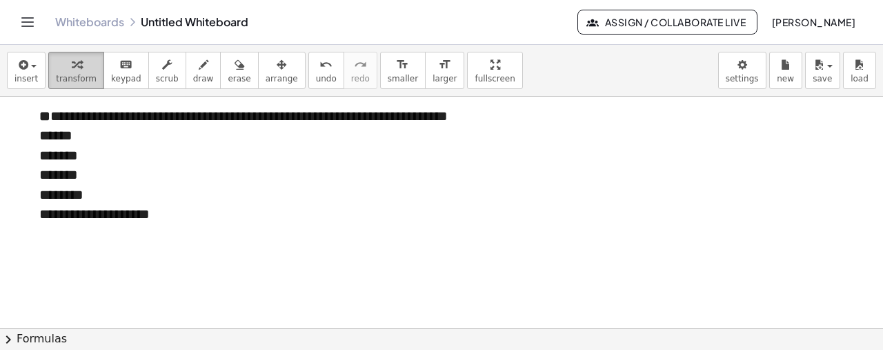
click at [82, 56] on div "button" at bounding box center [76, 64] width 41 height 17
click at [199, 62] on icon "button" at bounding box center [204, 65] width 10 height 17
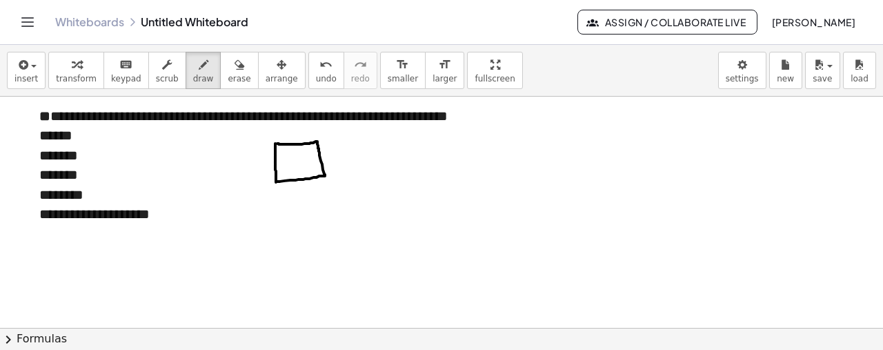
drag, startPoint x: 298, startPoint y: 162, endPoint x: 295, endPoint y: 194, distance: 31.8
drag, startPoint x: 288, startPoint y: 199, endPoint x: 301, endPoint y: 201, distance: 12.6
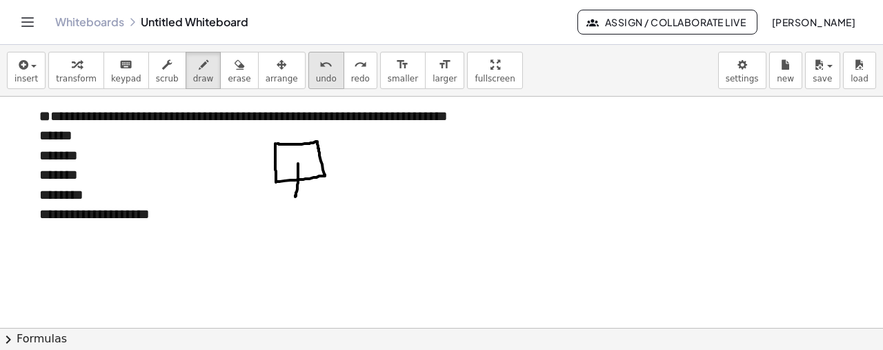
click at [316, 74] on span "undo" at bounding box center [326, 79] width 21 height 10
drag, startPoint x: 288, startPoint y: 198, endPoint x: 299, endPoint y: 198, distance: 11.0
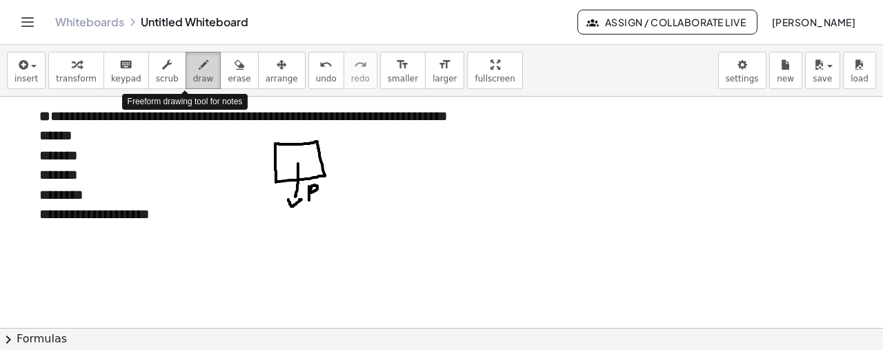
click at [199, 66] on icon "button" at bounding box center [204, 65] width 10 height 17
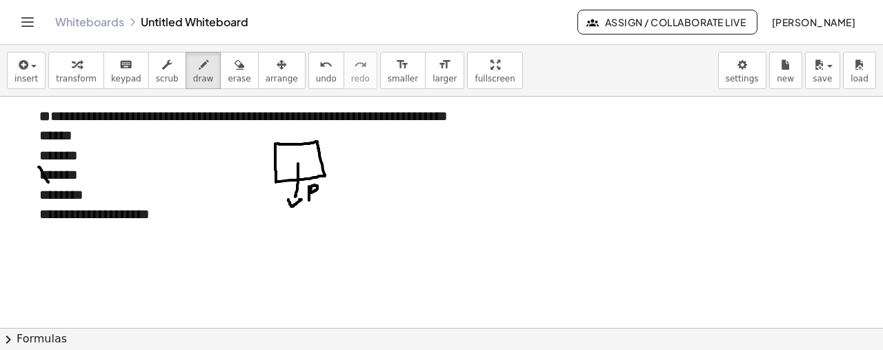
drag, startPoint x: 39, startPoint y: 165, endPoint x: 50, endPoint y: 184, distance: 22.0
drag, startPoint x: 39, startPoint y: 181, endPoint x: 50, endPoint y: 169, distance: 16.6
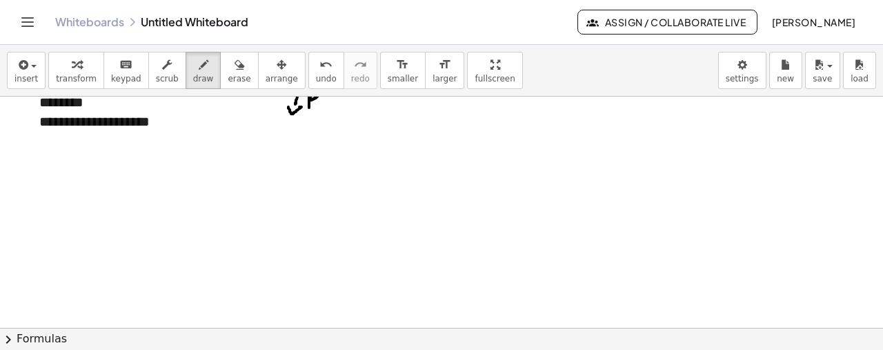
scroll to position [2245, 0]
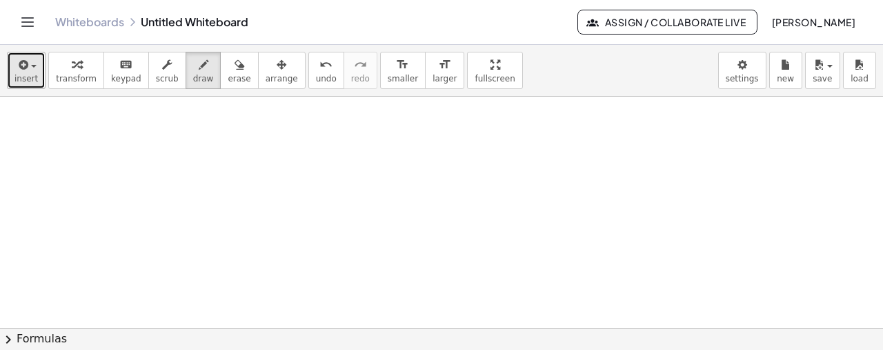
click at [28, 67] on span "button" at bounding box center [29, 66] width 3 height 10
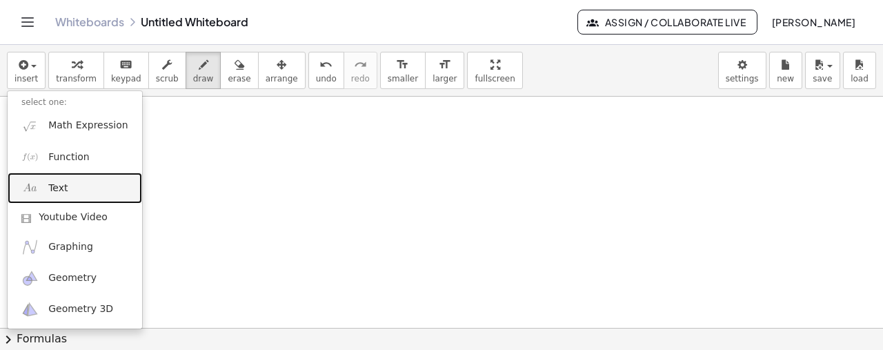
click at [83, 184] on link "Text" at bounding box center [75, 187] width 134 height 31
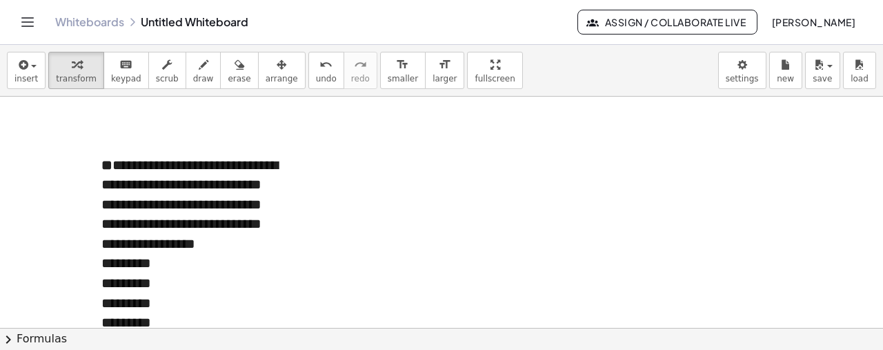
scroll to position [2298, 0]
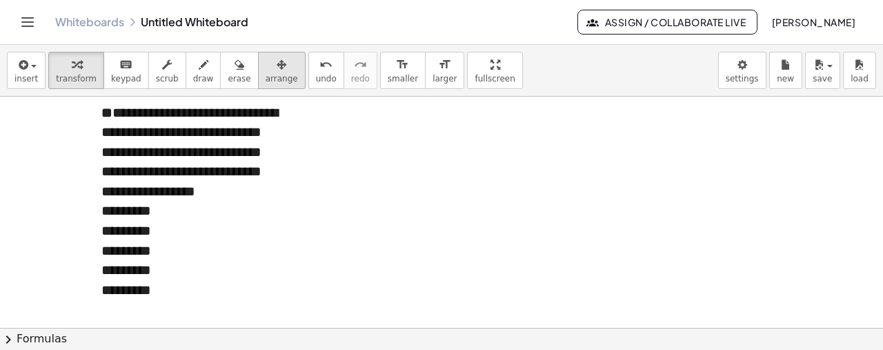
click at [265, 62] on div "button" at bounding box center [281, 64] width 32 height 17
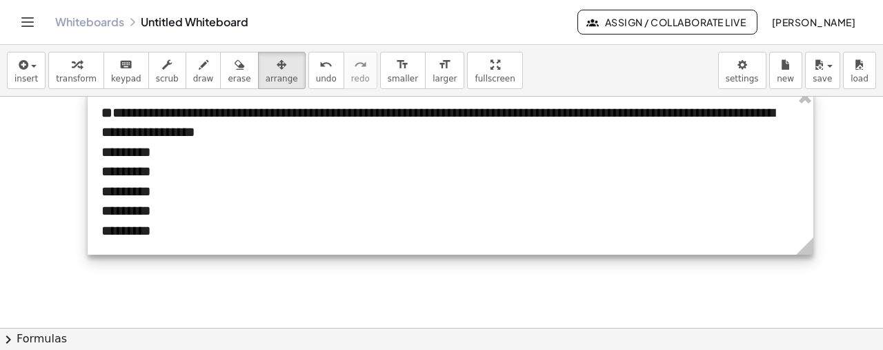
drag, startPoint x: 292, startPoint y: 315, endPoint x: 812, endPoint y: 165, distance: 540.4
click at [812, 165] on div "**********" at bounding box center [450, 171] width 725 height 165
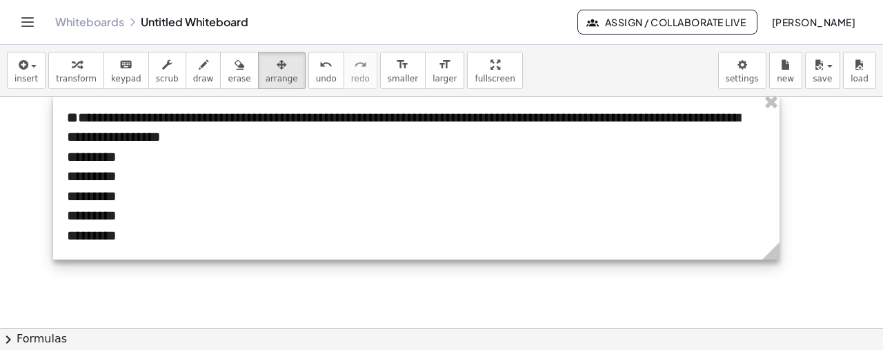
drag, startPoint x: 549, startPoint y: 192, endPoint x: 514, endPoint y: 198, distance: 34.9
click at [514, 198] on div at bounding box center [416, 176] width 726 height 165
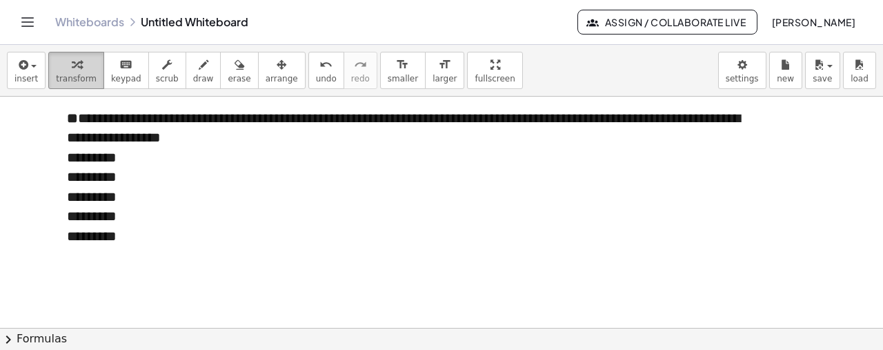
click at [72, 64] on icon "button" at bounding box center [77, 65] width 10 height 17
click at [190, 54] on button "draw" at bounding box center [203, 70] width 36 height 37
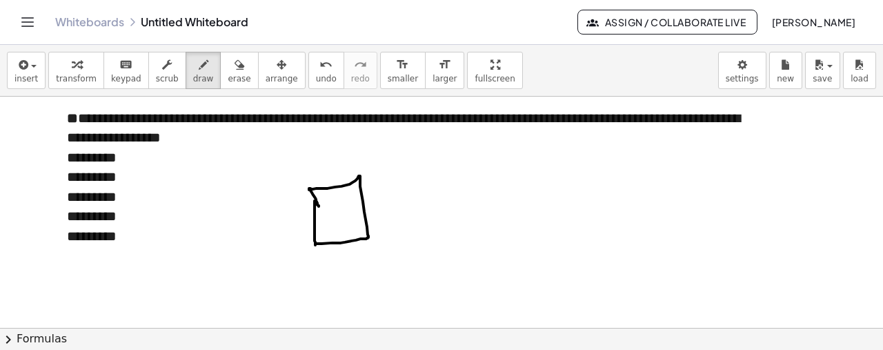
drag, startPoint x: 337, startPoint y: 227, endPoint x: 343, endPoint y: 263, distance: 36.3
drag, startPoint x: 338, startPoint y: 265, endPoint x: 348, endPoint y: 265, distance: 9.7
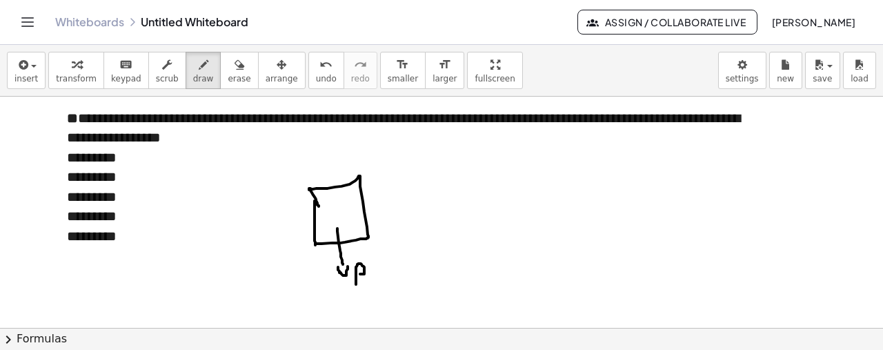
drag, startPoint x: 334, startPoint y: 210, endPoint x: 326, endPoint y: 146, distance: 64.6
drag, startPoint x: 320, startPoint y: 148, endPoint x: 334, endPoint y: 141, distance: 15.1
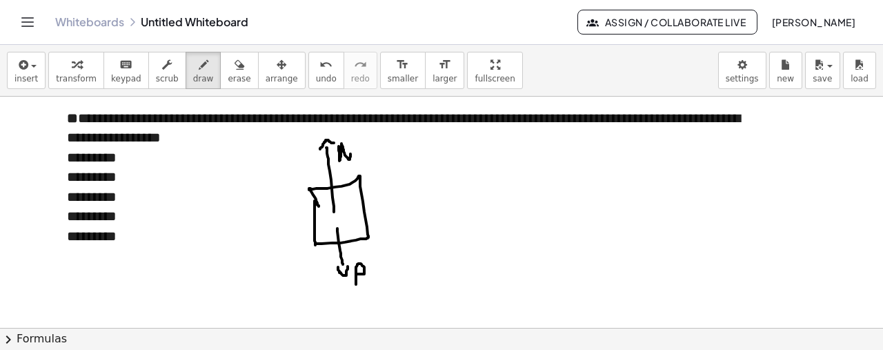
drag, startPoint x: 339, startPoint y: 145, endPoint x: 351, endPoint y: 141, distance: 12.9
click at [193, 70] on div "button" at bounding box center [203, 64] width 21 height 17
drag, startPoint x: 342, startPoint y: 211, endPoint x: 405, endPoint y: 213, distance: 63.5
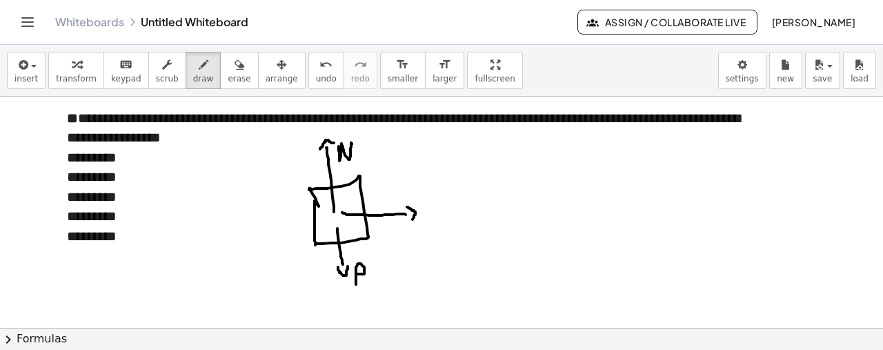
drag, startPoint x: 407, startPoint y: 205, endPoint x: 410, endPoint y: 219, distance: 14.1
drag, startPoint x: 390, startPoint y: 185, endPoint x: 398, endPoint y: 201, distance: 18.2
drag, startPoint x: 408, startPoint y: 182, endPoint x: 403, endPoint y: 196, distance: 14.9
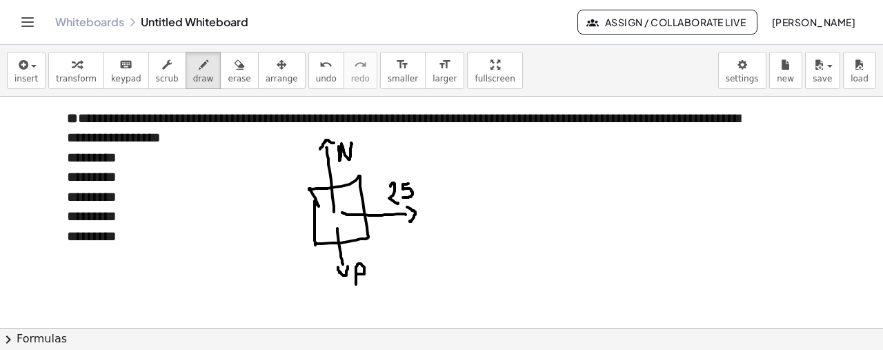
drag, startPoint x: 319, startPoint y: 235, endPoint x: 295, endPoint y: 234, distance: 23.5
drag, startPoint x: 292, startPoint y: 228, endPoint x: 292, endPoint y: 242, distance: 13.8
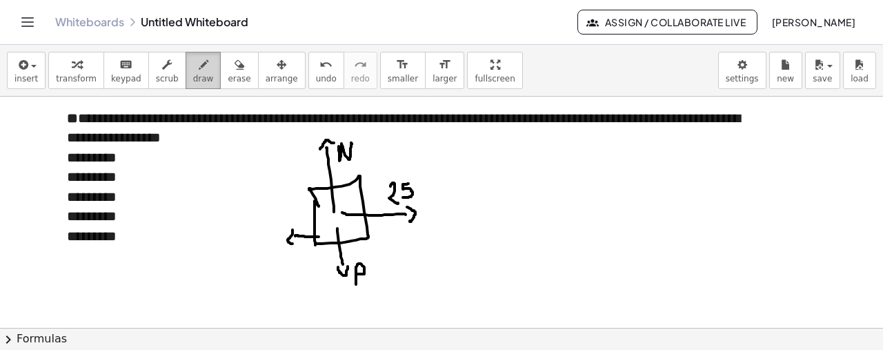
click at [199, 70] on icon "button" at bounding box center [204, 65] width 10 height 17
drag, startPoint x: 304, startPoint y: 245, endPoint x: 305, endPoint y: 259, distance: 13.1
drag, startPoint x: 303, startPoint y: 251, endPoint x: 299, endPoint y: 242, distance: 9.9
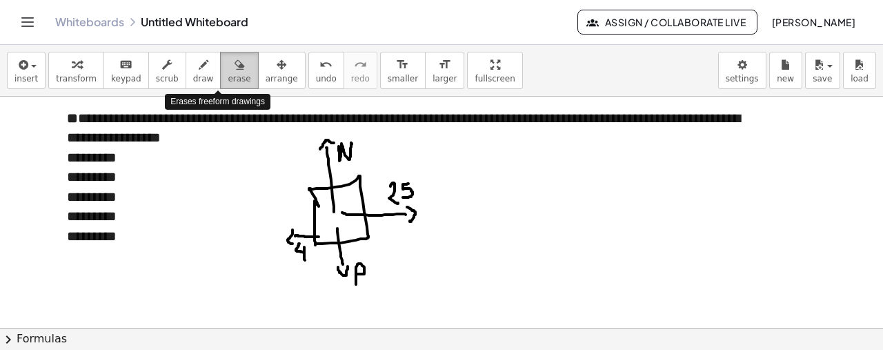
click at [228, 73] on button "erase" at bounding box center [239, 70] width 38 height 37
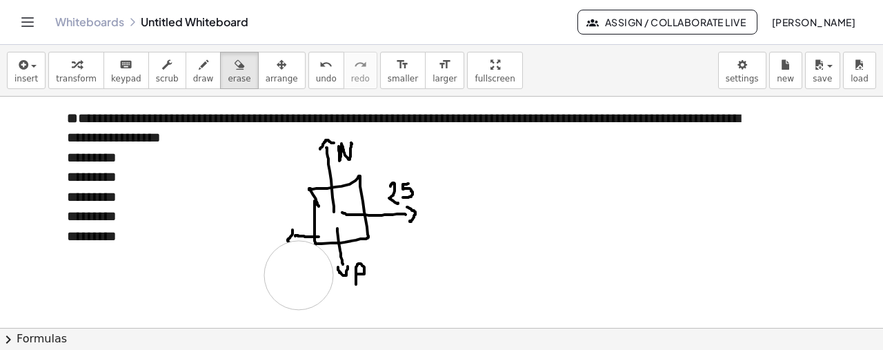
drag, startPoint x: 300, startPoint y: 284, endPoint x: 299, endPoint y: 275, distance: 9.1
click at [199, 61] on icon "button" at bounding box center [204, 65] width 10 height 17
drag, startPoint x: 294, startPoint y: 249, endPoint x: 294, endPoint y: 258, distance: 9.0
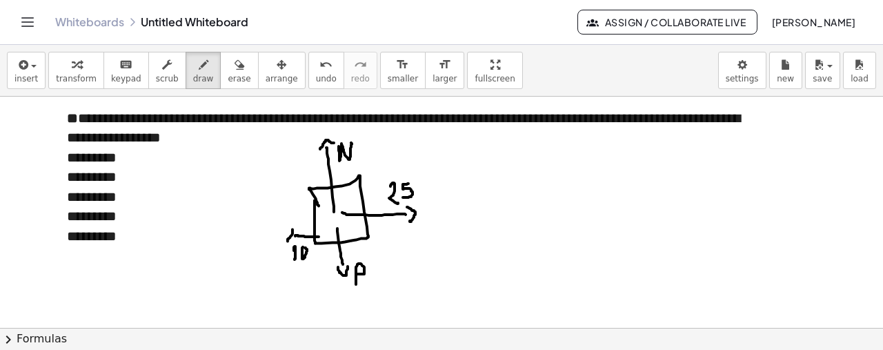
click at [193, 75] on span "draw" at bounding box center [203, 79] width 21 height 10
drag, startPoint x: 67, startPoint y: 213, endPoint x: 73, endPoint y: 221, distance: 9.8
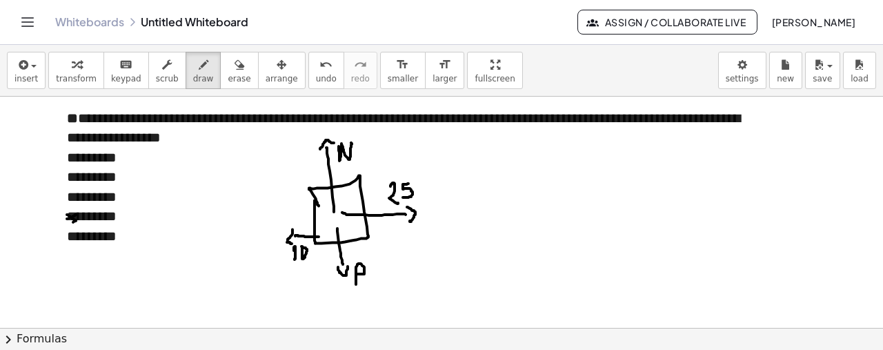
drag, startPoint x: 67, startPoint y: 217, endPoint x: 75, endPoint y: 213, distance: 9.3
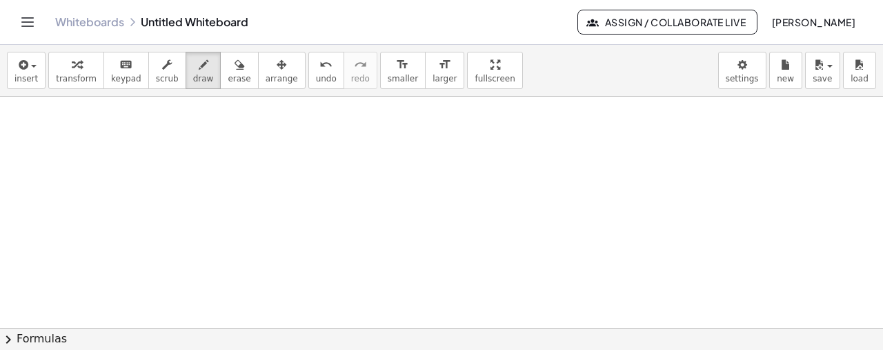
scroll to position [2533, 0]
click at [16, 71] on icon "button" at bounding box center [22, 65] width 12 height 17
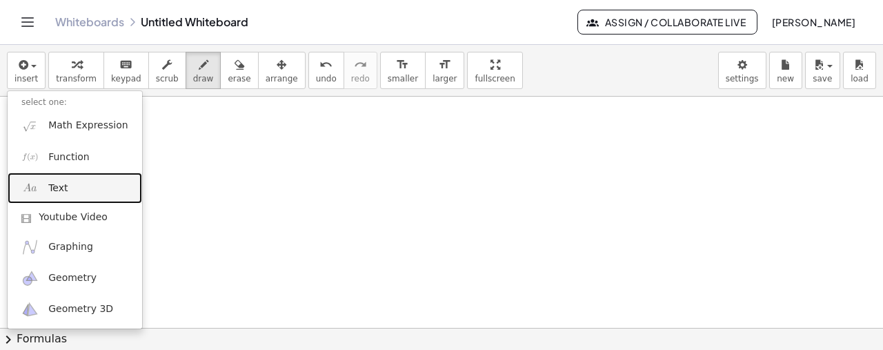
click at [74, 179] on link "Text" at bounding box center [75, 187] width 134 height 31
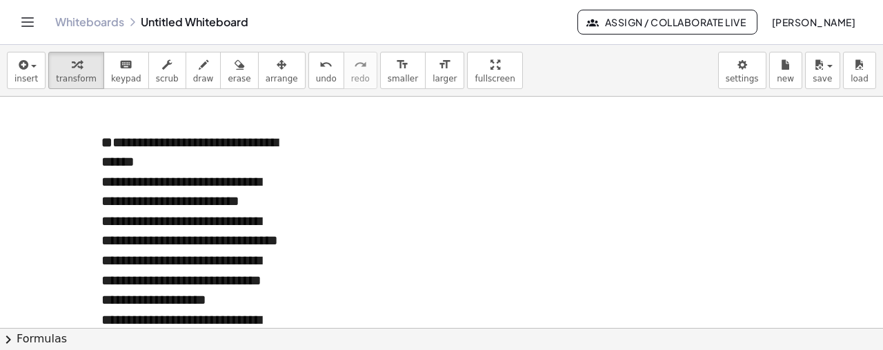
scroll to position [2642, 0]
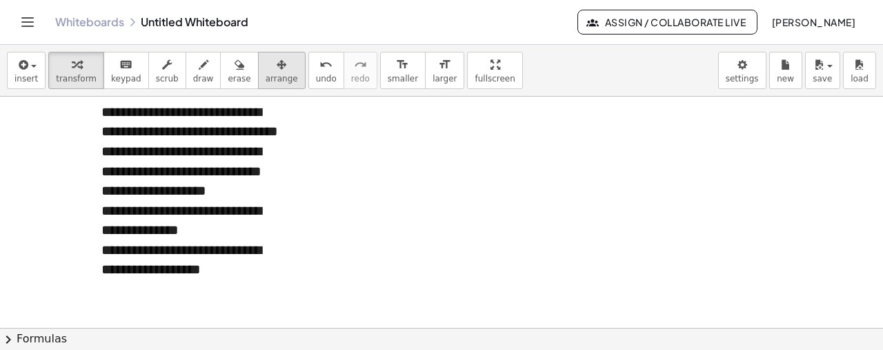
click at [265, 81] on span "arrange" at bounding box center [281, 79] width 32 height 10
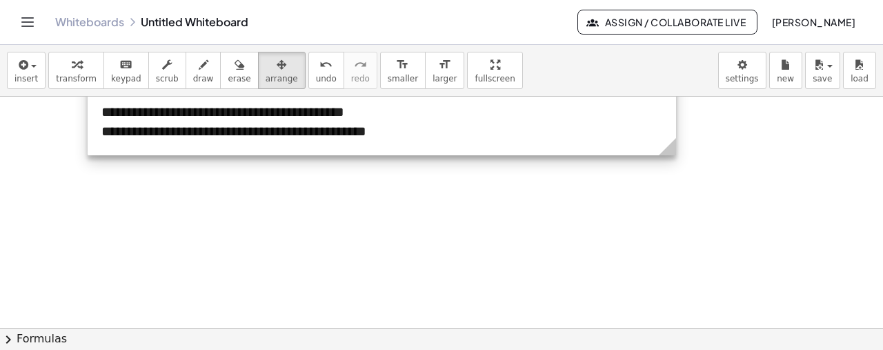
drag, startPoint x: 290, startPoint y: 315, endPoint x: 672, endPoint y: 245, distance: 387.8
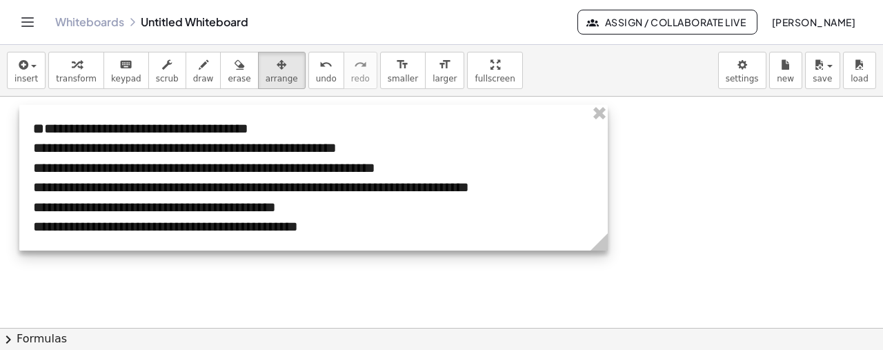
drag, startPoint x: 388, startPoint y: 125, endPoint x: 320, endPoint y: 221, distance: 116.7
click at [320, 221] on div at bounding box center [313, 177] width 588 height 145
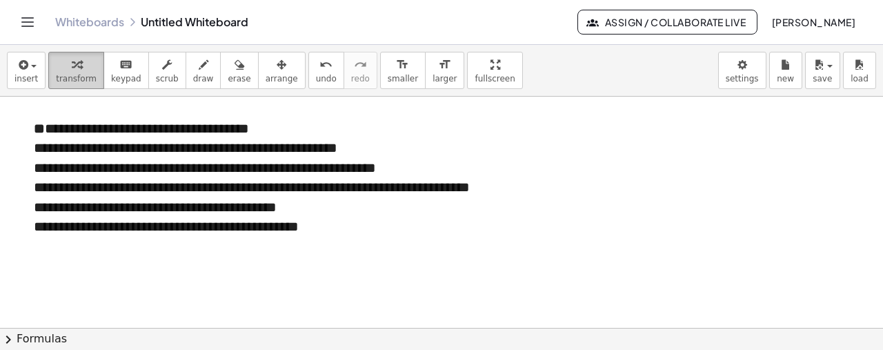
click at [86, 79] on span "transform" at bounding box center [76, 79] width 41 height 10
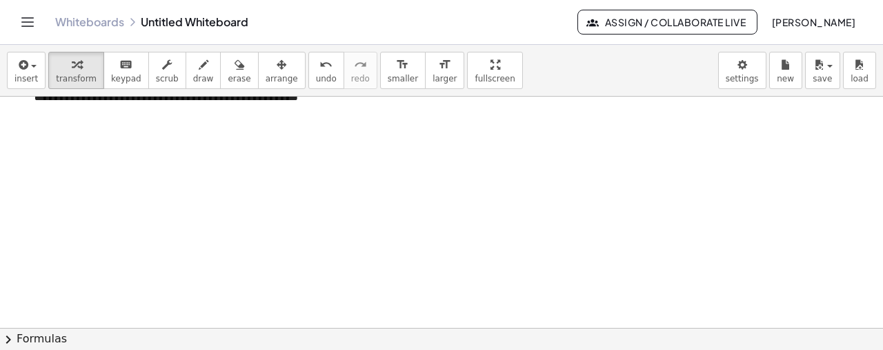
scroll to position [2793, 0]
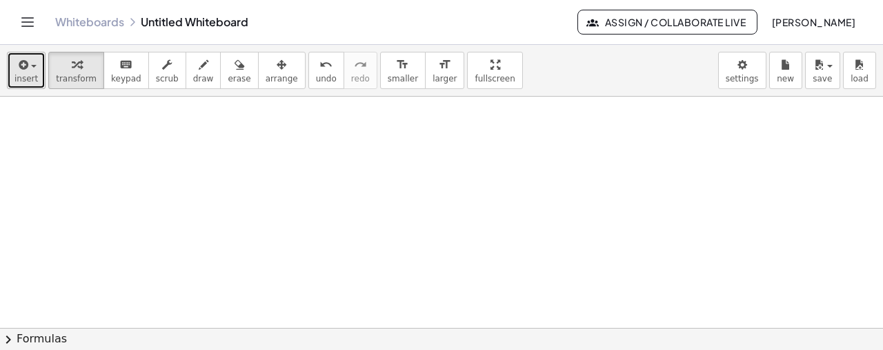
click at [18, 53] on button "insert" at bounding box center [26, 70] width 39 height 37
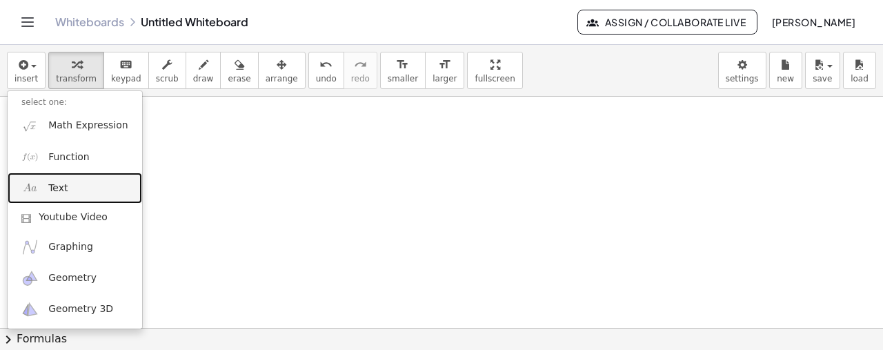
click at [70, 181] on link "Text" at bounding box center [75, 187] width 134 height 31
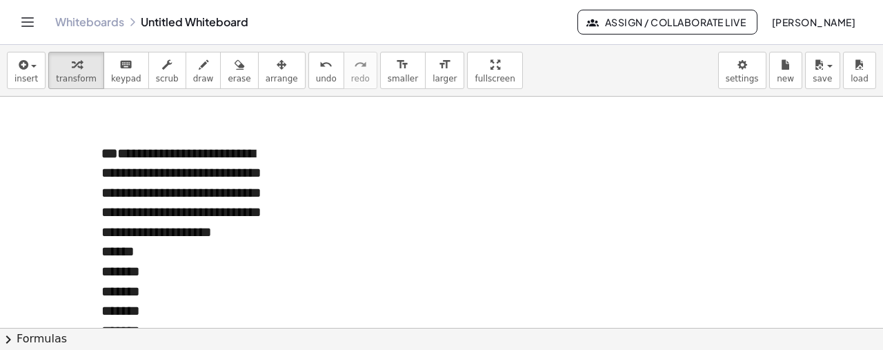
scroll to position [2834, 0]
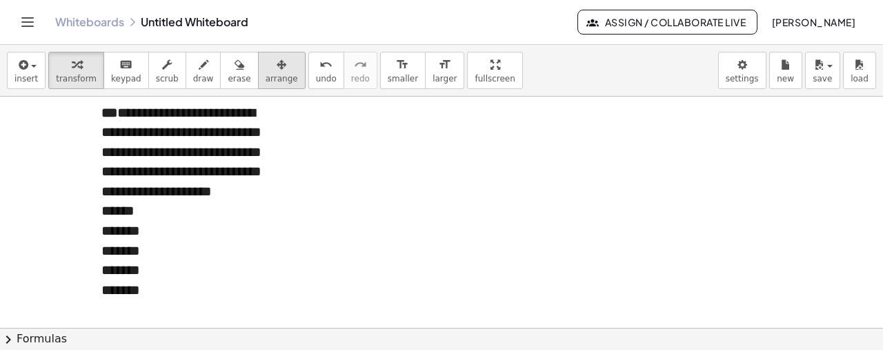
click at [265, 77] on span "arrange" at bounding box center [281, 79] width 32 height 10
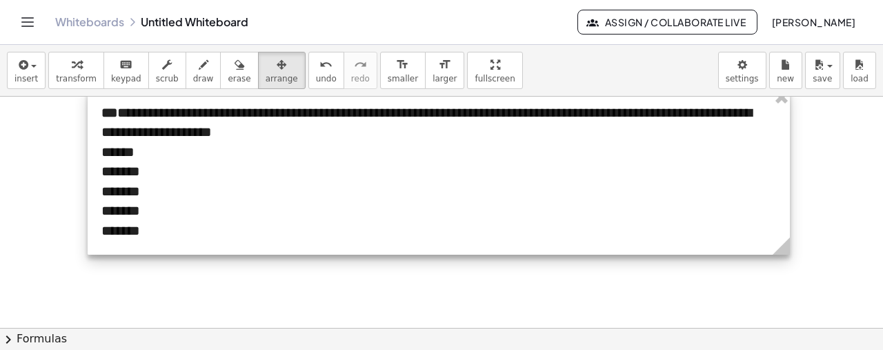
drag, startPoint x: 292, startPoint y: 314, endPoint x: 800, endPoint y: 235, distance: 514.2
click at [793, 235] on icon at bounding box center [781, 246] width 24 height 24
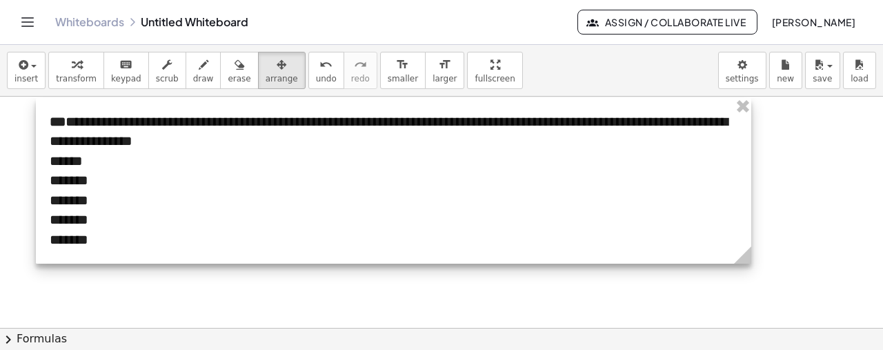
drag, startPoint x: 424, startPoint y: 165, endPoint x: 372, endPoint y: 174, distance: 52.6
click at [372, 174] on div at bounding box center [393, 180] width 715 height 165
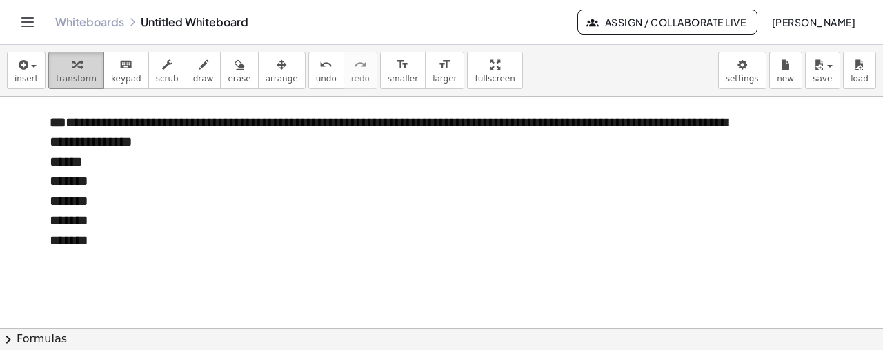
click at [83, 63] on div "button" at bounding box center [76, 64] width 41 height 17
click at [193, 75] on span "draw" at bounding box center [203, 79] width 21 height 10
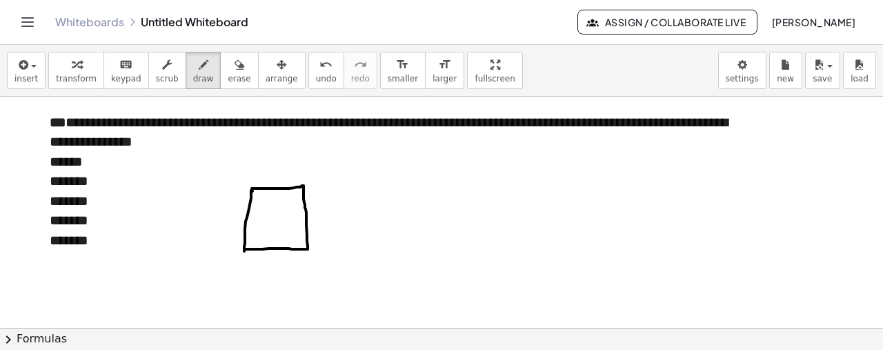
drag, startPoint x: 278, startPoint y: 217, endPoint x: 353, endPoint y: 223, distance: 75.4
drag, startPoint x: 357, startPoint y: 216, endPoint x: 363, endPoint y: 233, distance: 18.3
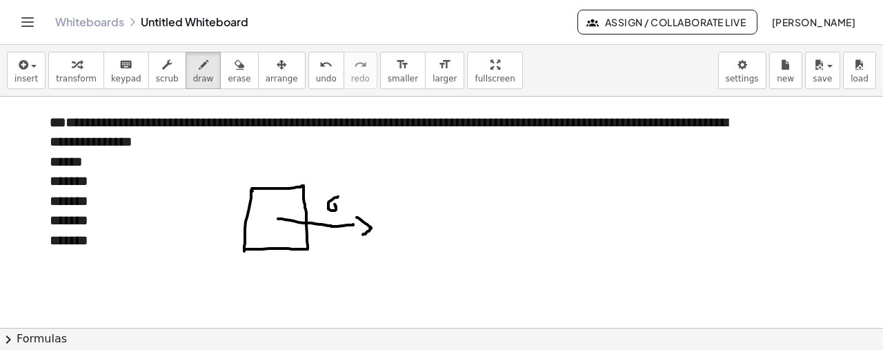
drag, startPoint x: 338, startPoint y: 195, endPoint x: 329, endPoint y: 204, distance: 12.7
drag, startPoint x: 247, startPoint y: 241, endPoint x: 203, endPoint y: 239, distance: 44.2
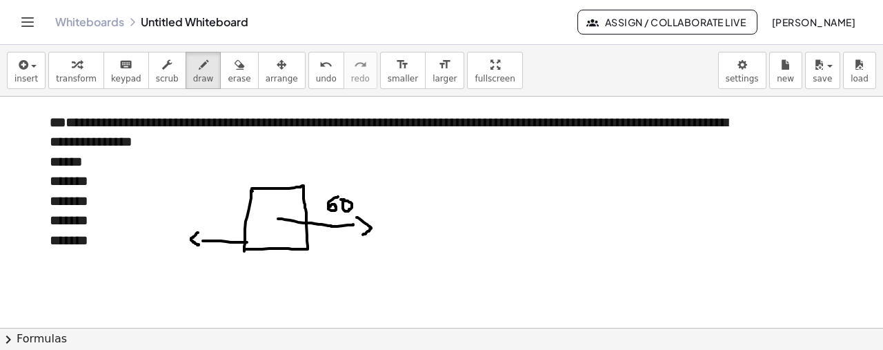
drag, startPoint x: 198, startPoint y: 231, endPoint x: 199, endPoint y: 242, distance: 11.1
drag, startPoint x: 214, startPoint y: 248, endPoint x: 223, endPoint y: 248, distance: 9.0
drag, startPoint x: 217, startPoint y: 258, endPoint x: 225, endPoint y: 257, distance: 8.3
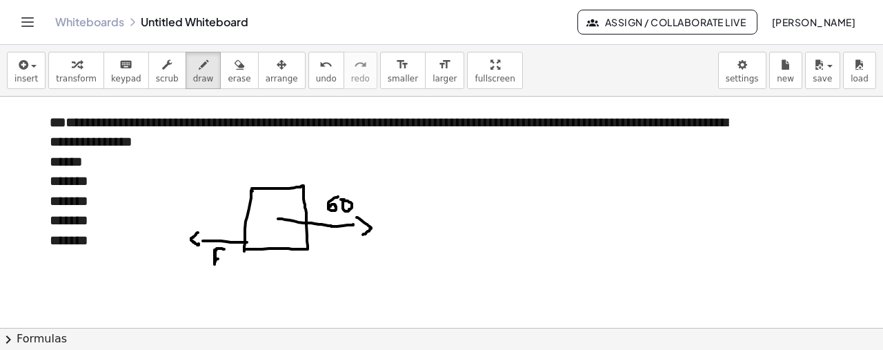
drag, startPoint x: 225, startPoint y: 264, endPoint x: 233, endPoint y: 268, distance: 9.3
drag, startPoint x: 234, startPoint y: 257, endPoint x: 234, endPoint y: 271, distance: 13.8
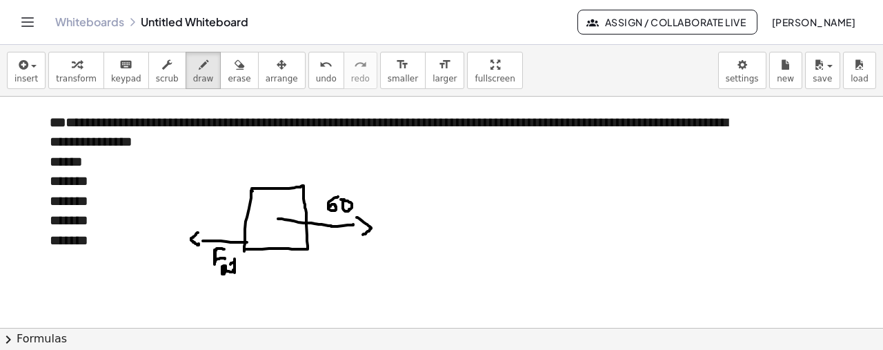
drag, startPoint x: 230, startPoint y: 263, endPoint x: 240, endPoint y: 260, distance: 10.0
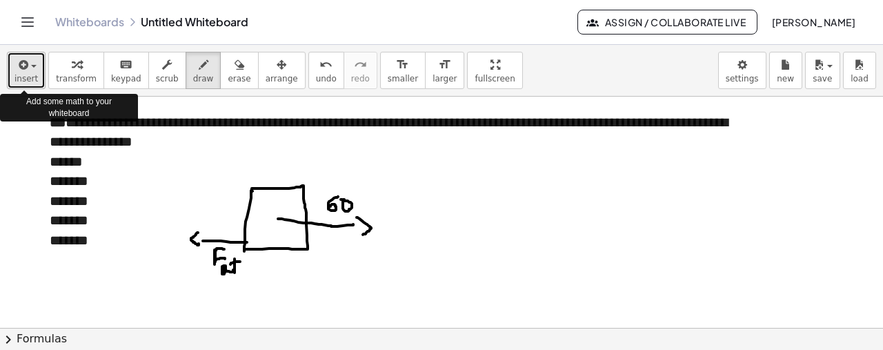
click at [17, 60] on icon "button" at bounding box center [22, 65] width 12 height 17
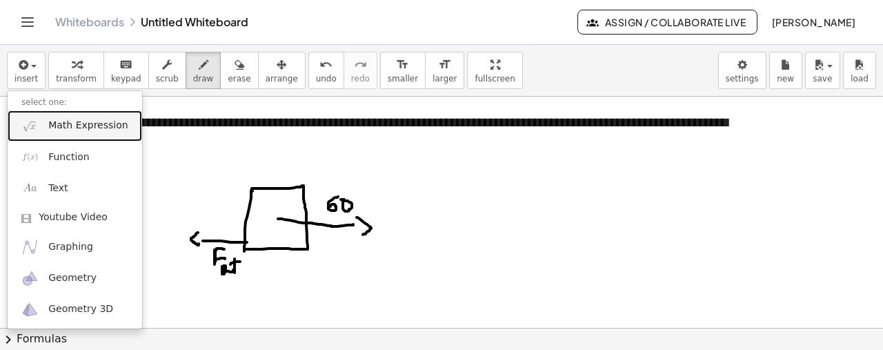
click at [81, 126] on span "Math Expression" at bounding box center [87, 126] width 79 height 14
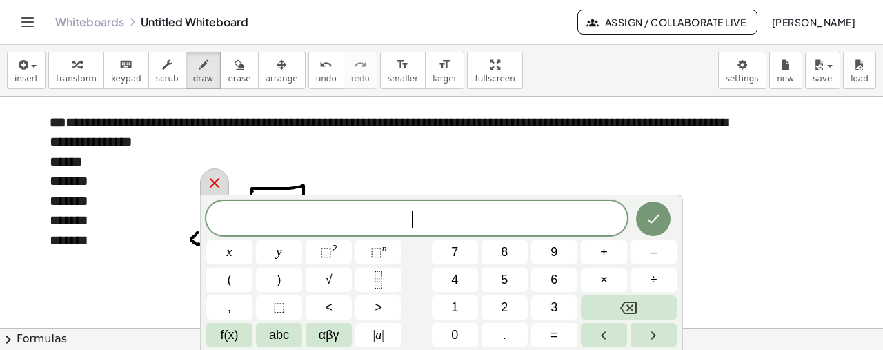
click at [212, 181] on icon at bounding box center [215, 183] width 10 height 10
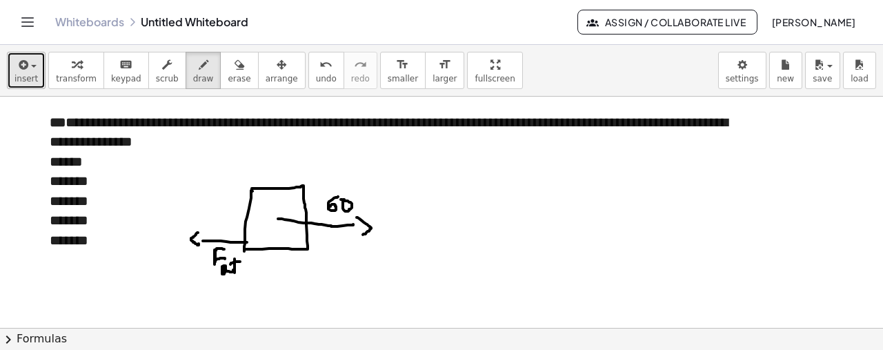
click at [39, 68] on button "insert" at bounding box center [26, 70] width 39 height 37
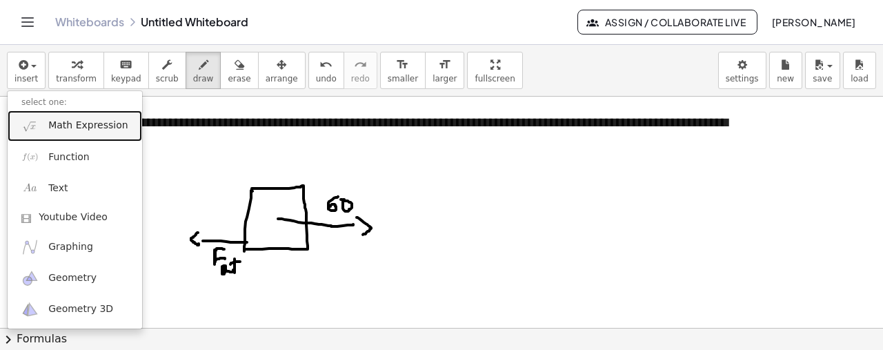
click at [88, 121] on span "Math Expression" at bounding box center [87, 126] width 79 height 14
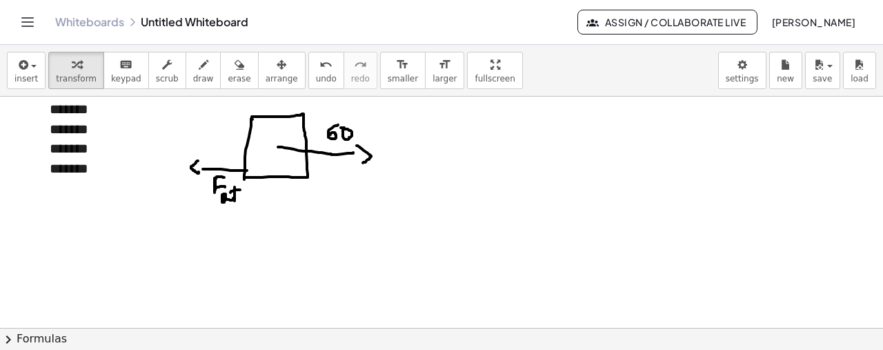
scroll to position [2899, 0]
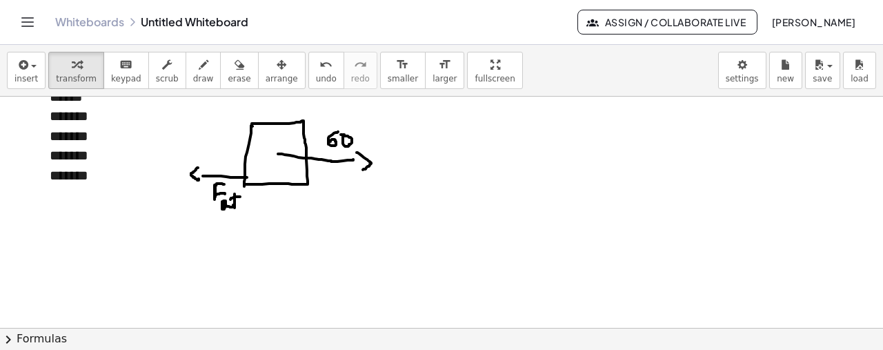
click at [0, 68] on div "insert select one: Math Expression Function Text Youtube Video Graphing Geometr…" at bounding box center [441, 71] width 883 height 52
click at [16, 70] on icon "button" at bounding box center [22, 65] width 12 height 17
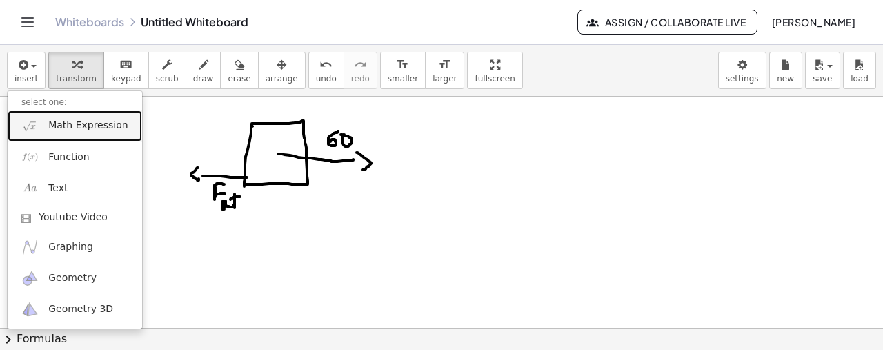
click at [66, 122] on span "Math Expression" at bounding box center [87, 126] width 79 height 14
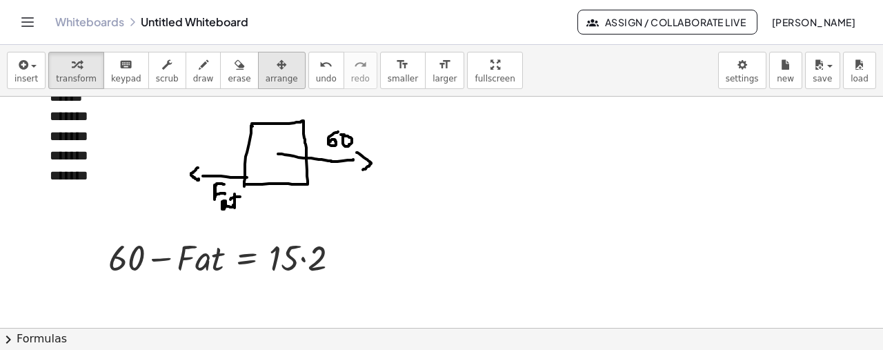
click at [277, 68] on icon "button" at bounding box center [282, 65] width 10 height 17
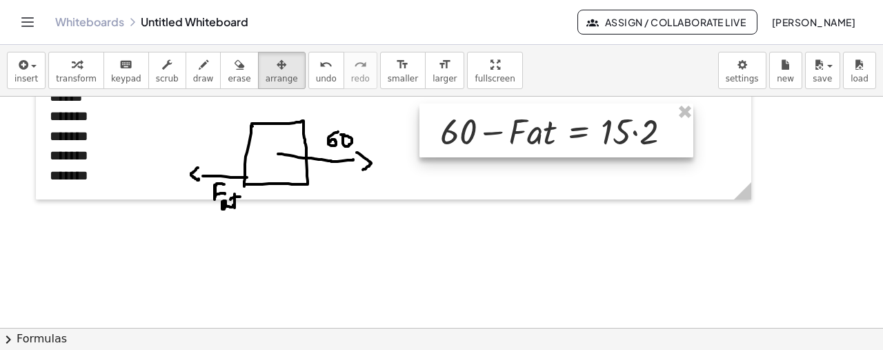
drag, startPoint x: 218, startPoint y: 250, endPoint x: 550, endPoint y: 124, distance: 354.6
click at [550, 124] on div at bounding box center [556, 130] width 274 height 54
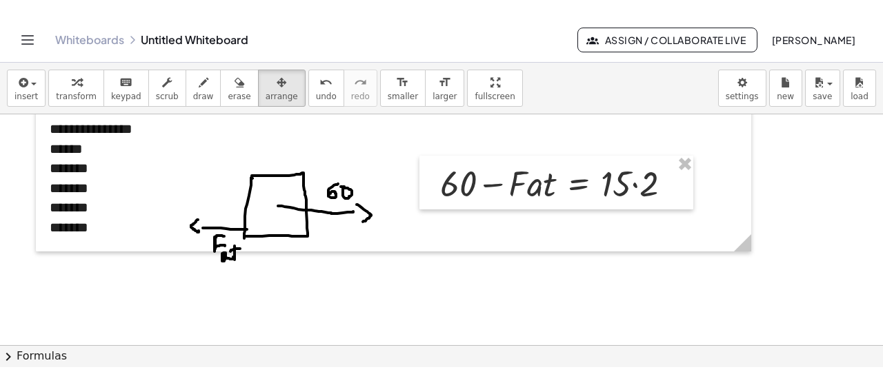
scroll to position [2819, 0]
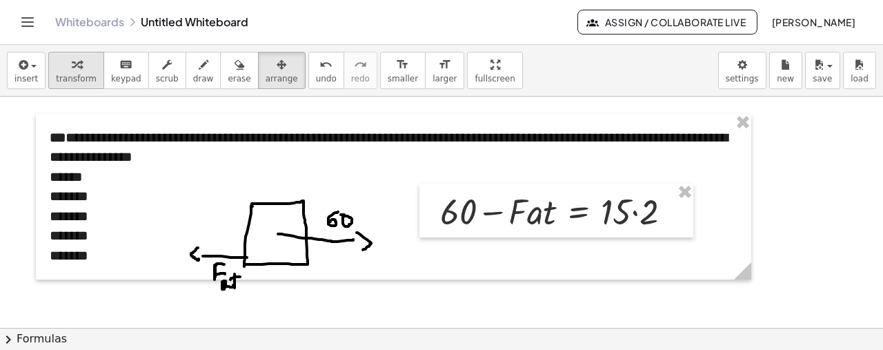
click at [81, 77] on span "transform" at bounding box center [76, 79] width 41 height 10
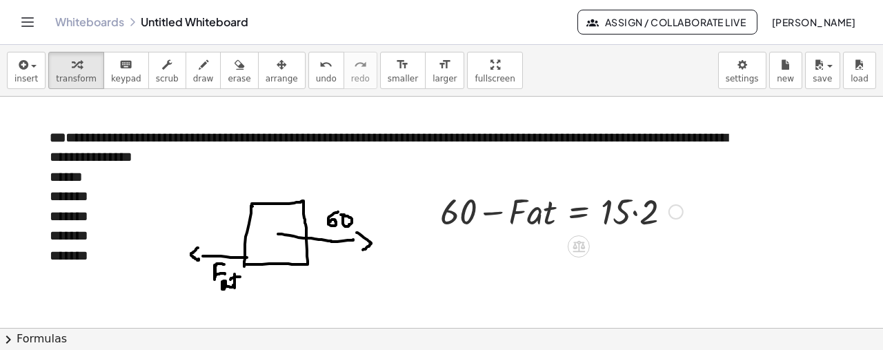
click at [632, 212] on div at bounding box center [561, 210] width 257 height 47
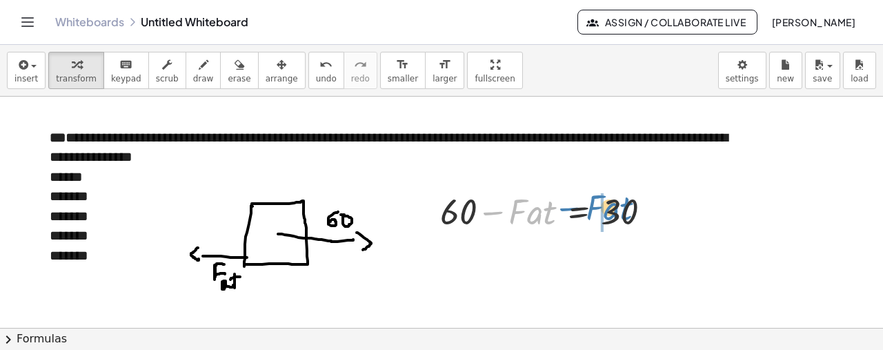
drag, startPoint x: 496, startPoint y: 213, endPoint x: 572, endPoint y: 210, distance: 76.6
click at [572, 210] on div at bounding box center [551, 210] width 236 height 47
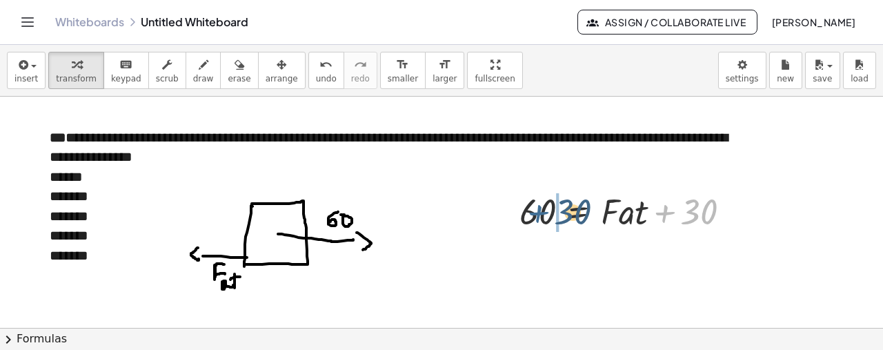
drag, startPoint x: 665, startPoint y: 215, endPoint x: 542, endPoint y: 213, distance: 123.4
click at [542, 213] on div at bounding box center [630, 210] width 236 height 47
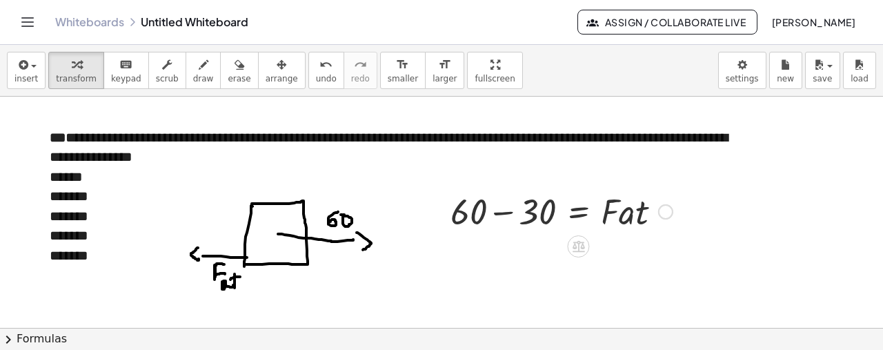
click at [499, 213] on div at bounding box center [561, 210] width 236 height 47
click at [827, 77] on span "save" at bounding box center [821, 79] width 19 height 10
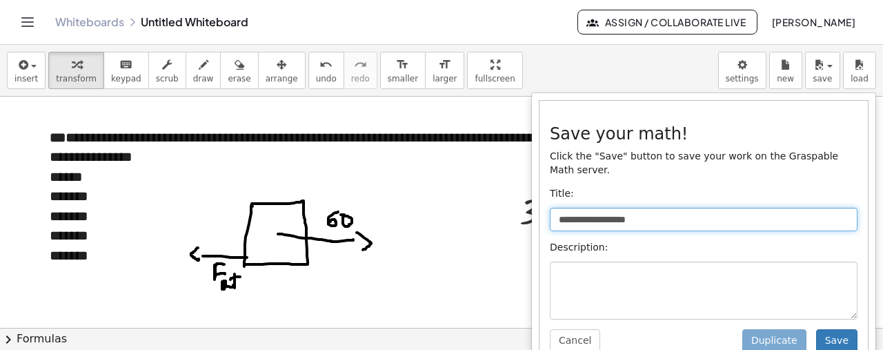
click at [737, 208] on input "**********" at bounding box center [704, 219] width 308 height 23
type input "*"
type input "**********"
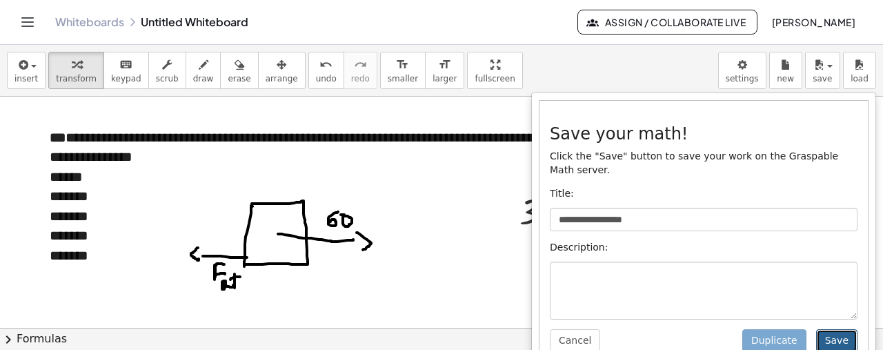
click at [839, 329] on button "Save" at bounding box center [836, 340] width 41 height 23
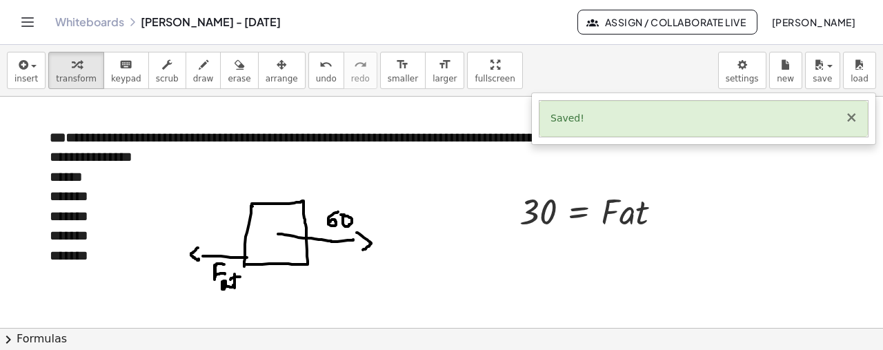
click at [850, 117] on button "×" at bounding box center [851, 117] width 12 height 14
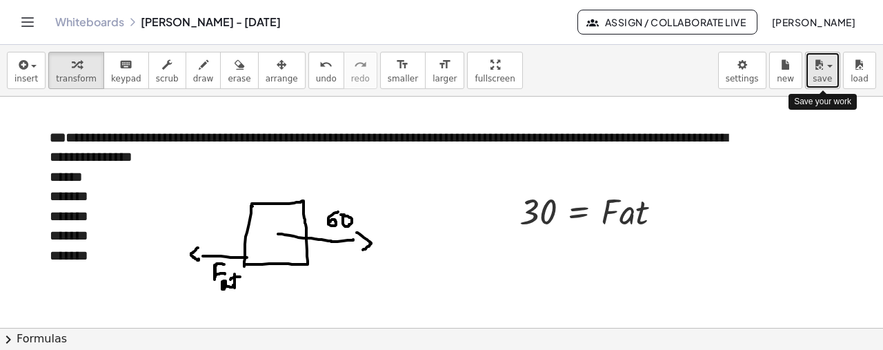
click at [816, 77] on span "save" at bounding box center [821, 79] width 19 height 10
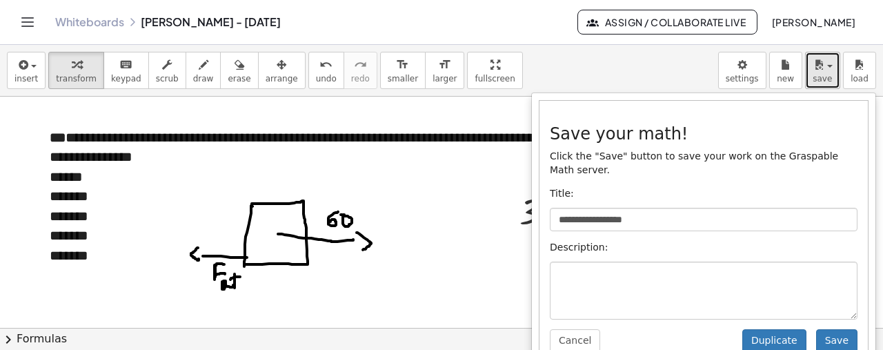
click at [818, 75] on span "save" at bounding box center [821, 79] width 19 height 10
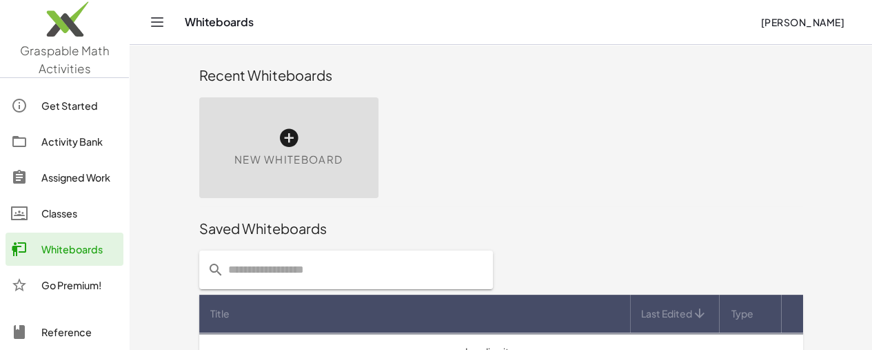
scroll to position [70, 0]
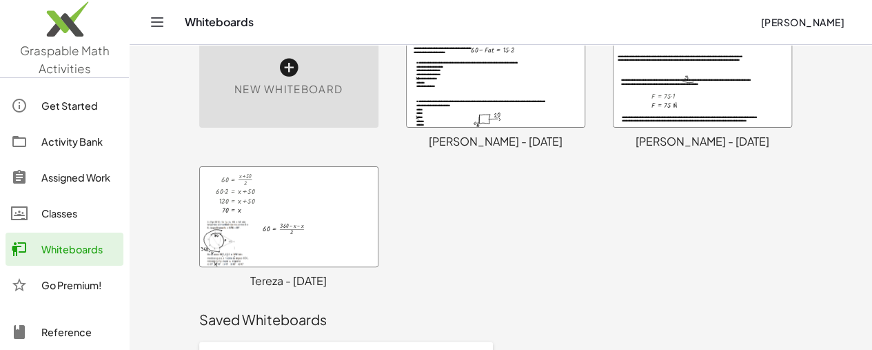
click at [479, 87] on div at bounding box center [496, 77] width 178 height 99
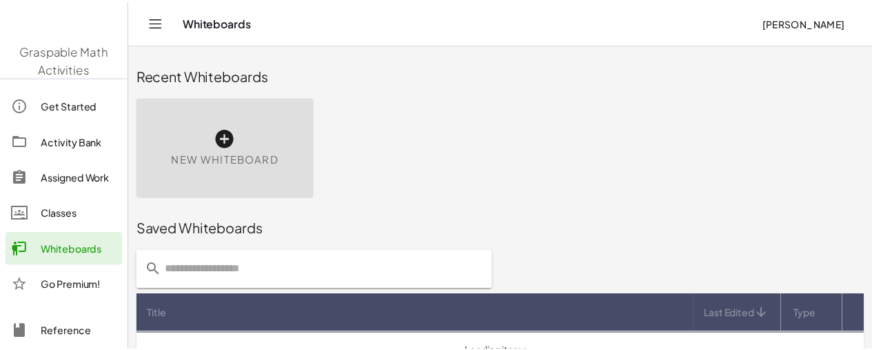
scroll to position [70, 0]
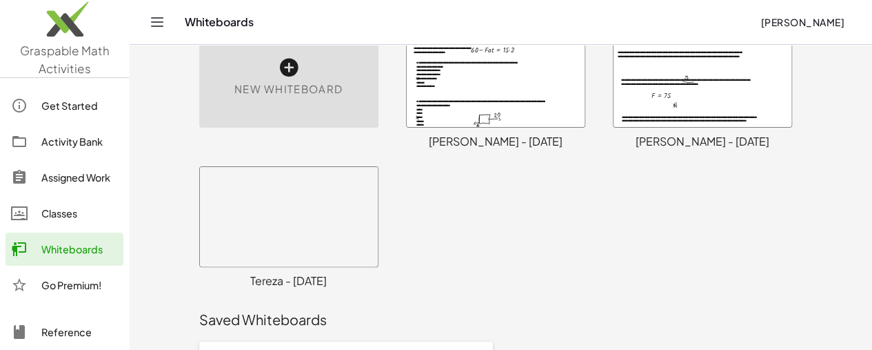
click at [703, 75] on div at bounding box center [703, 77] width 178 height 99
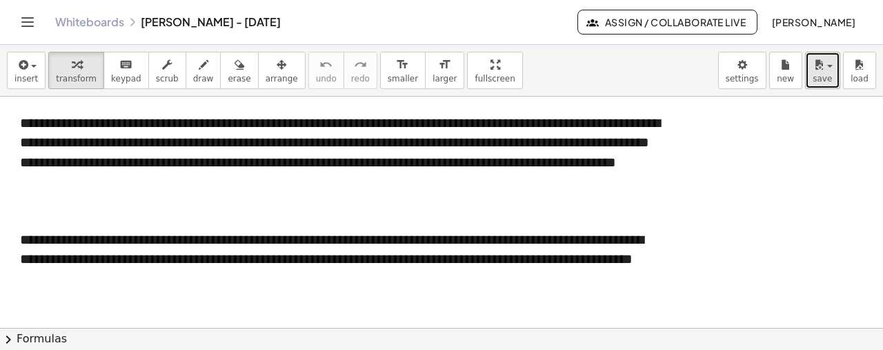
click at [821, 72] on icon "button" at bounding box center [818, 65] width 12 height 17
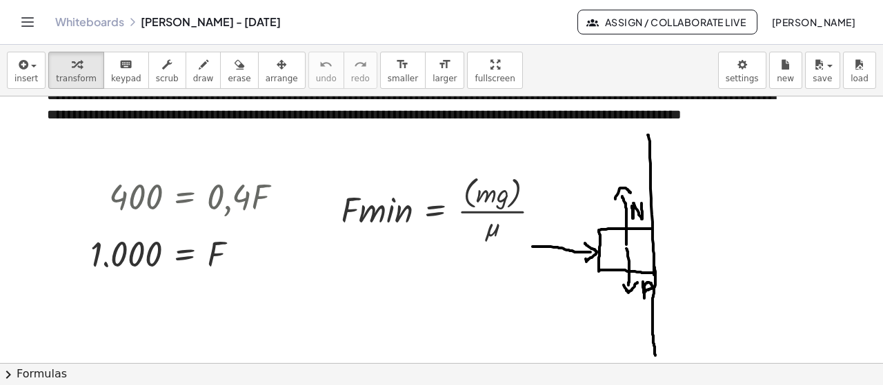
scroll to position [658, 0]
click at [426, 384] on button "chevron_right Formulas" at bounding box center [441, 374] width 883 height 22
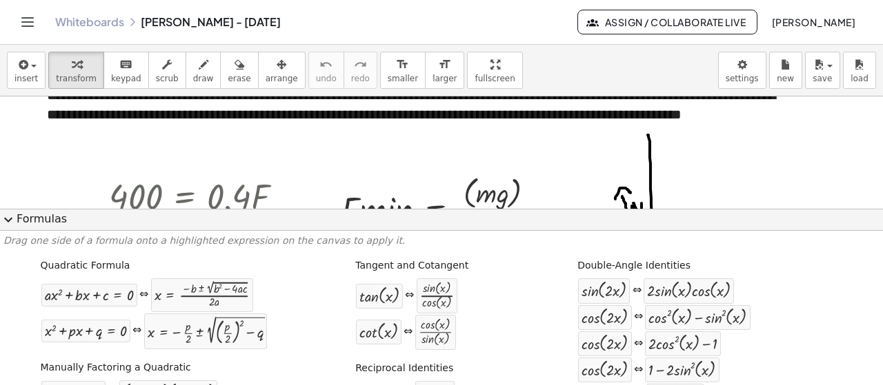
click at [6, 214] on span "expand_more" at bounding box center [8, 220] width 17 height 17
